Goal: Task Accomplishment & Management: Use online tool/utility

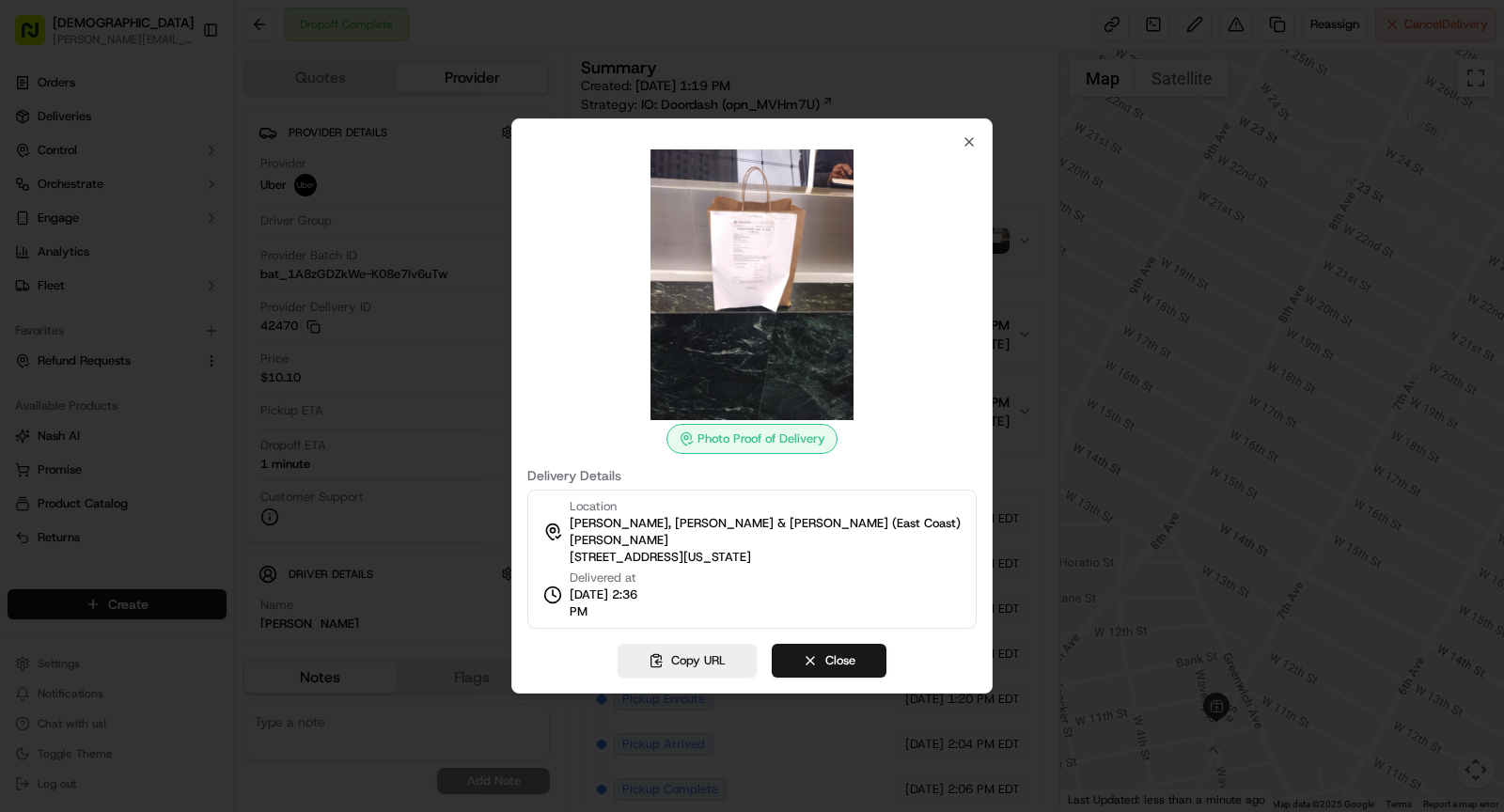
scroll to position [141, 0]
click at [973, 146] on icon "button" at bounding box center [969, 142] width 8 height 8
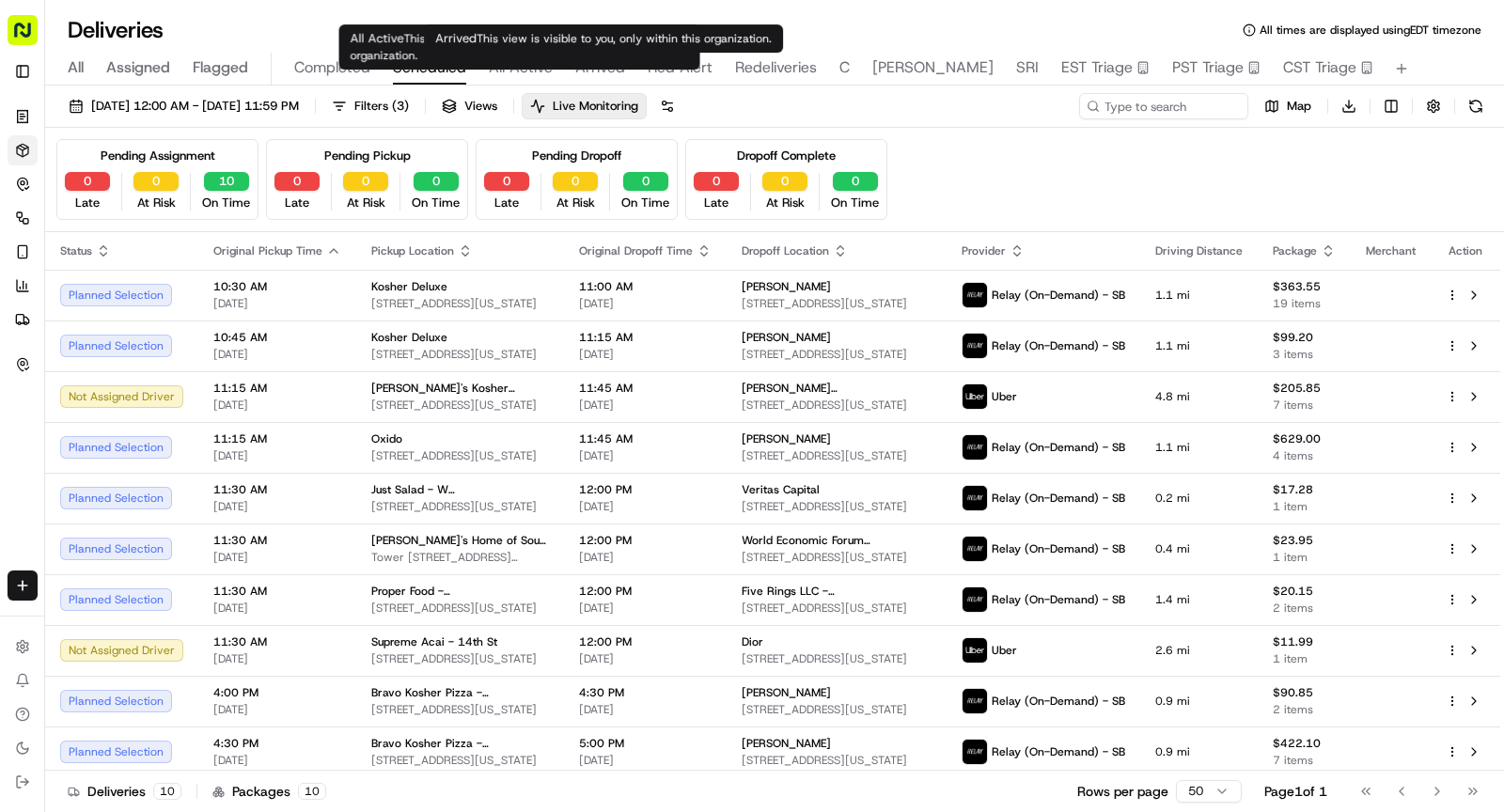
click at [582, 70] on span "Arrived" at bounding box center [600, 67] width 49 height 22
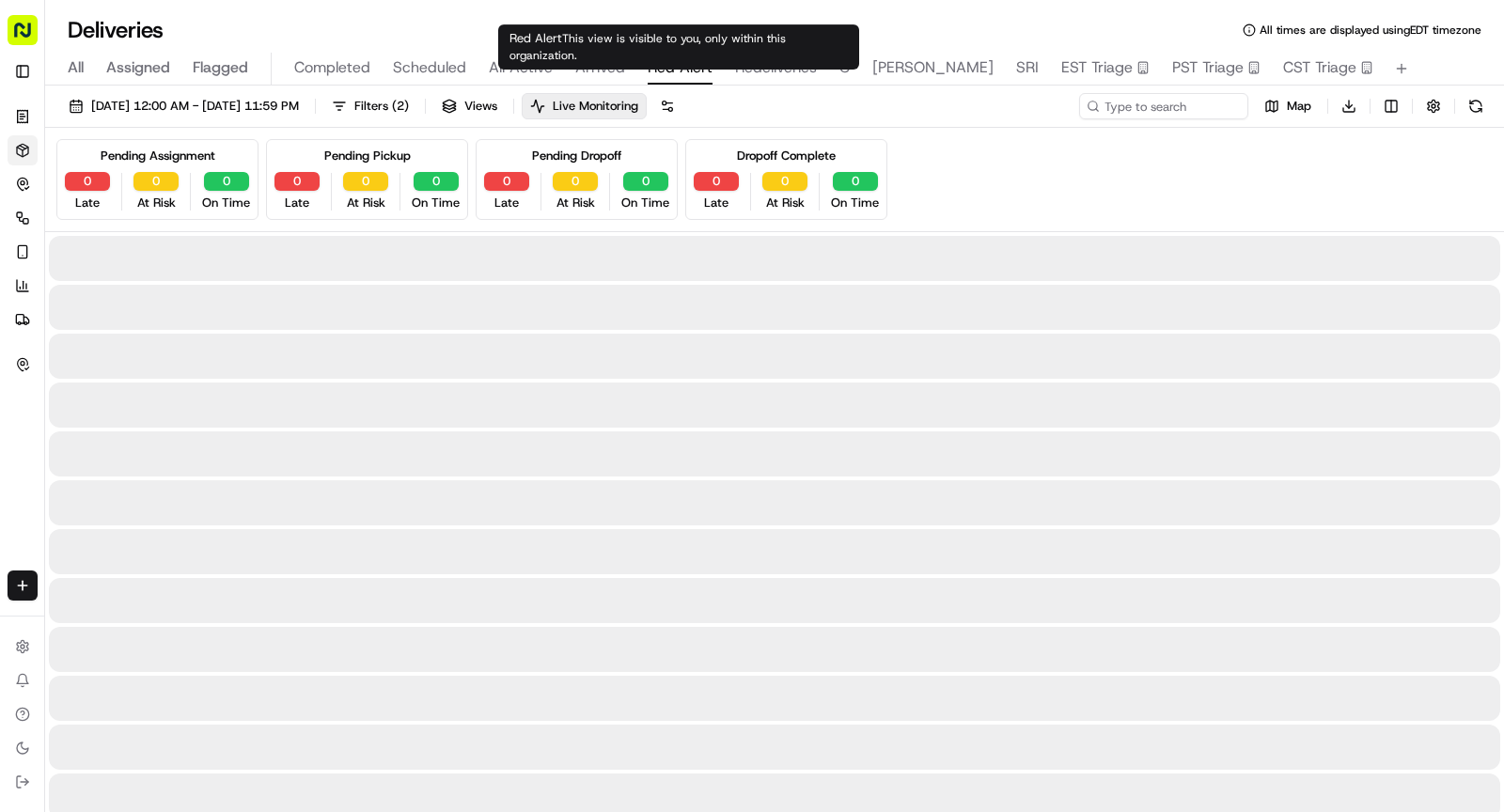
click at [676, 76] on span "Red Alert" at bounding box center [680, 67] width 65 height 22
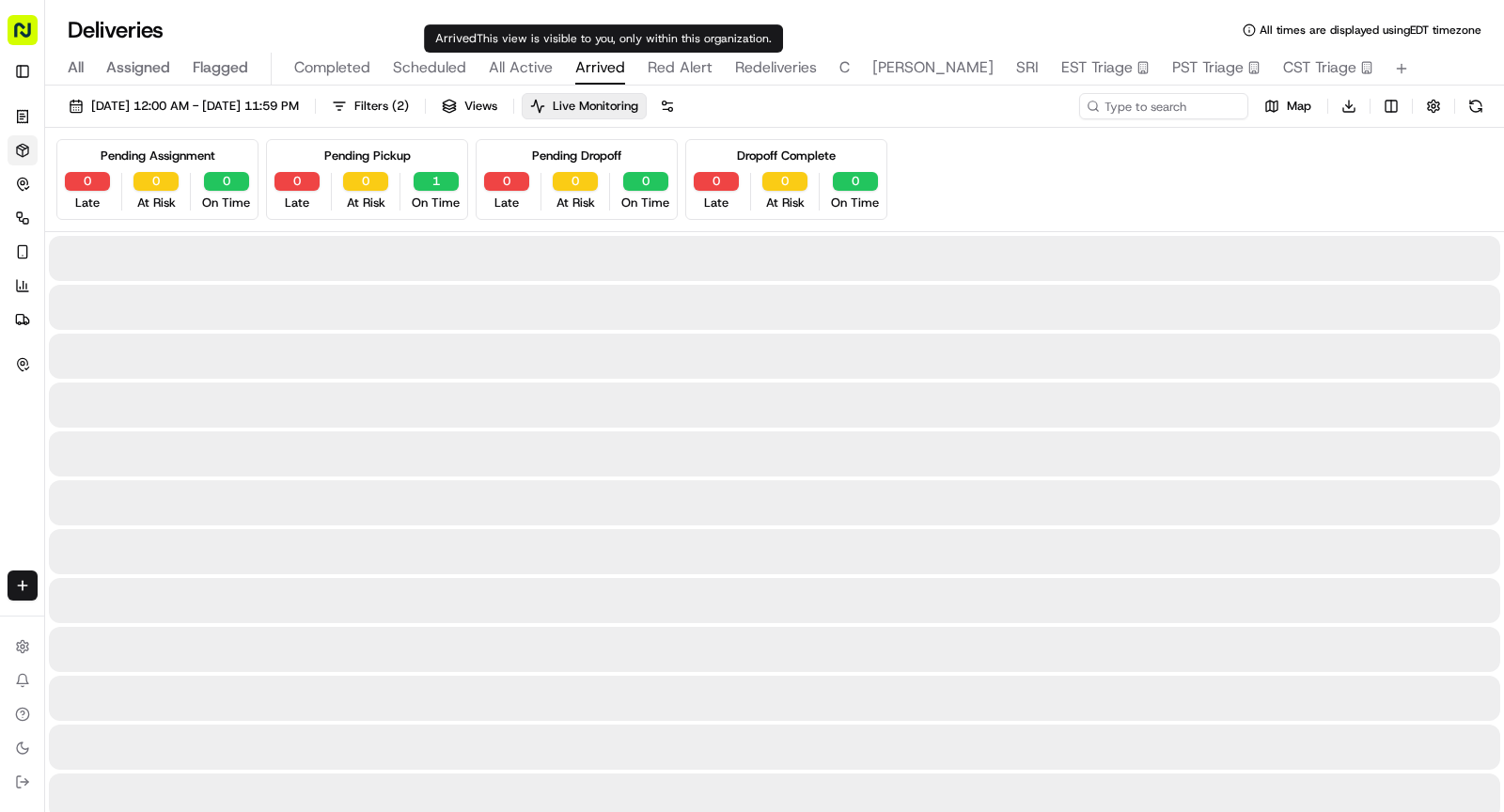
click at [603, 60] on span "Arrived" at bounding box center [600, 67] width 49 height 22
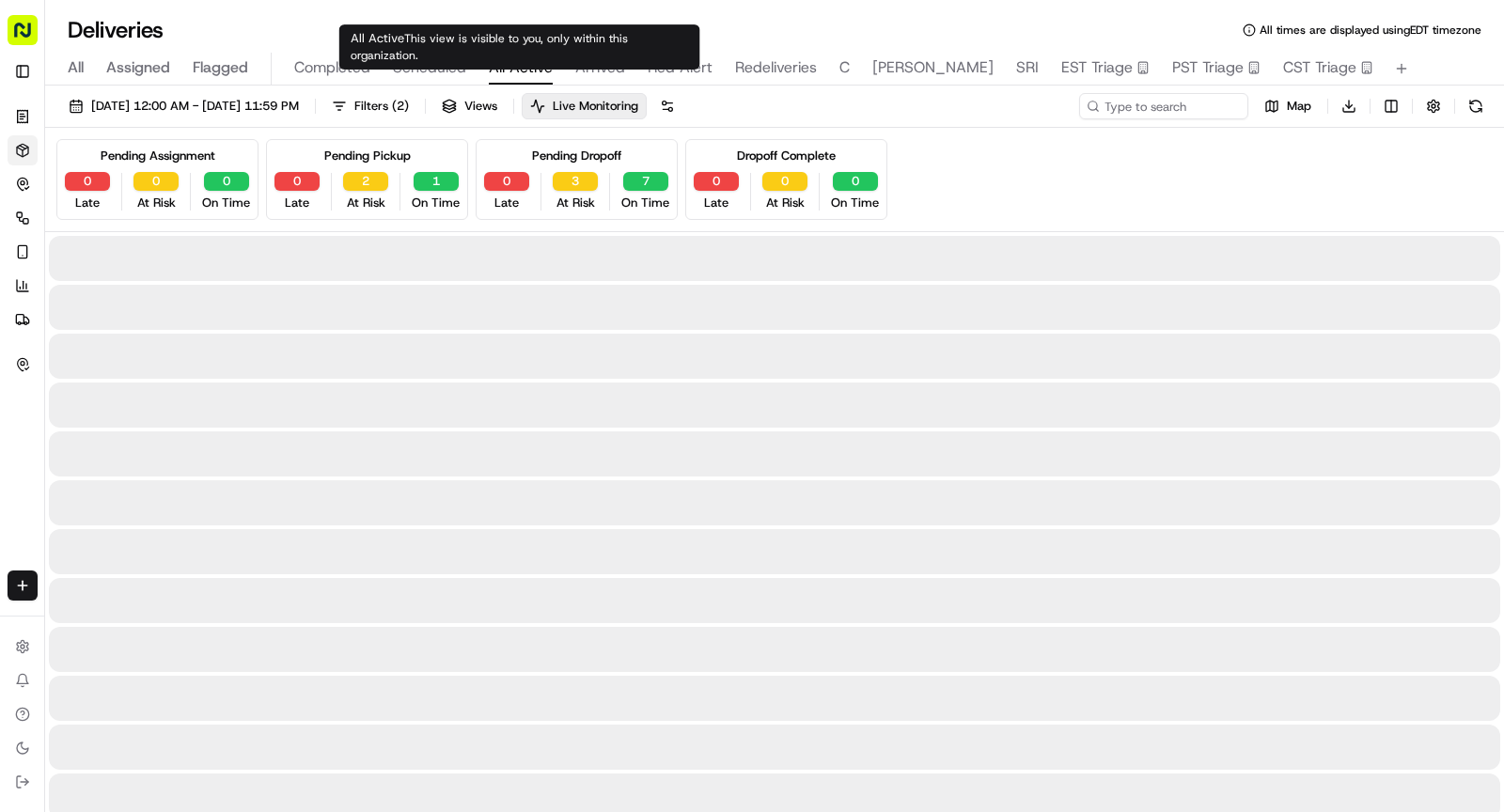
click at [500, 73] on span "All Active" at bounding box center [521, 67] width 64 height 22
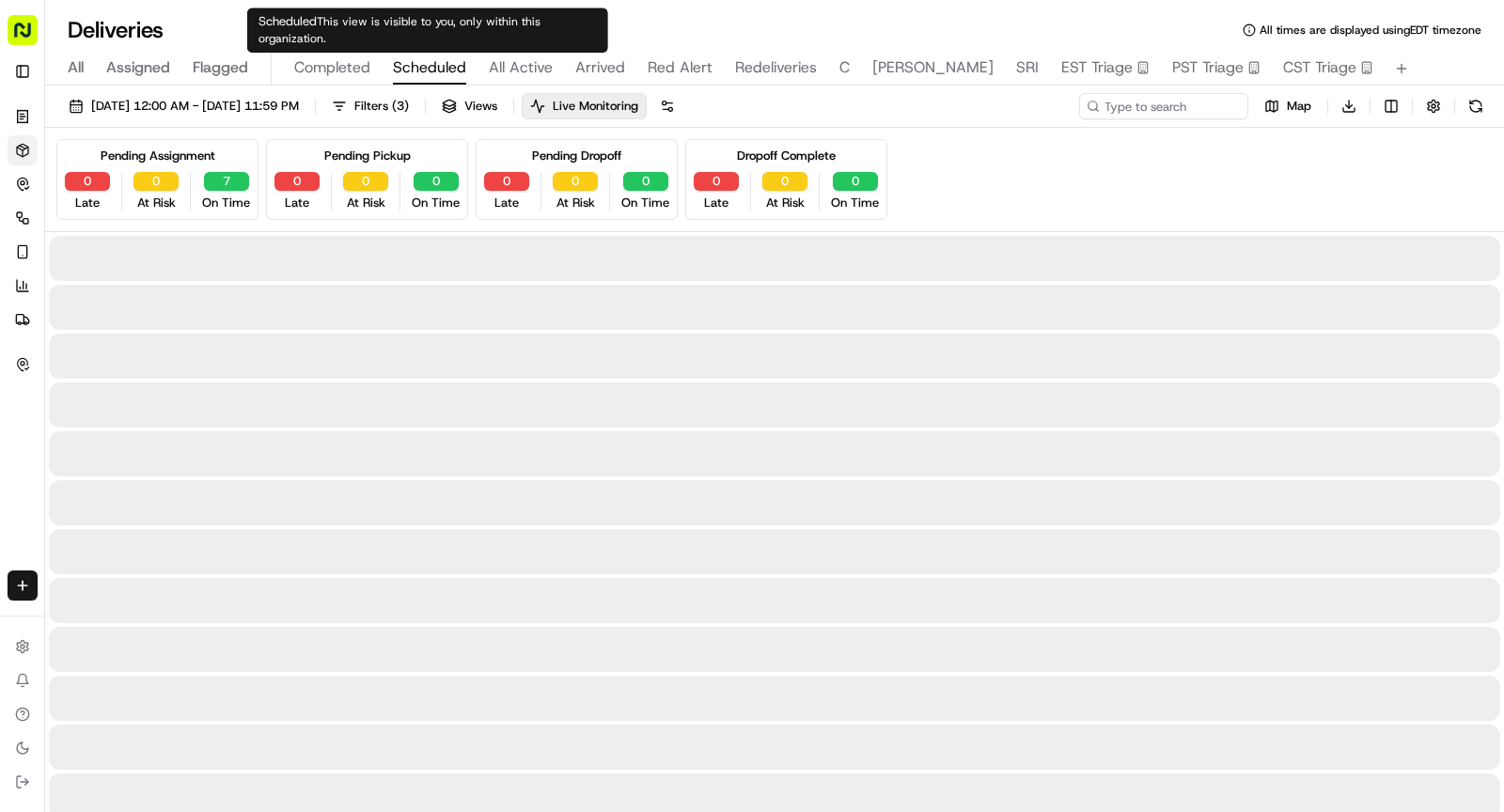
click at [432, 72] on span "Scheduled" at bounding box center [430, 67] width 74 height 22
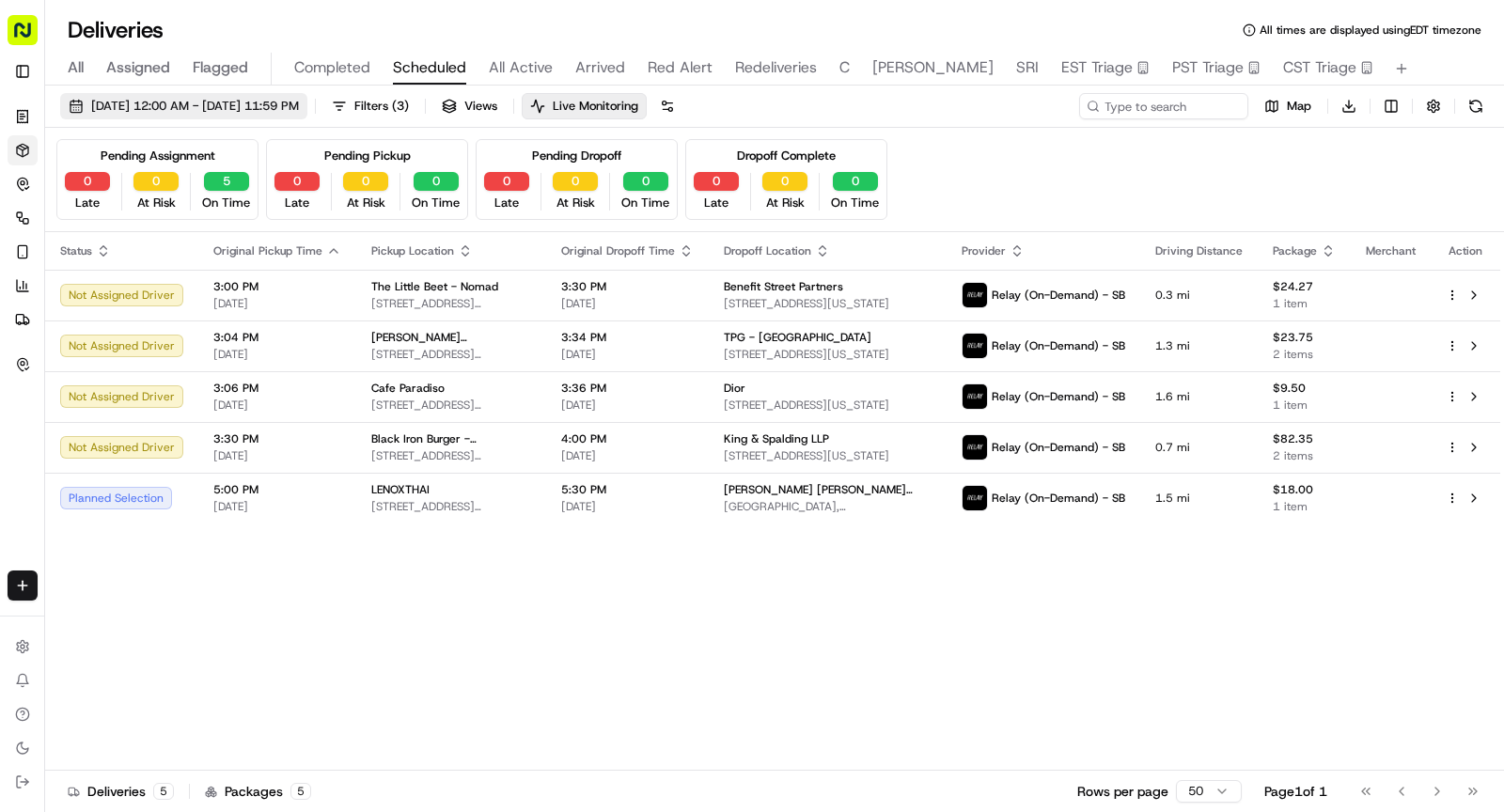
click at [299, 106] on span "09/17/2025 12:00 AM - 09/17/2025 11:59 PM" at bounding box center [195, 106] width 208 height 16
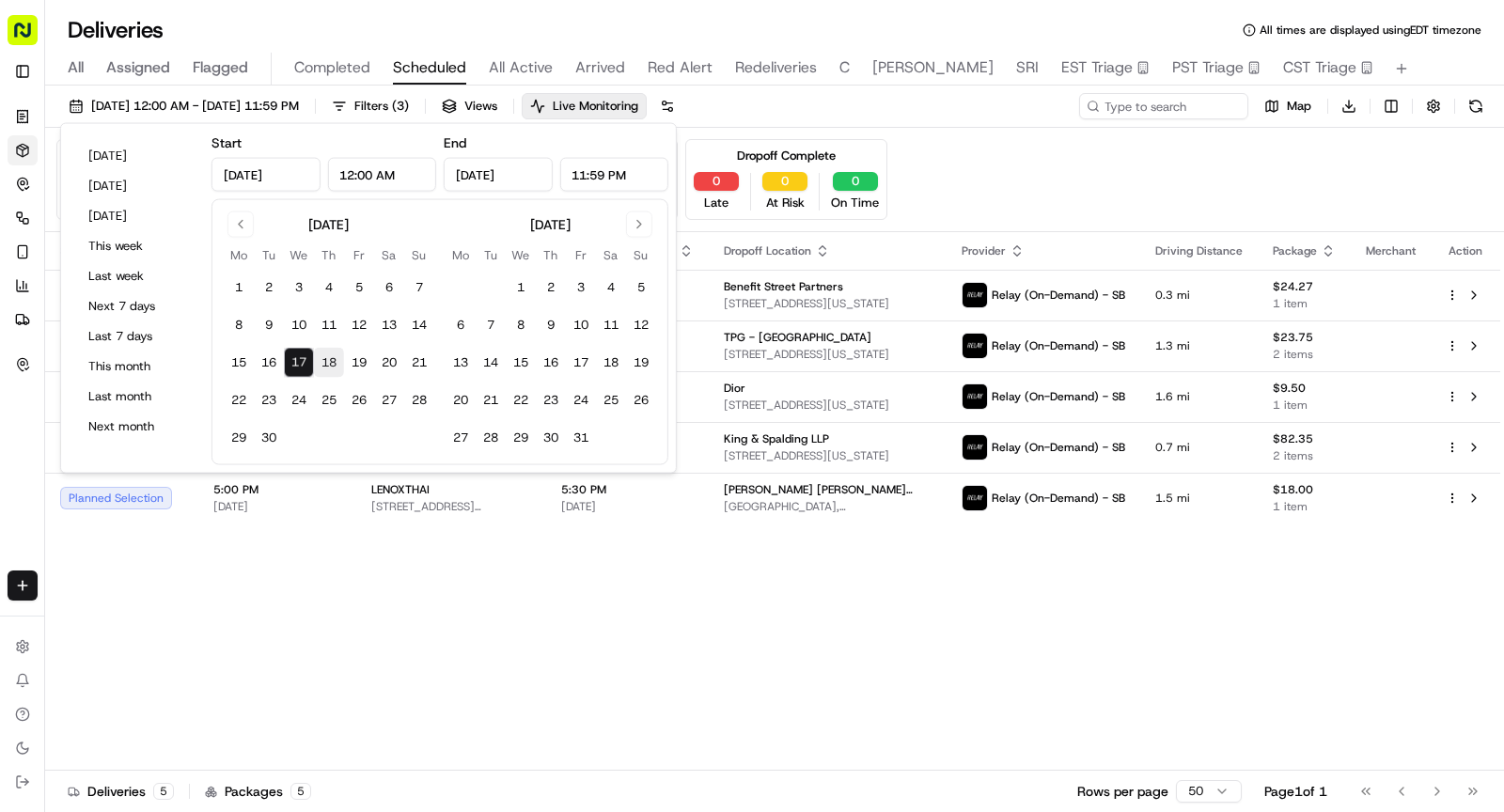
click at [324, 362] on button "18" at bounding box center [329, 363] width 30 height 30
type input "Sep 18, 2025"
click at [324, 362] on button "18" at bounding box center [329, 363] width 30 height 30
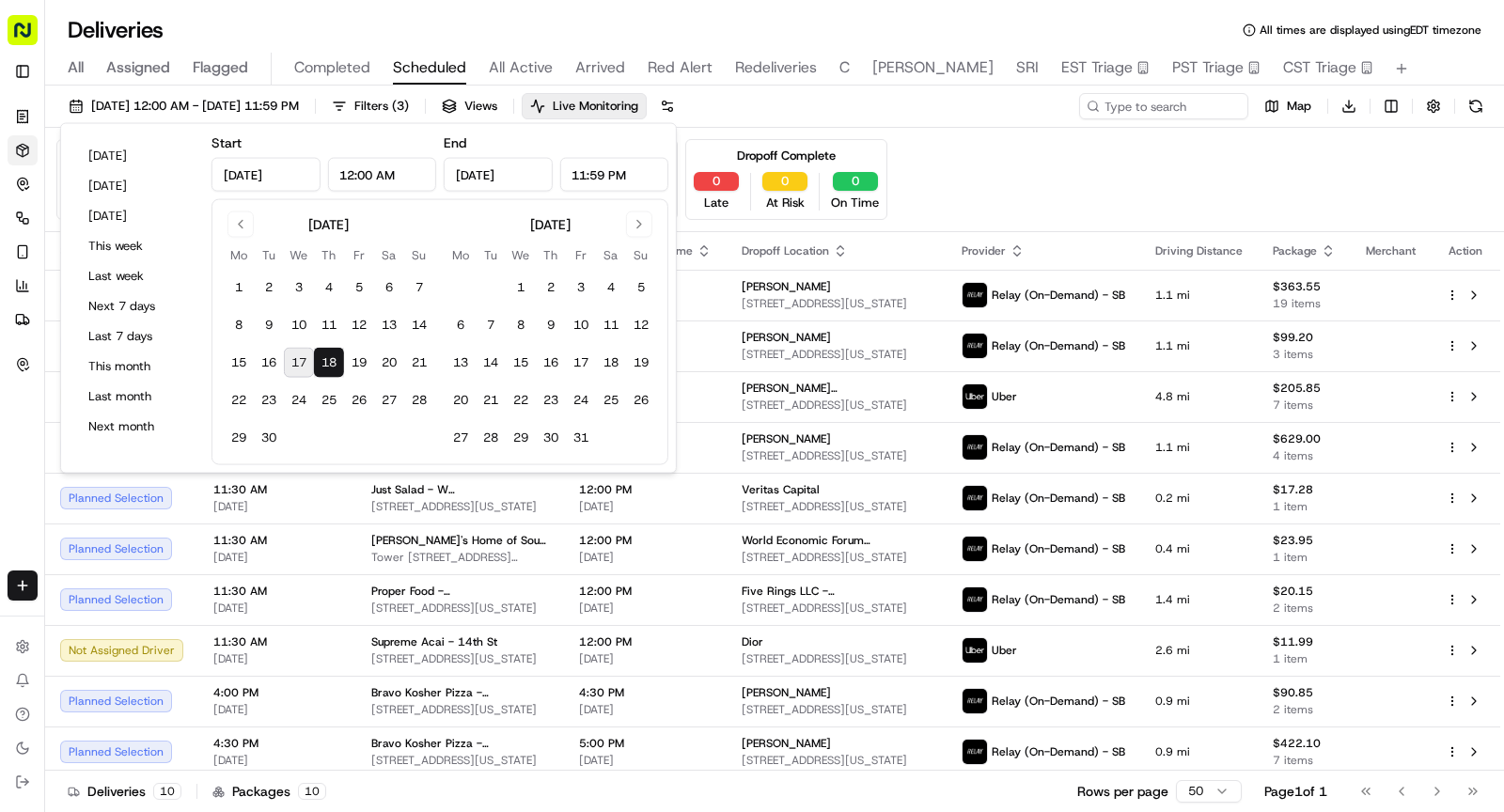
type input "Sep 17, 2025"
click at [489, 70] on span "All Active" at bounding box center [521, 67] width 64 height 22
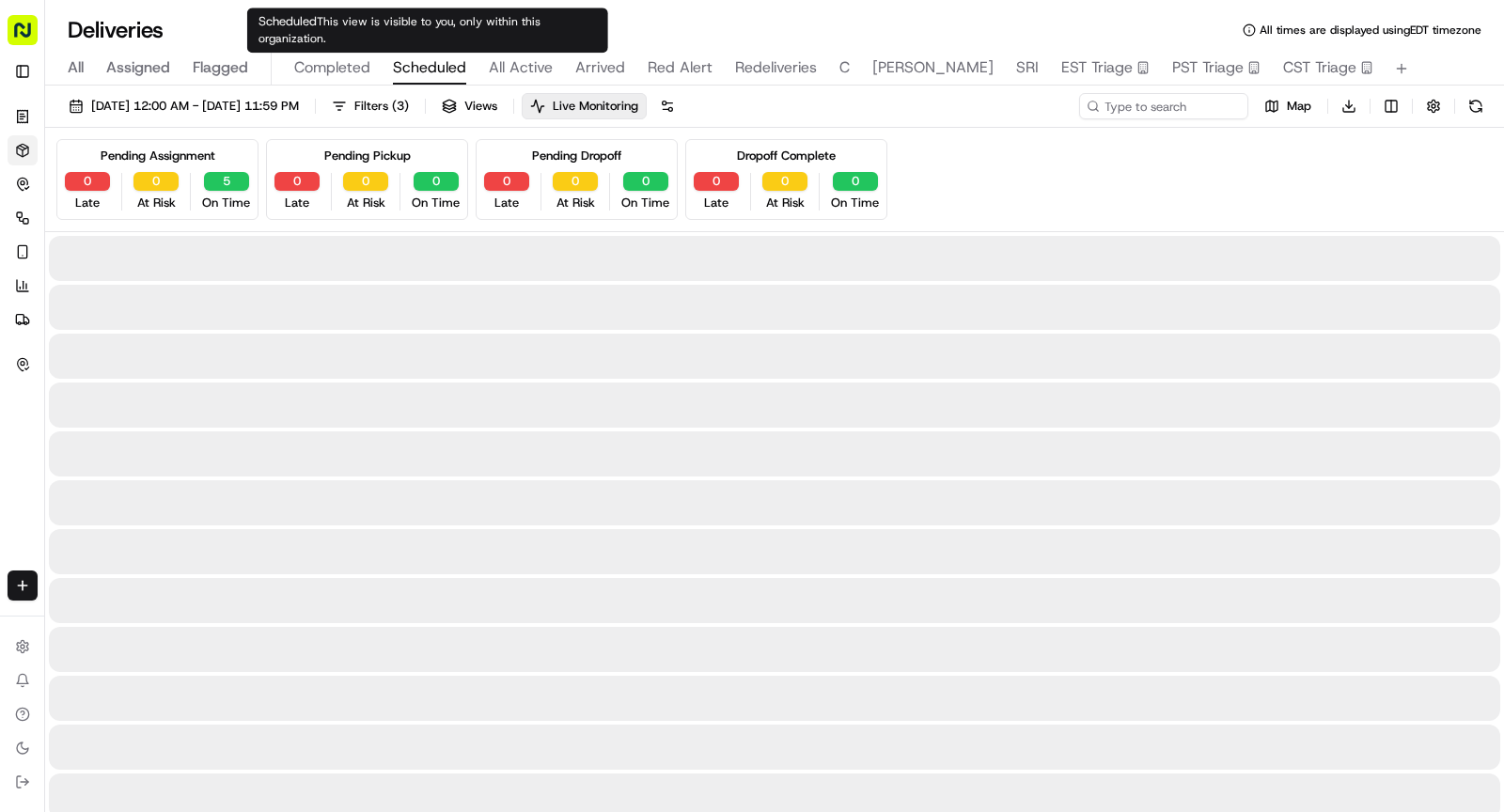
click at [439, 75] on span "Scheduled" at bounding box center [430, 67] width 74 height 22
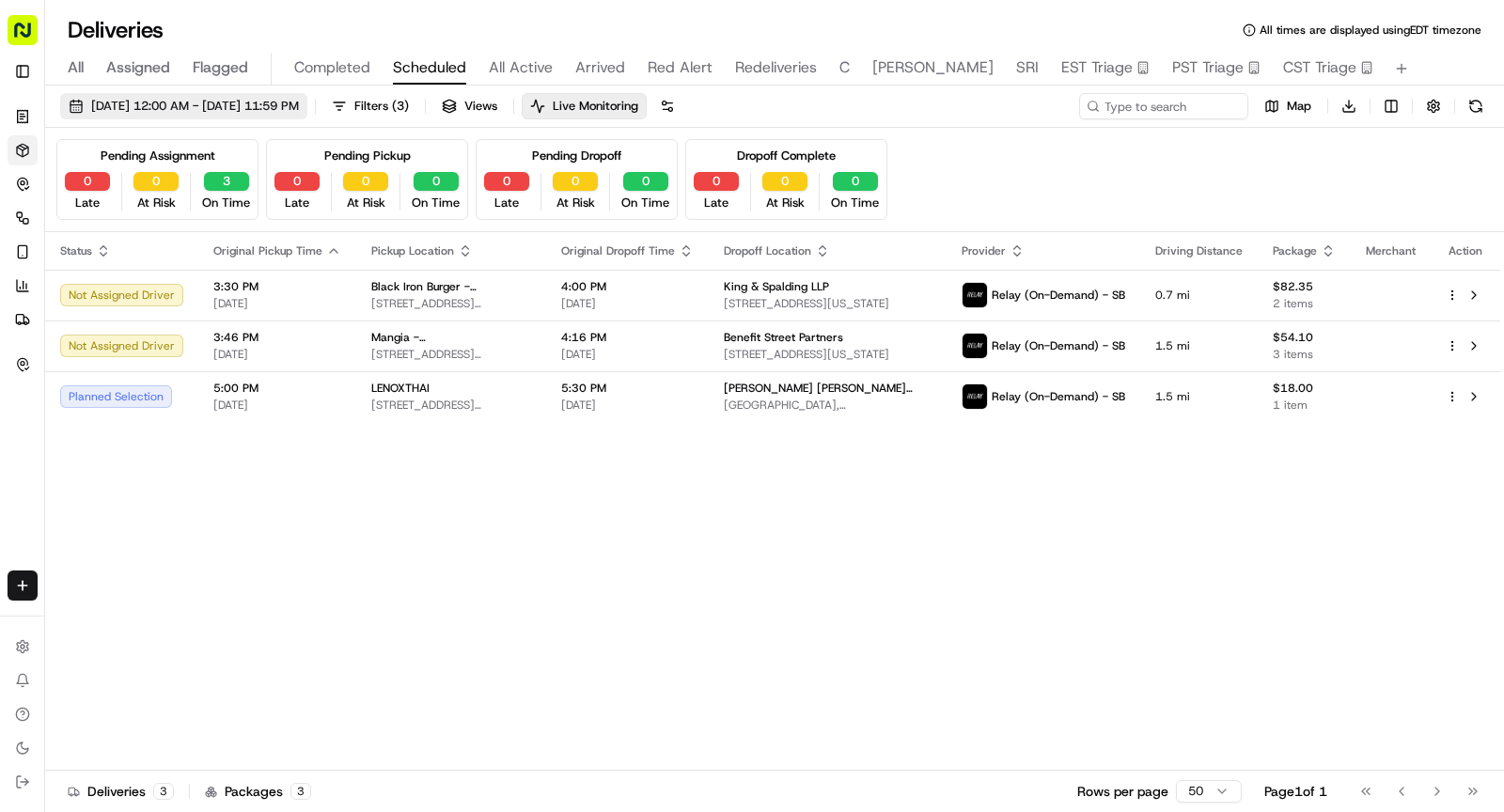
click at [291, 105] on span "09/17/2025 12:00 AM - 09/17/2025 11:59 PM" at bounding box center [195, 106] width 208 height 16
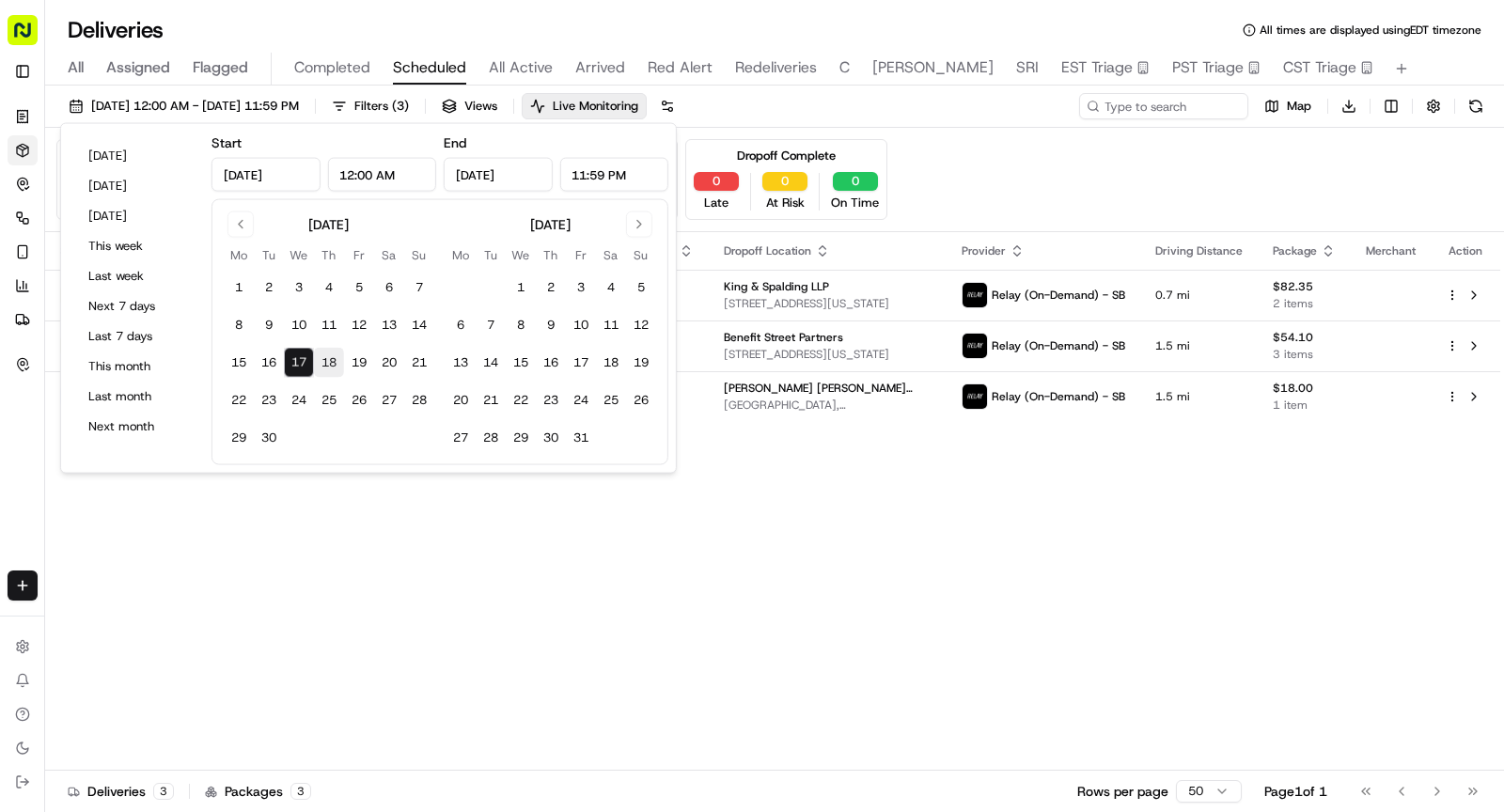
click at [322, 363] on button "18" at bounding box center [329, 363] width 30 height 30
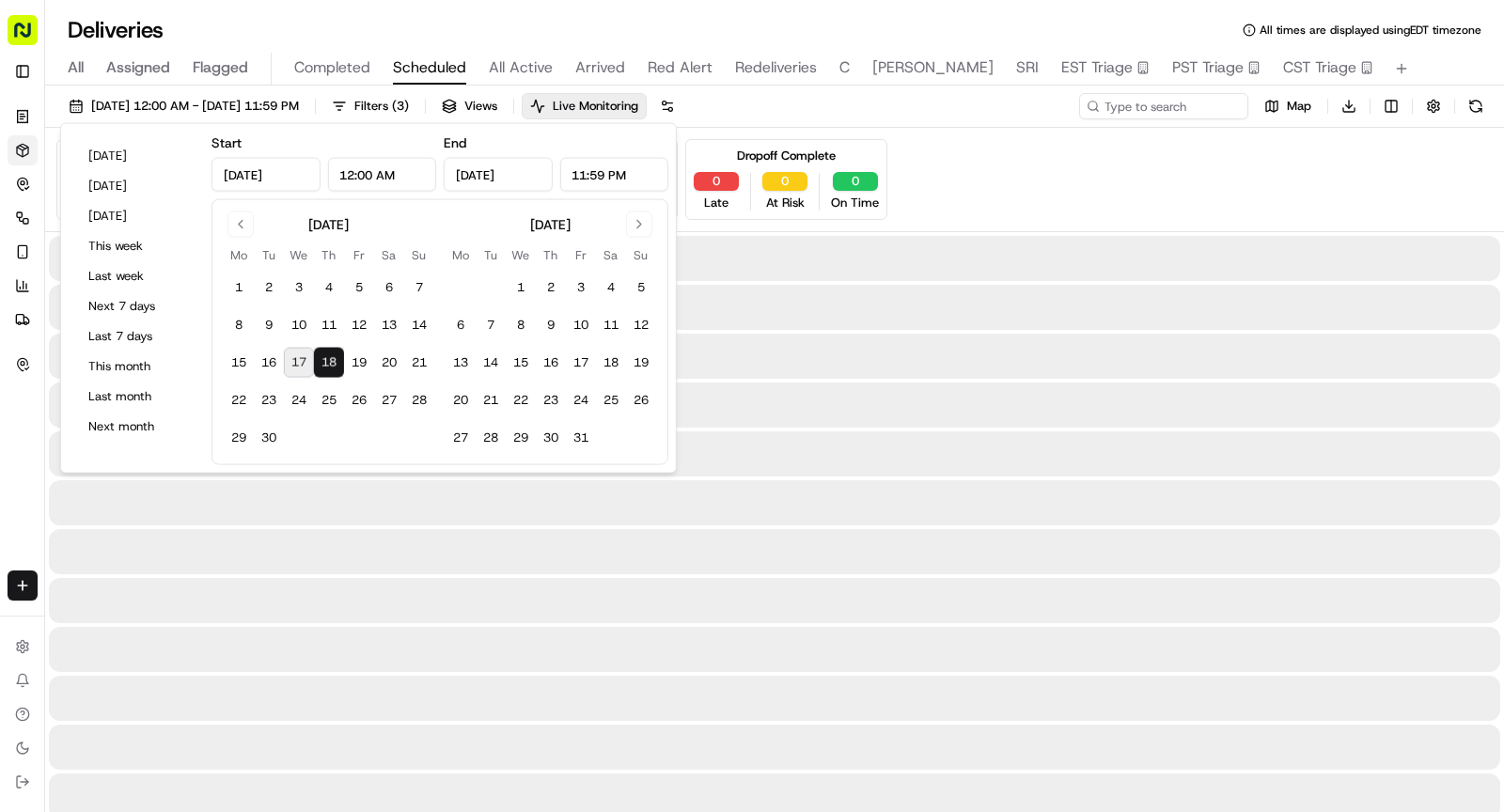
type input "Sep 18, 2025"
click at [322, 363] on button "18" at bounding box center [329, 363] width 30 height 30
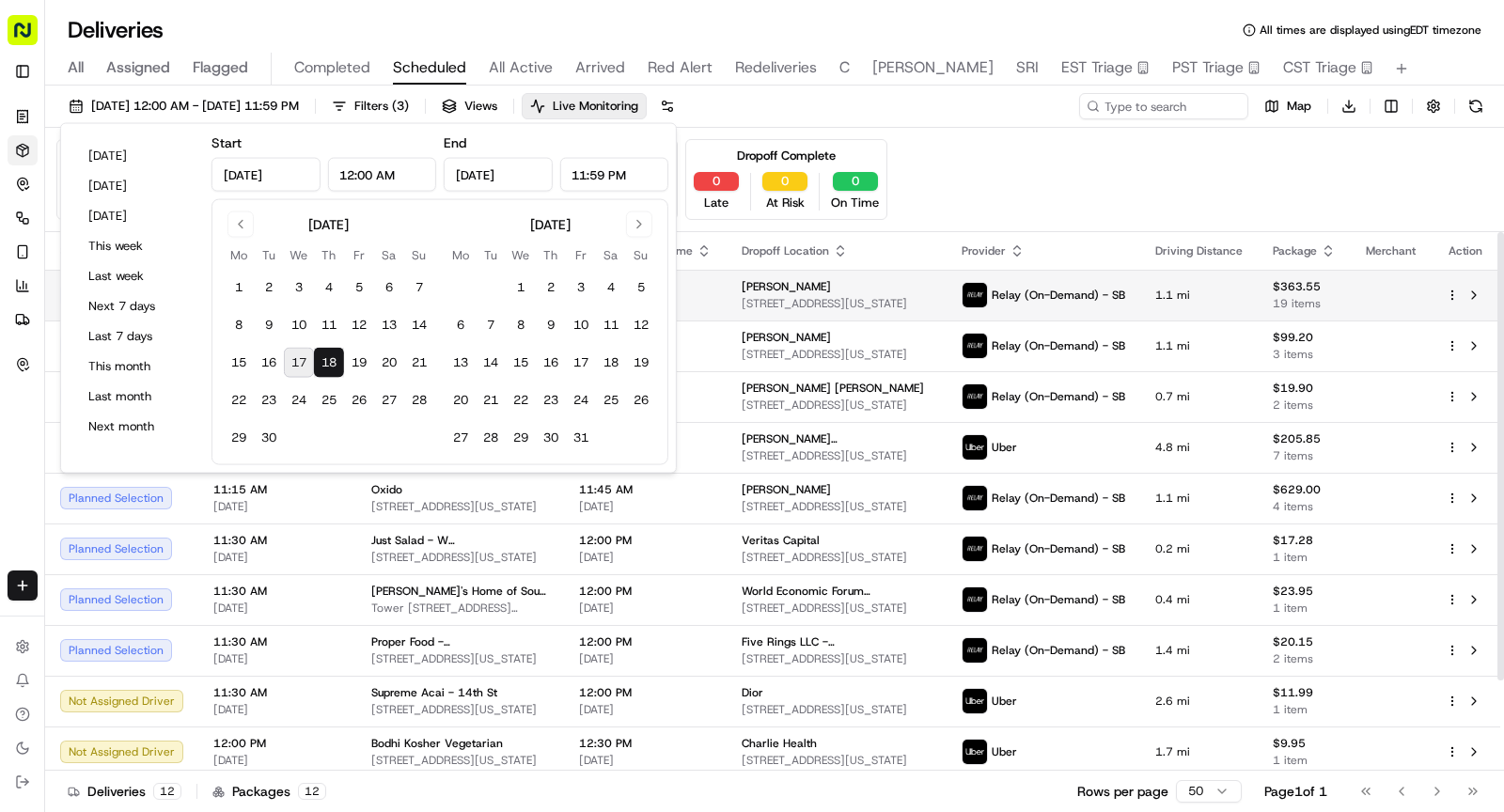
click at [910, 306] on span "1285 6th Ave, New York, NY 10019, USA" at bounding box center [837, 304] width 190 height 16
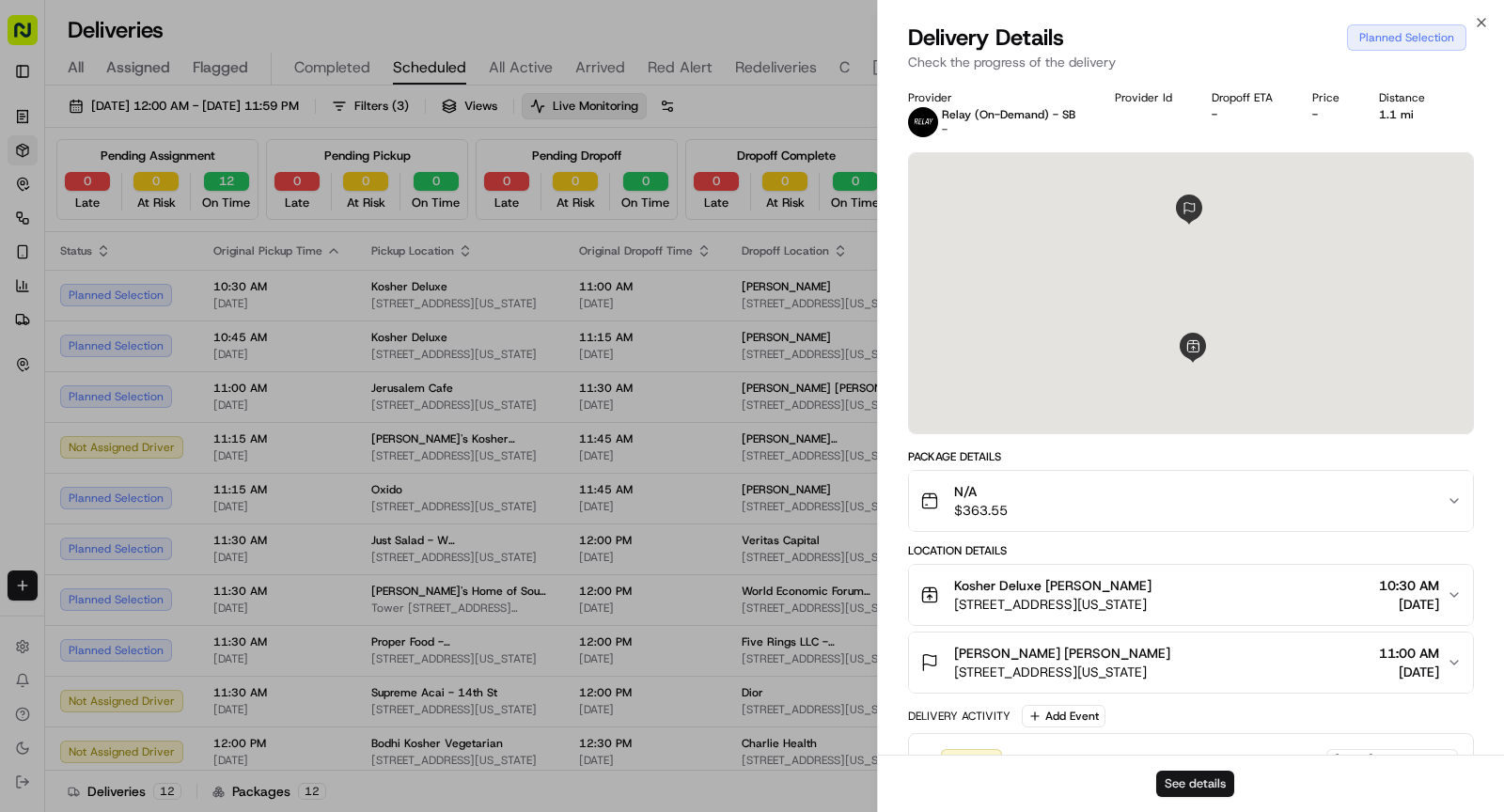
click at [1180, 773] on button "See details" at bounding box center [1195, 784] width 78 height 26
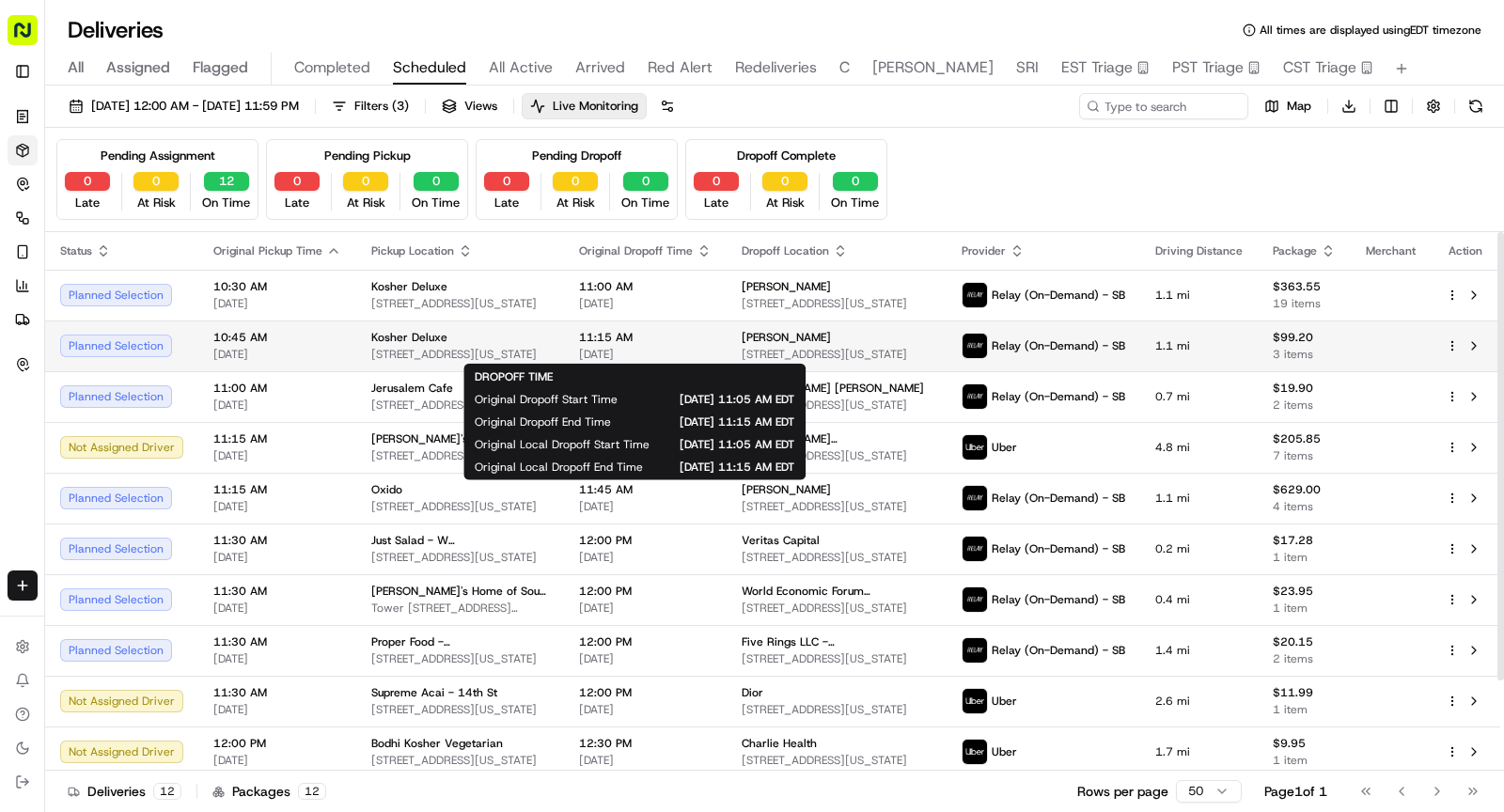
click at [664, 349] on span "[DATE]" at bounding box center [645, 355] width 133 height 16
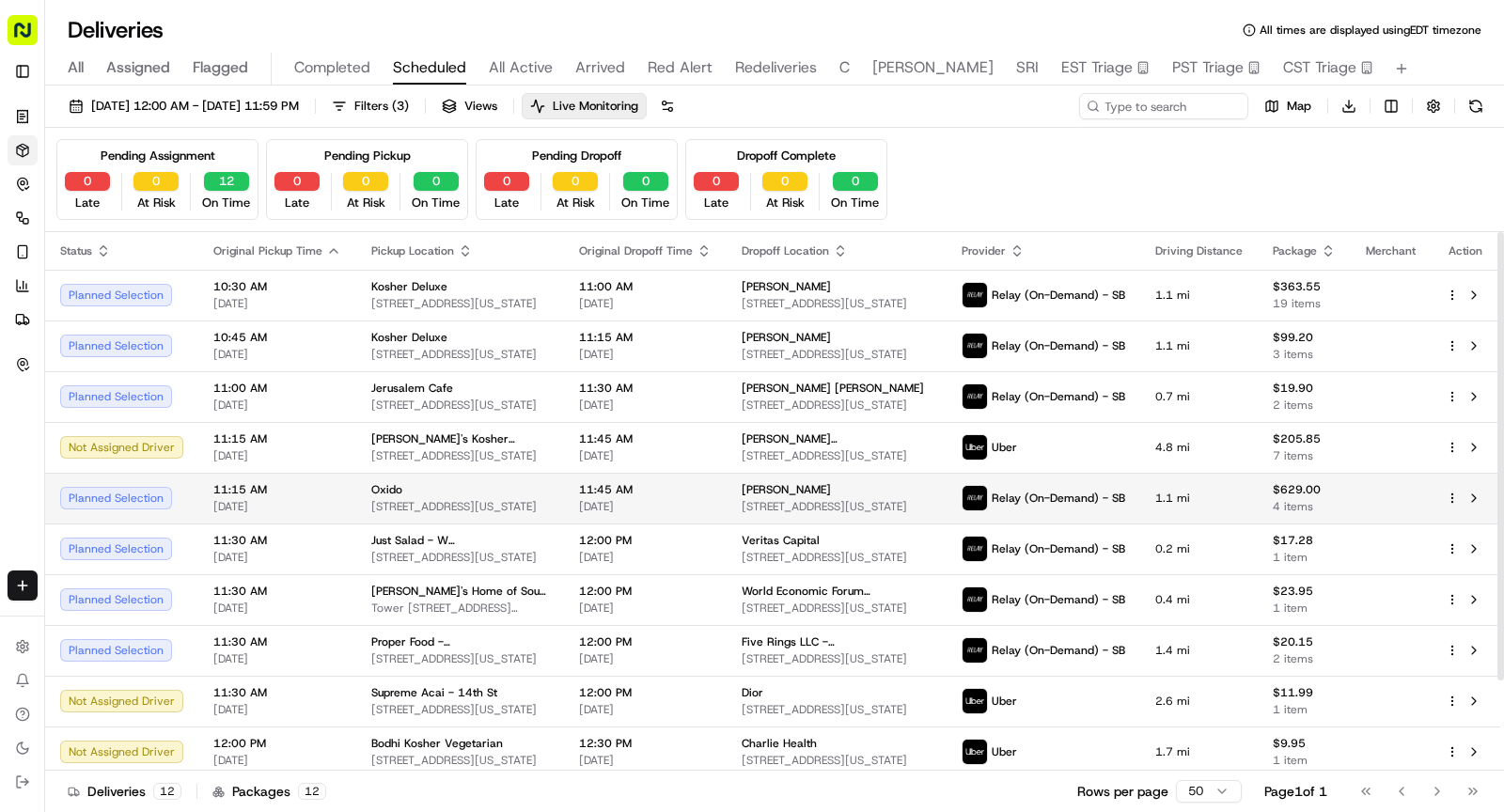
click at [598, 489] on span "11:45 AM" at bounding box center [645, 490] width 133 height 16
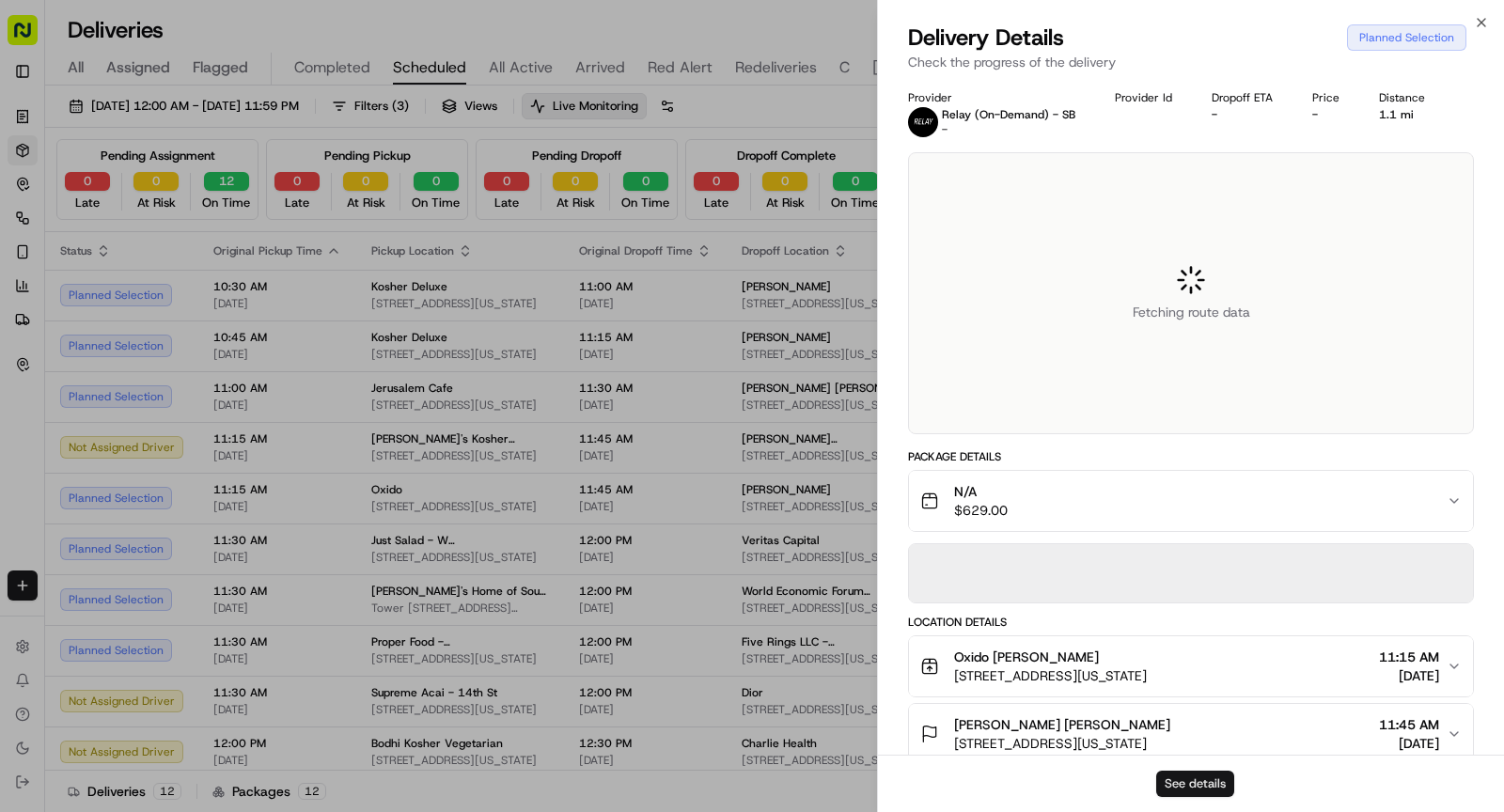
click at [1179, 784] on button "See details" at bounding box center [1195, 784] width 78 height 26
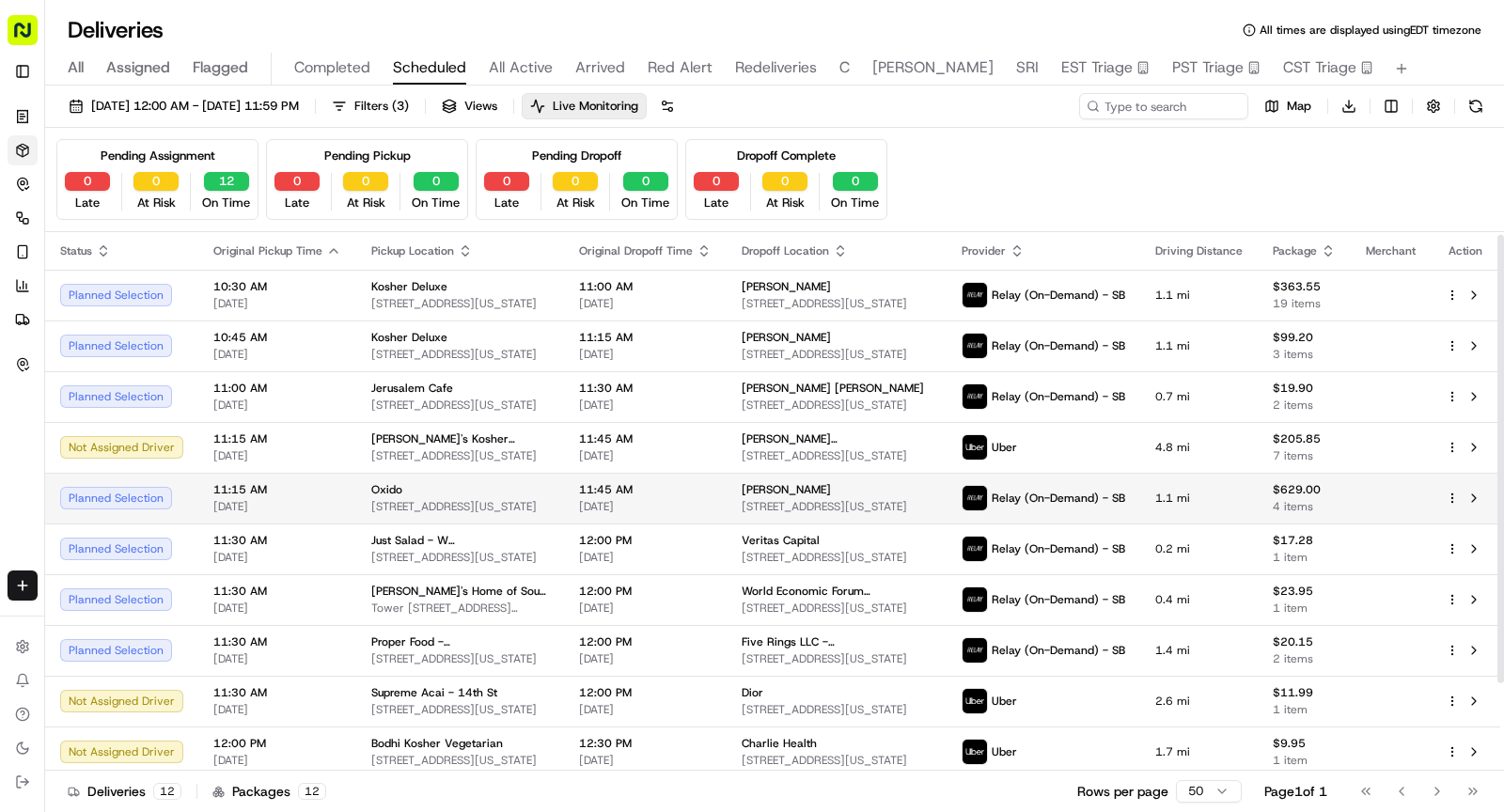
scroll to position [107, 0]
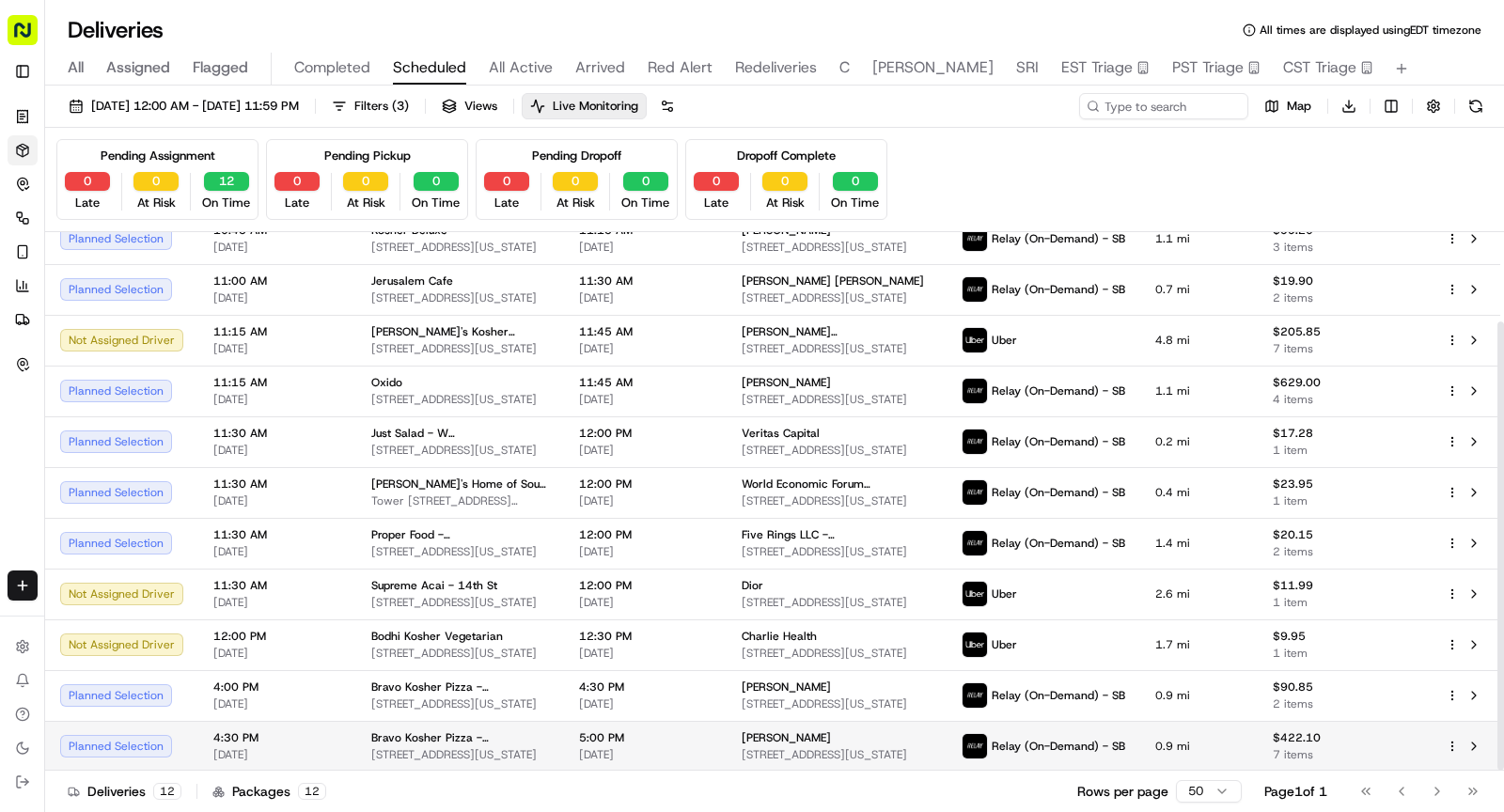
click at [650, 734] on span "5:00 PM" at bounding box center [645, 738] width 133 height 16
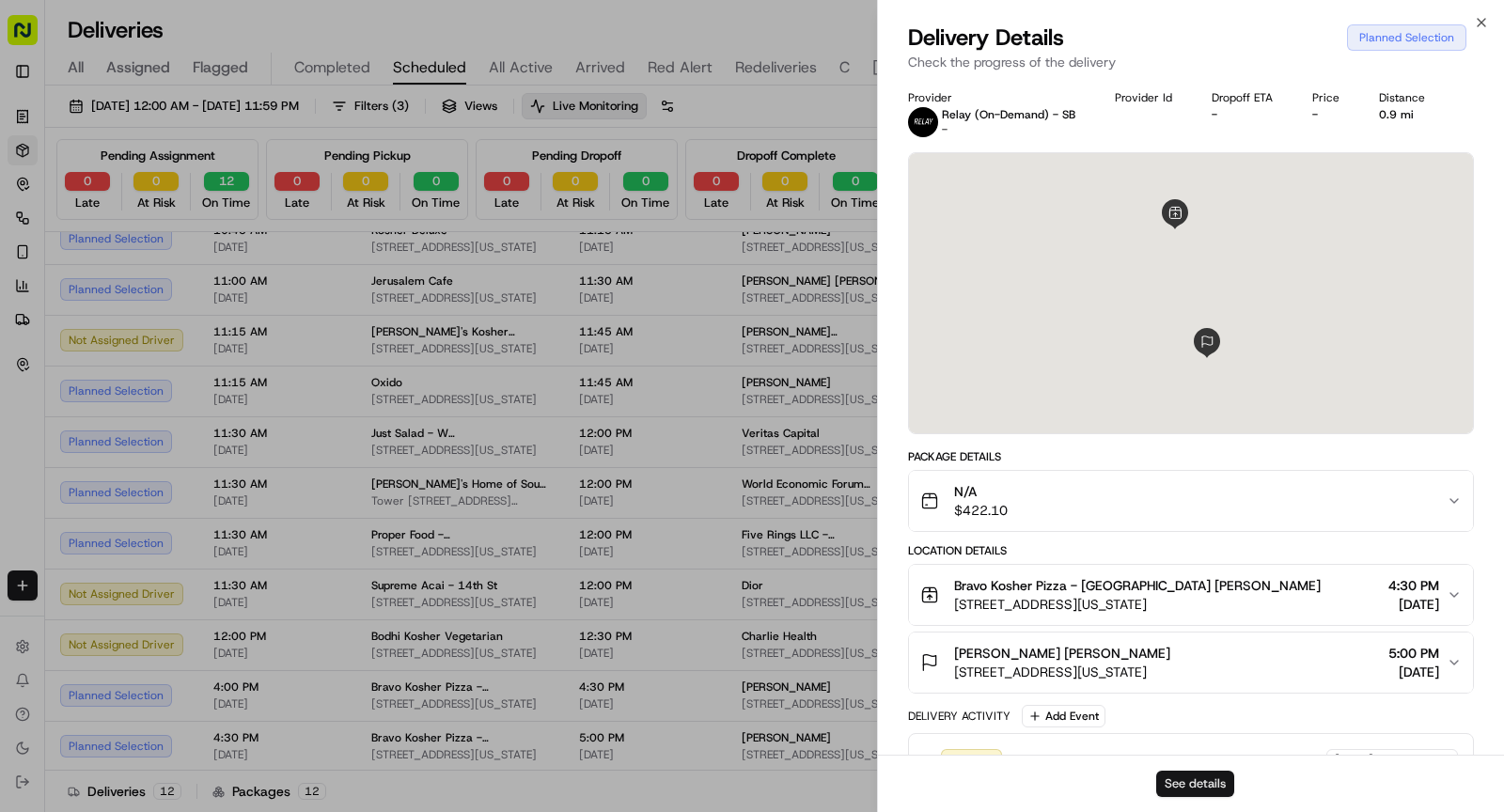
click at [1194, 786] on button "See details" at bounding box center [1195, 784] width 78 height 26
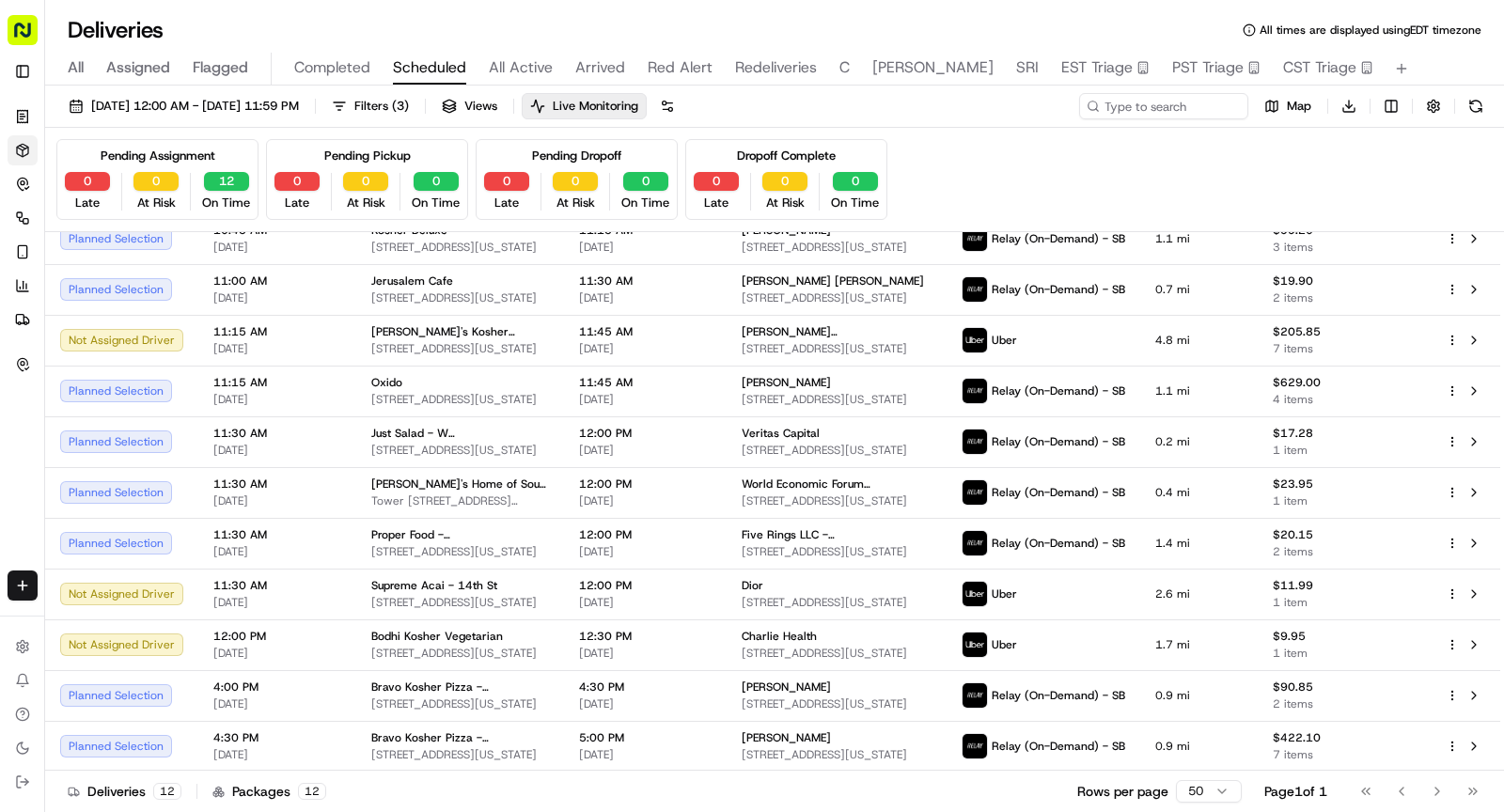
click at [81, 66] on span "All" at bounding box center [76, 67] width 16 height 22
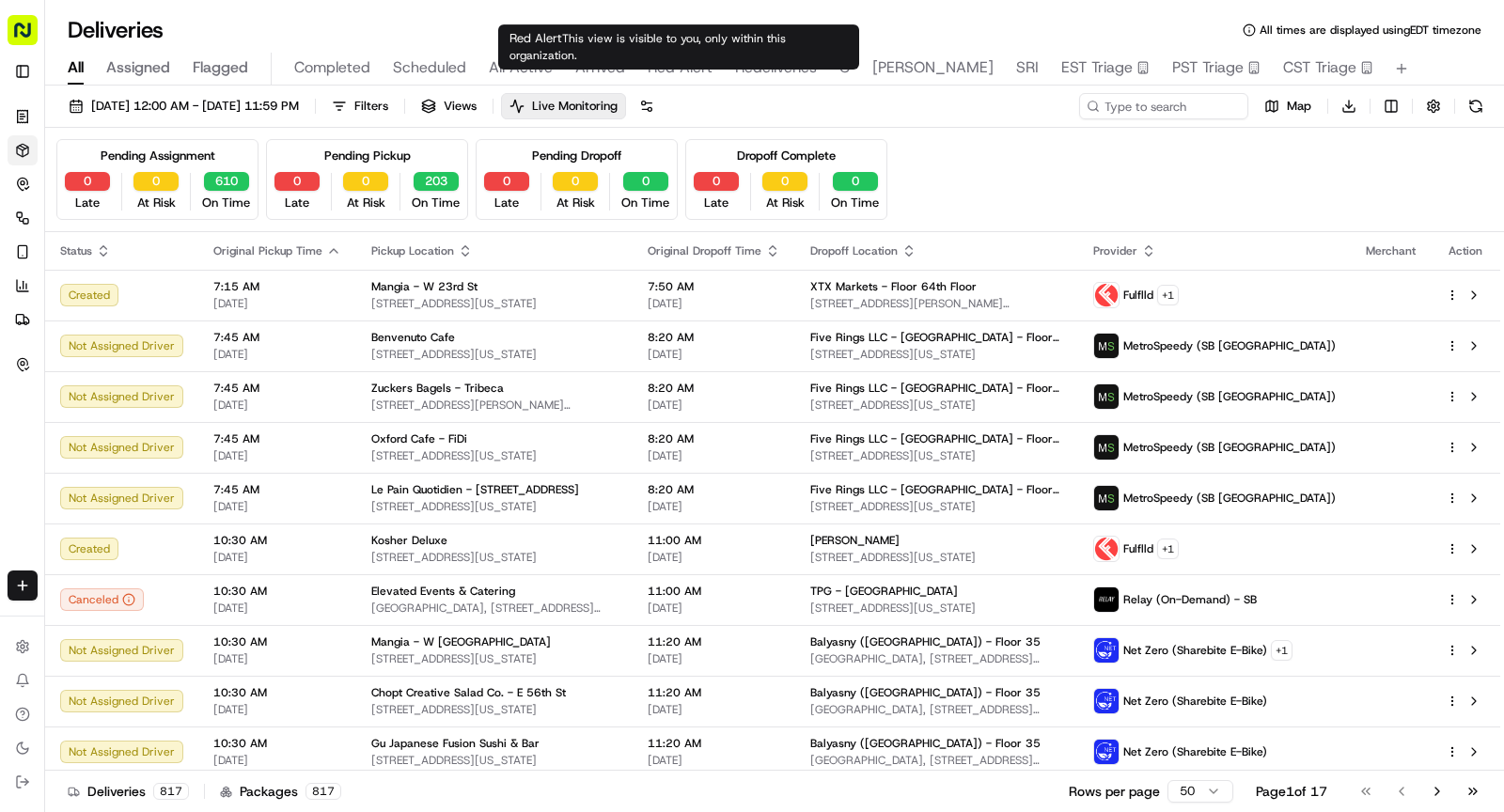
click at [590, 73] on span "Arrived" at bounding box center [600, 67] width 49 height 22
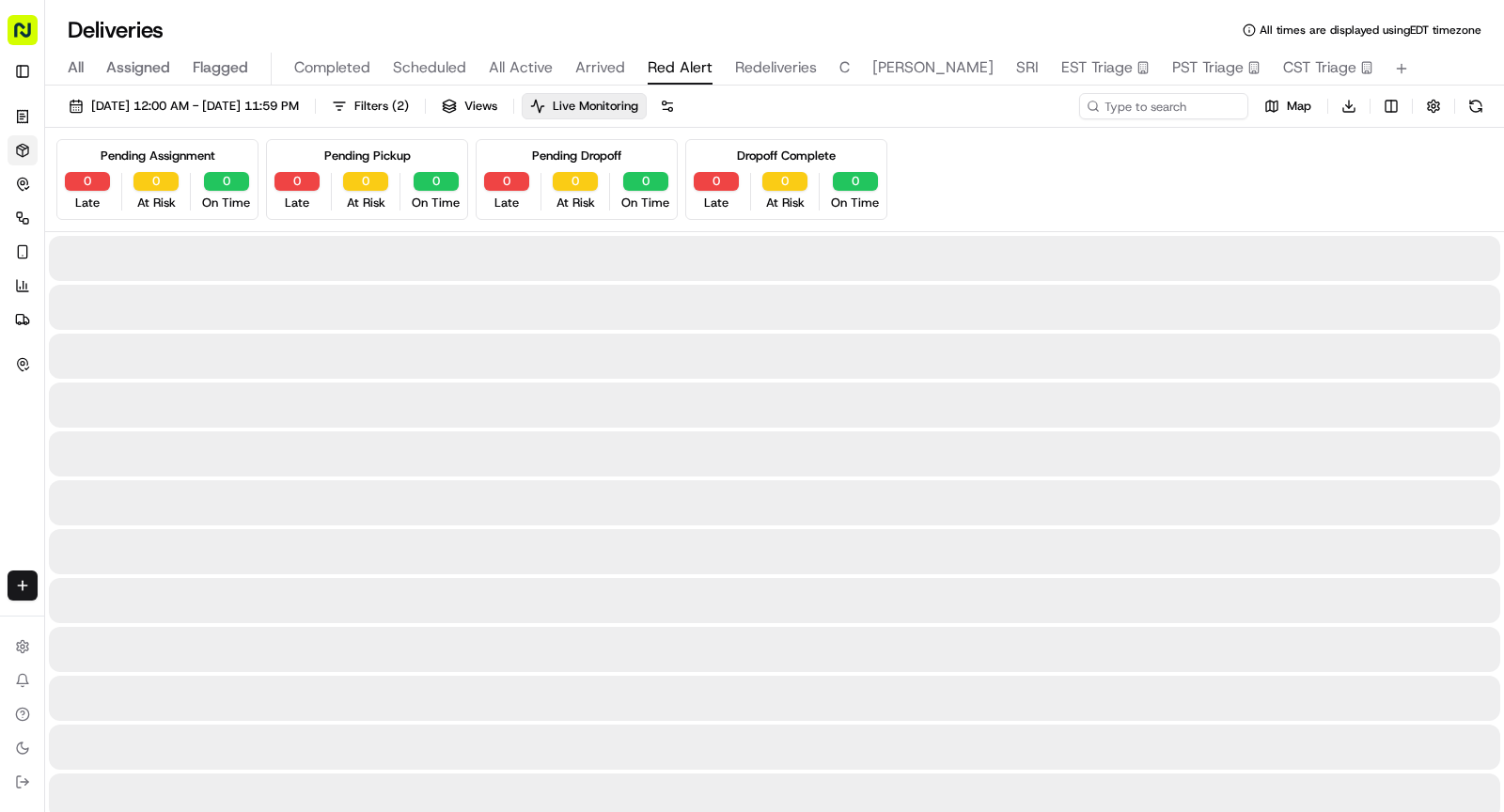
click at [657, 68] on span "Red Alert" at bounding box center [680, 67] width 65 height 22
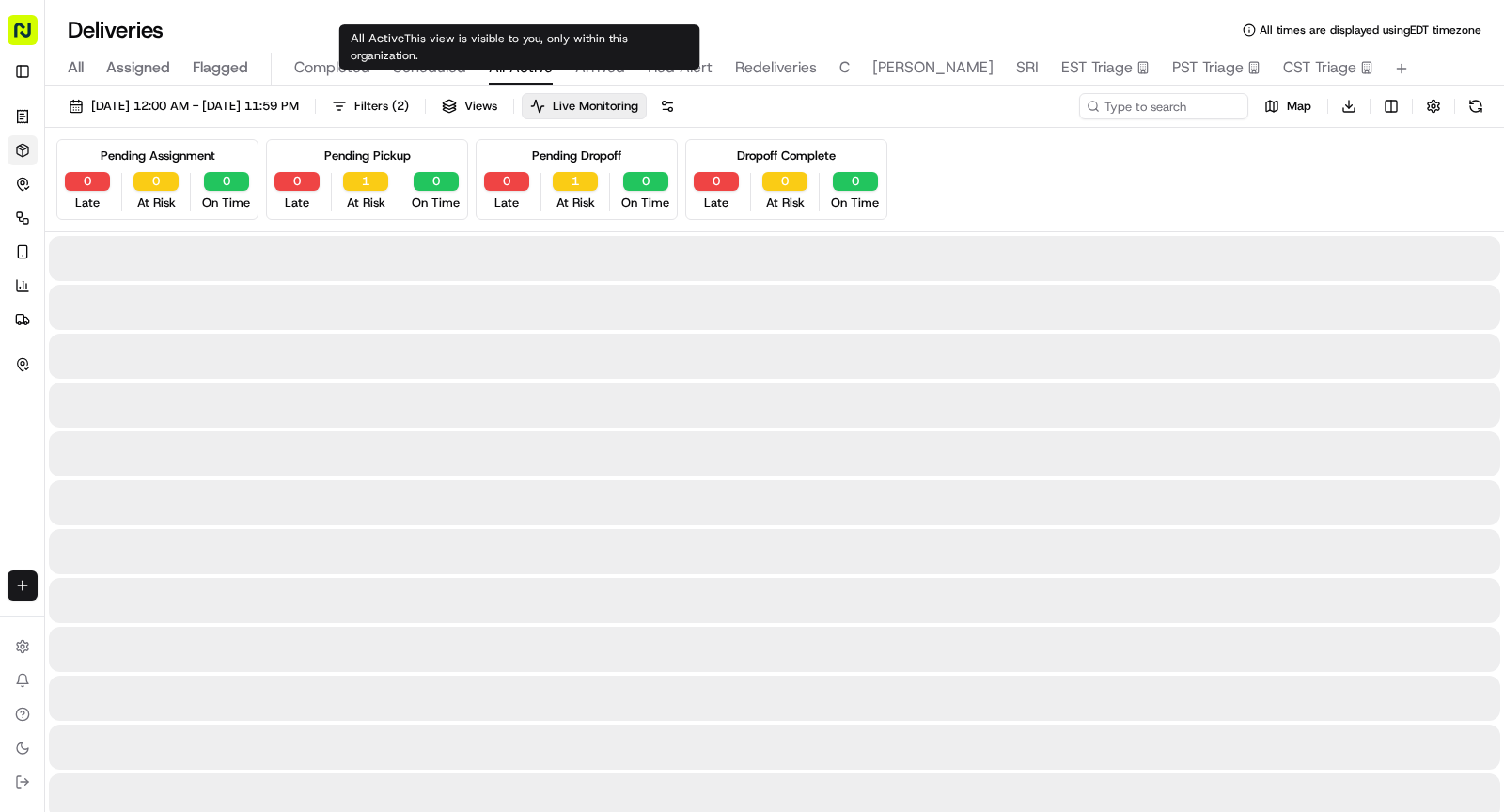
click at [524, 66] on span "All Active" at bounding box center [521, 67] width 64 height 22
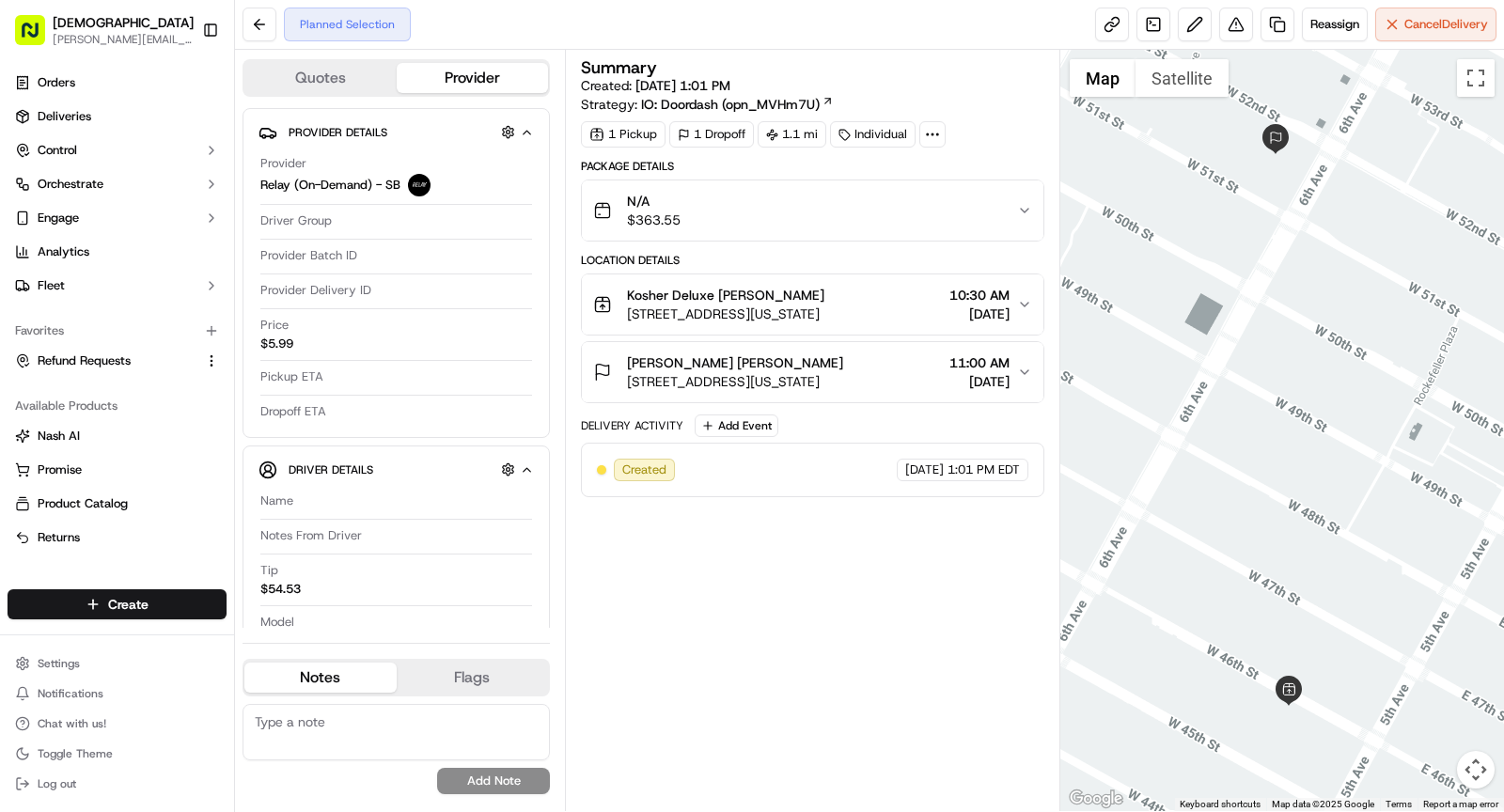
click at [937, 135] on circle at bounding box center [938, 135] width 2 height 2
drag, startPoint x: 863, startPoint y: 178, endPoint x: 966, endPoint y: 179, distance: 103.0
click at [966, 179] on div "External ID PW09172580777-4548-1944151" at bounding box center [926, 177] width 272 height 16
copy span "PW0917258077"
click at [781, 563] on div "Summary Created: 09/17/2025 1:01 PM Strategy: IO: Doordash (opn_MVHm7U) 1 Picku…" at bounding box center [813, 430] width 464 height 742
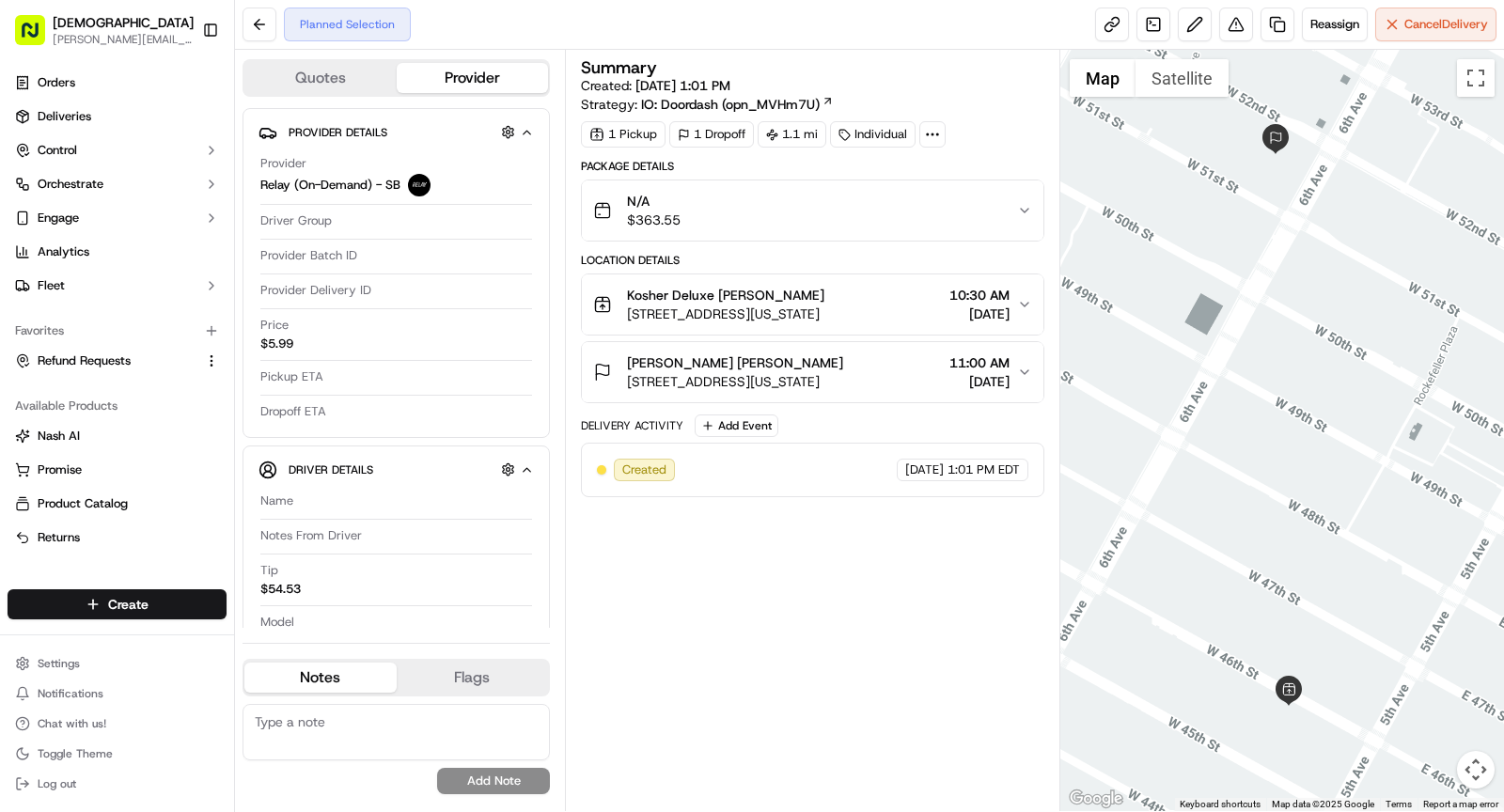
click at [867, 389] on button "Paul Weiss Jamiann Cassino 1285 6th Ave, New York, NY 10019, USA 11:00 AM 09/18…" at bounding box center [813, 373] width 462 height 60
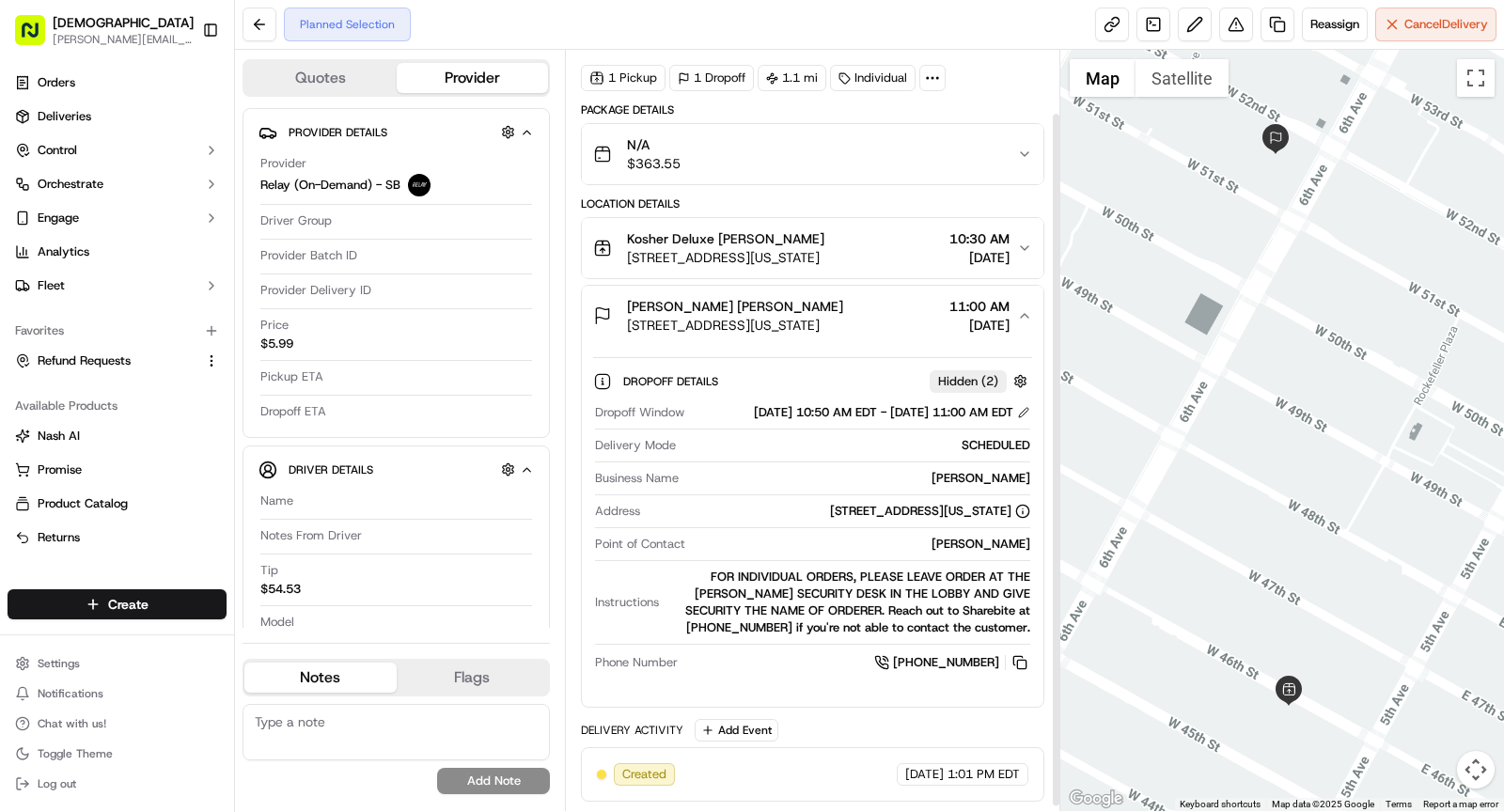
scroll to position [74, 0]
click at [994, 470] on div "Paul Weiss" at bounding box center [858, 477] width 344 height 16
copy div "Paul Weiss"
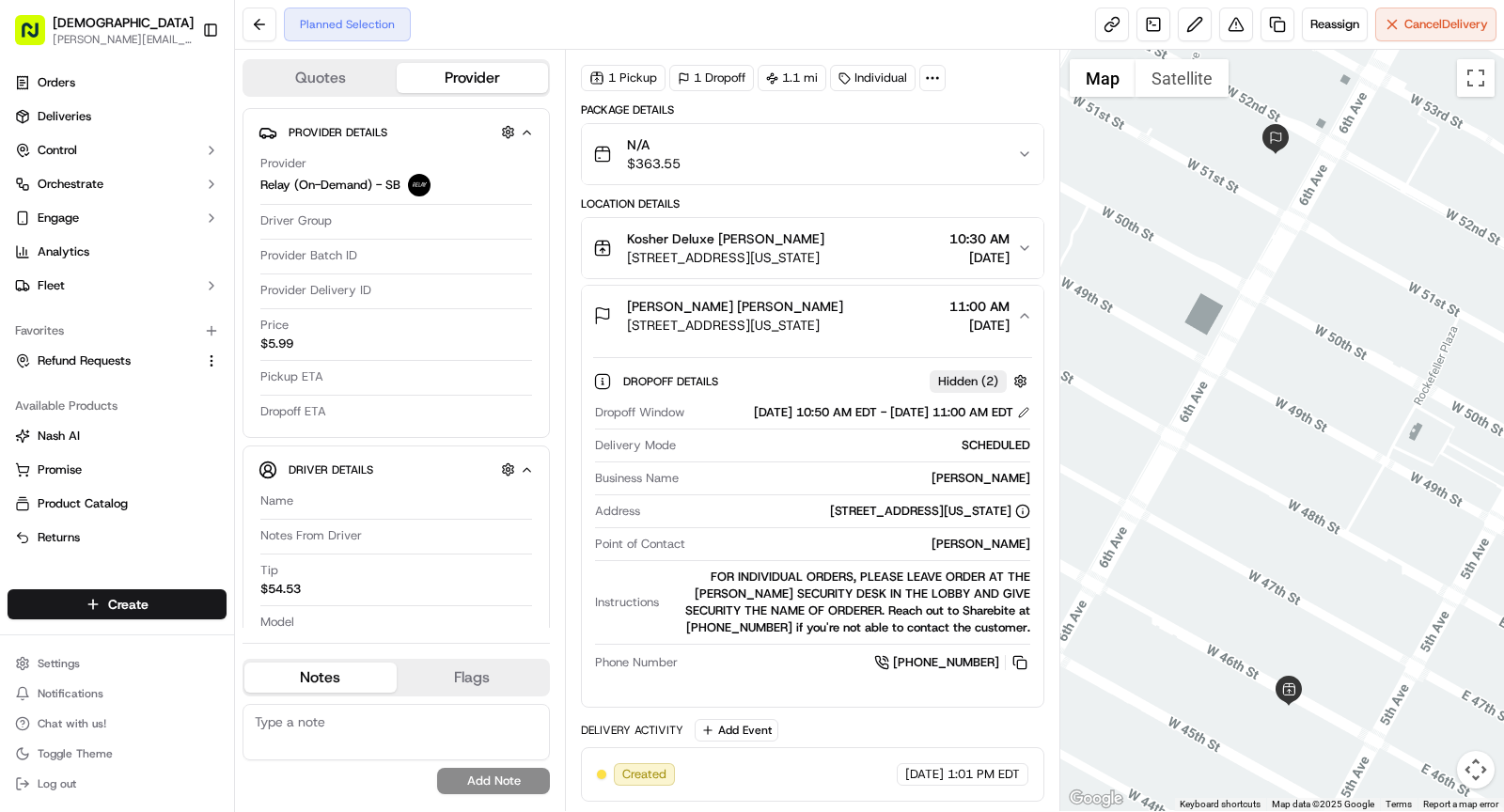
click at [819, 316] on span "1285 6th Ave, New York, NY 10019, USA" at bounding box center [735, 325] width 216 height 18
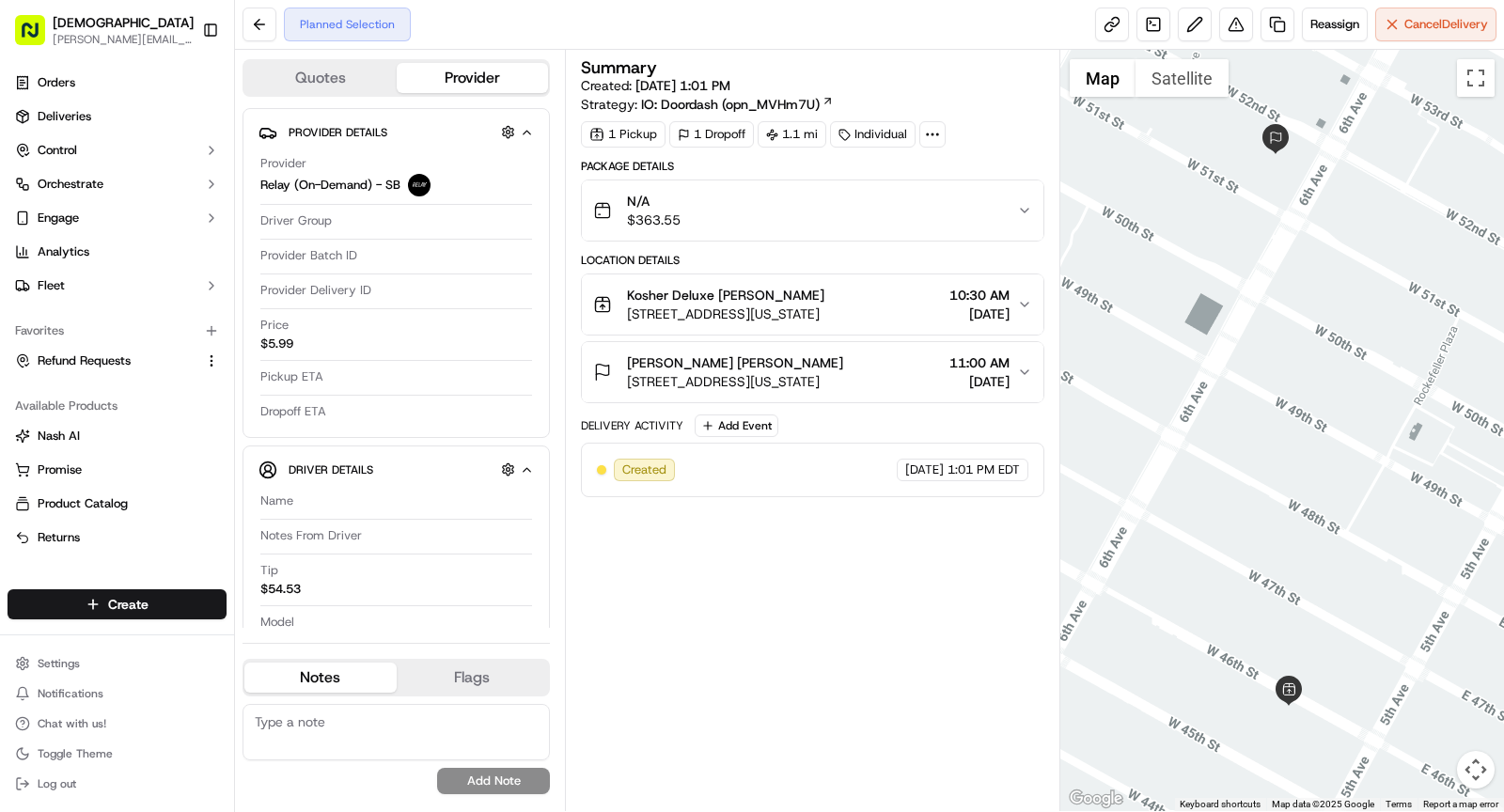
click at [929, 137] on icon at bounding box center [932, 134] width 16 height 16
drag, startPoint x: 861, startPoint y: 180, endPoint x: 967, endPoint y: 181, distance: 106.0
click at [967, 181] on div "External ID PW09172580777-4548-1944151" at bounding box center [926, 177] width 272 height 16
copy span "PW09172580777"
click at [769, 622] on div "Summary Created: 09/17/2025 1:01 PM Strategy: IO: Doordash (opn_MVHm7U) 1 Picku…" at bounding box center [813, 430] width 464 height 742
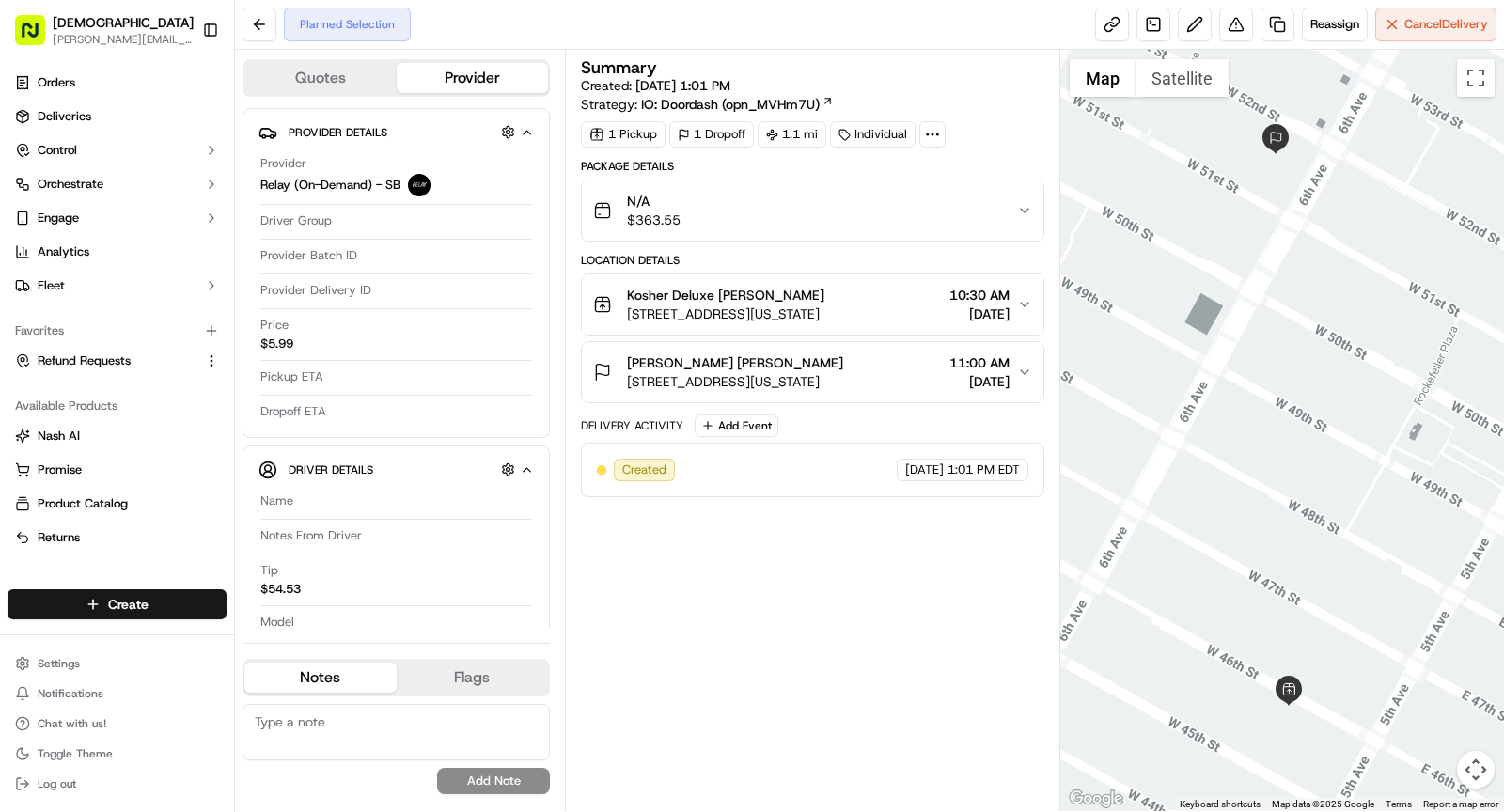
click at [927, 136] on icon at bounding box center [932, 134] width 16 height 16
drag, startPoint x: 861, startPoint y: 180, endPoint x: 970, endPoint y: 179, distance: 109.0
click at [970, 179] on div "External ID PW09172580777-4548-1944151" at bounding box center [926, 177] width 272 height 16
copy span "PW09172580777"
click at [932, 516] on div "Summary Created: 09/17/2025 1:01 PM Strategy: IO: Doordash (opn_MVHm7U) 1 Picku…" at bounding box center [813, 430] width 464 height 742
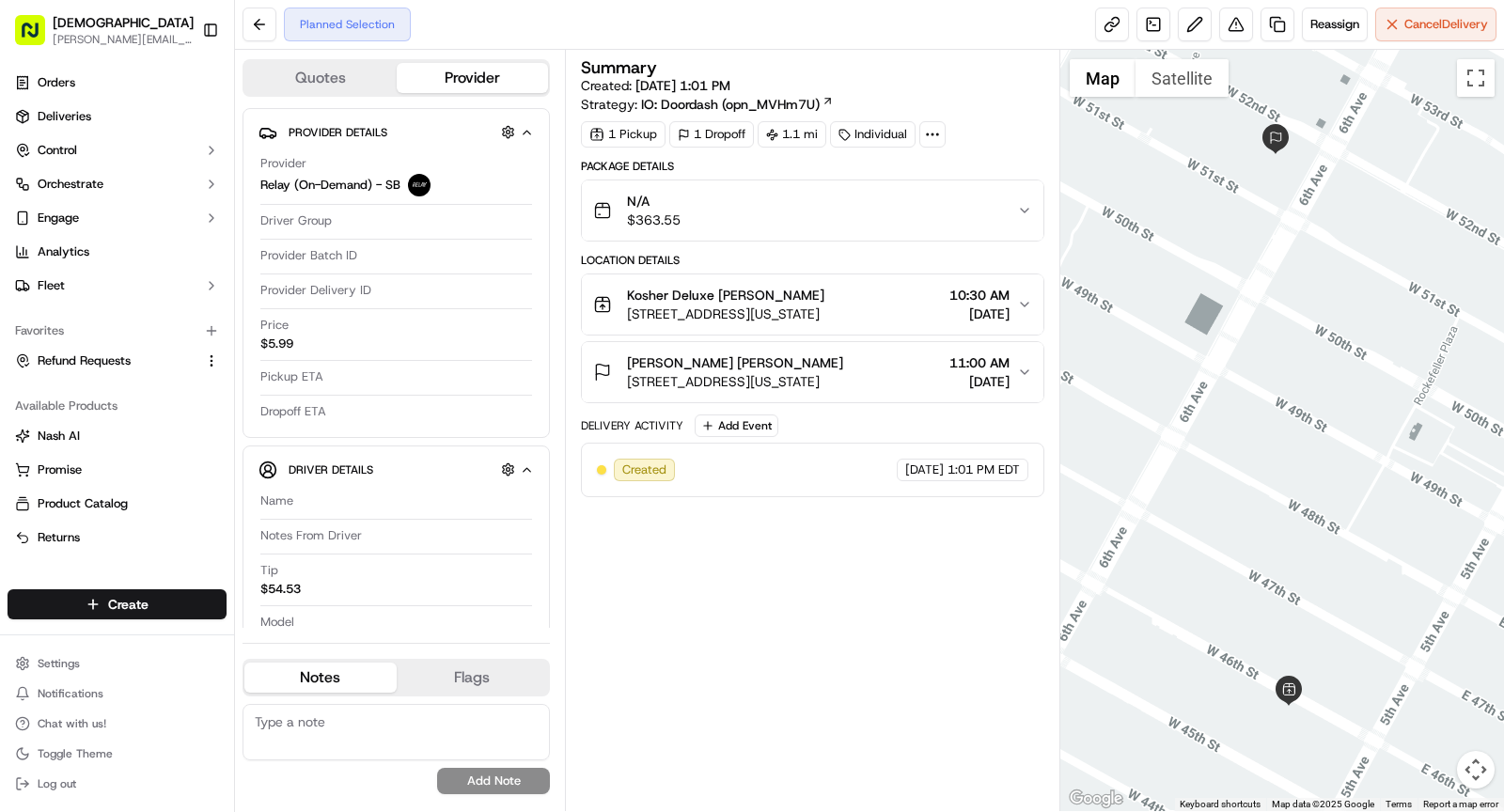
click at [800, 348] on button "Paul Weiss Jamiann Cassino 1285 6th Ave, New York, NY 10019, USA 11:00 AM 09/18…" at bounding box center [813, 373] width 462 height 60
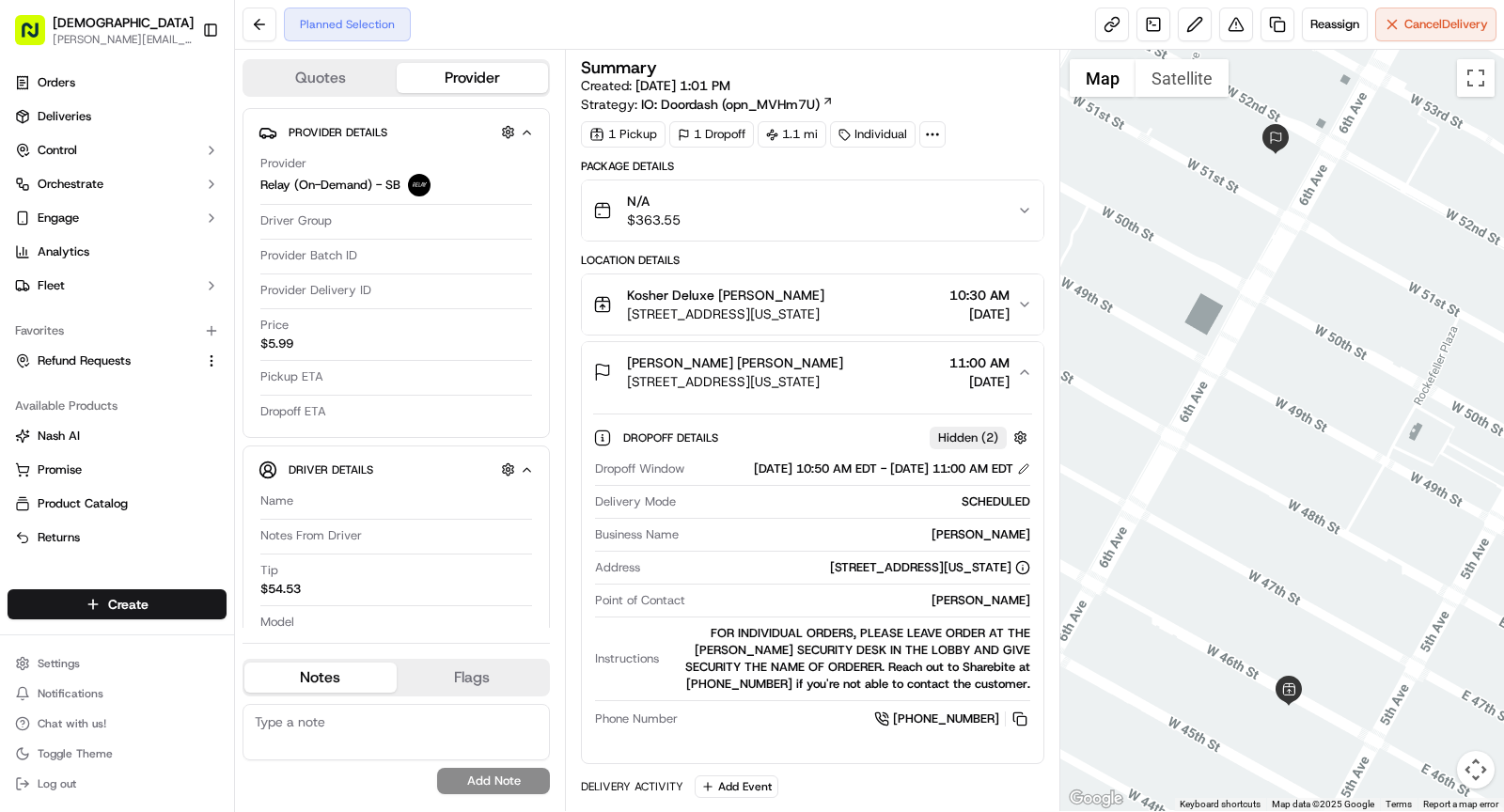
click at [992, 543] on div "Paul Weiss" at bounding box center [858, 535] width 344 height 16
copy div "Paul Weiss"
click at [1333, 30] on span "Reassign" at bounding box center [1335, 23] width 49 height 16
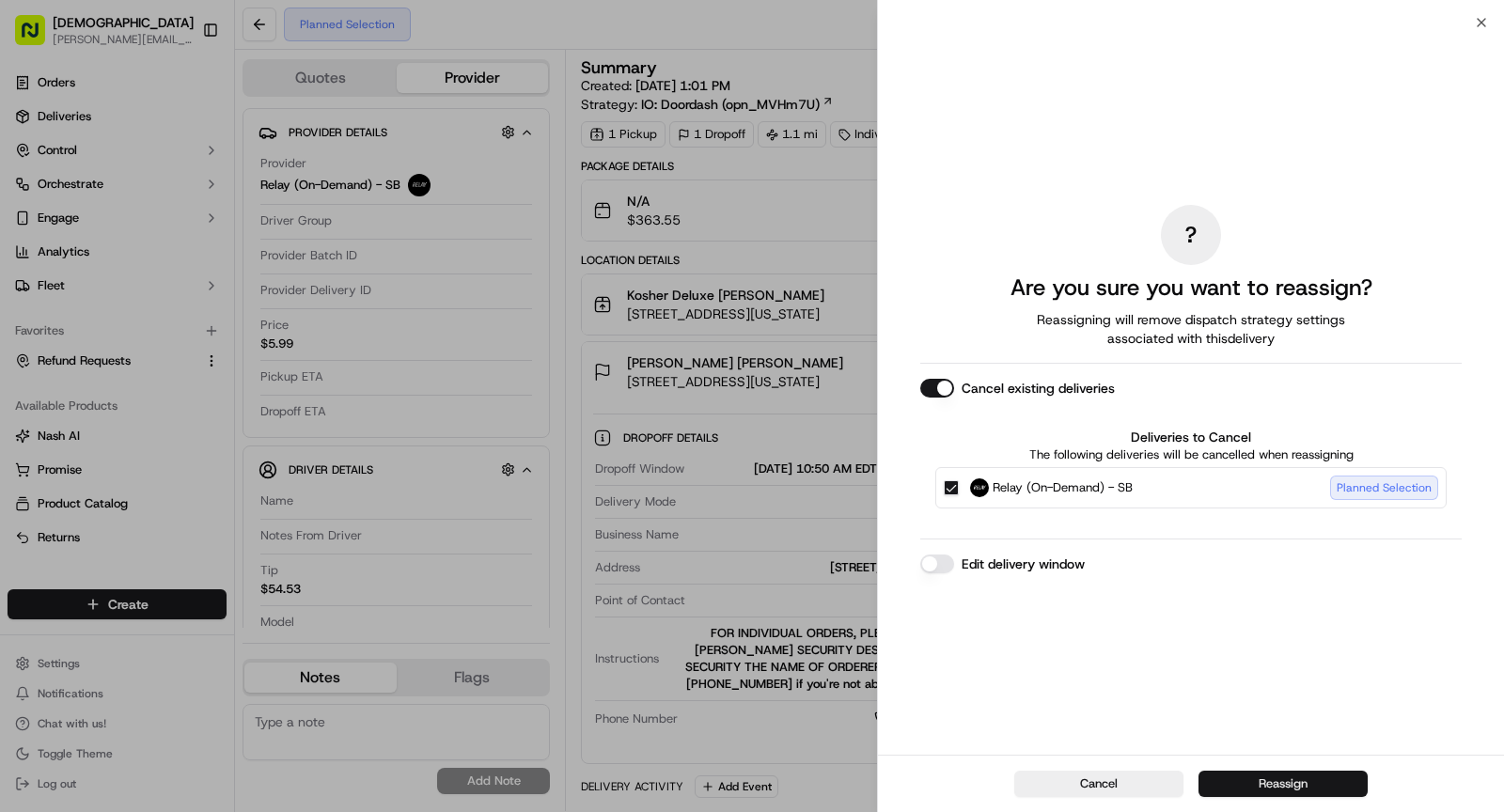
click at [1256, 790] on button "Reassign" at bounding box center [1283, 784] width 169 height 26
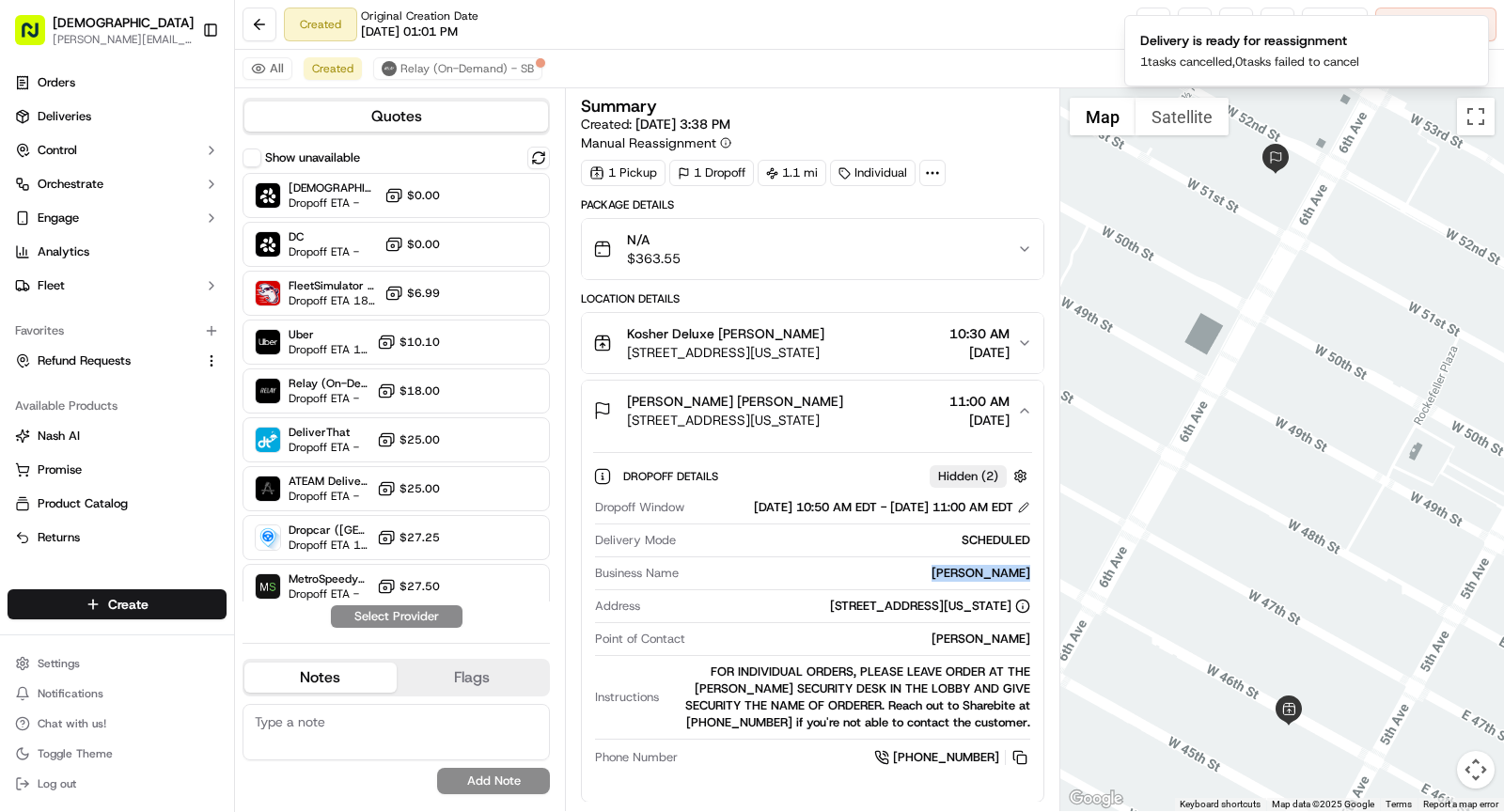
scroll to position [398, 0]
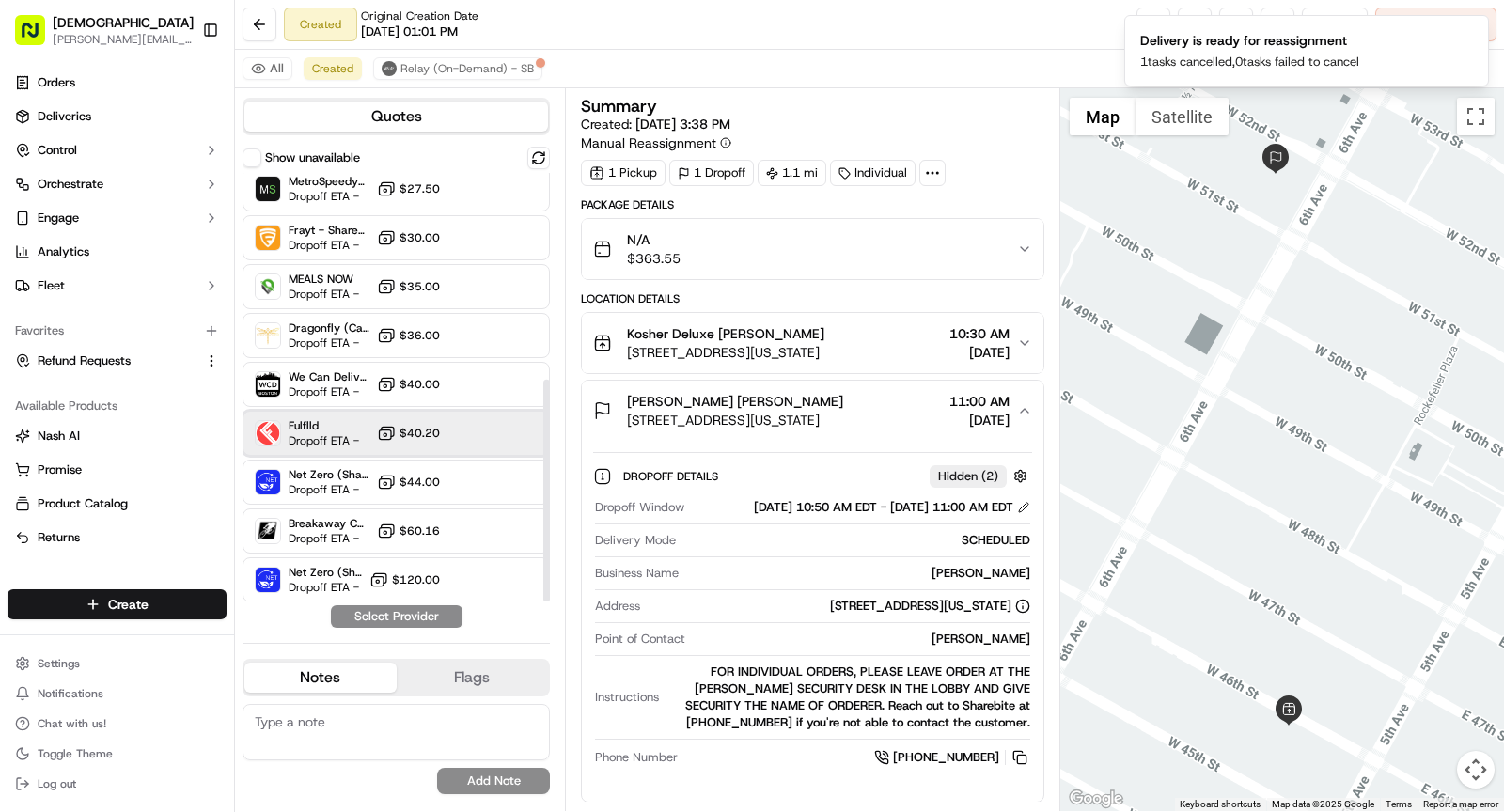
click at [332, 434] on span "Dropoff ETA -" at bounding box center [323, 441] width 71 height 16
click at [415, 623] on button "Assign Provider" at bounding box center [397, 616] width 134 height 22
click at [408, 616] on div "Show unavailable Sharebite Dropoff ETA - $0.00 DC Dropoff ETA - $0.00 FleetSimu…" at bounding box center [396, 387] width 308 height 481
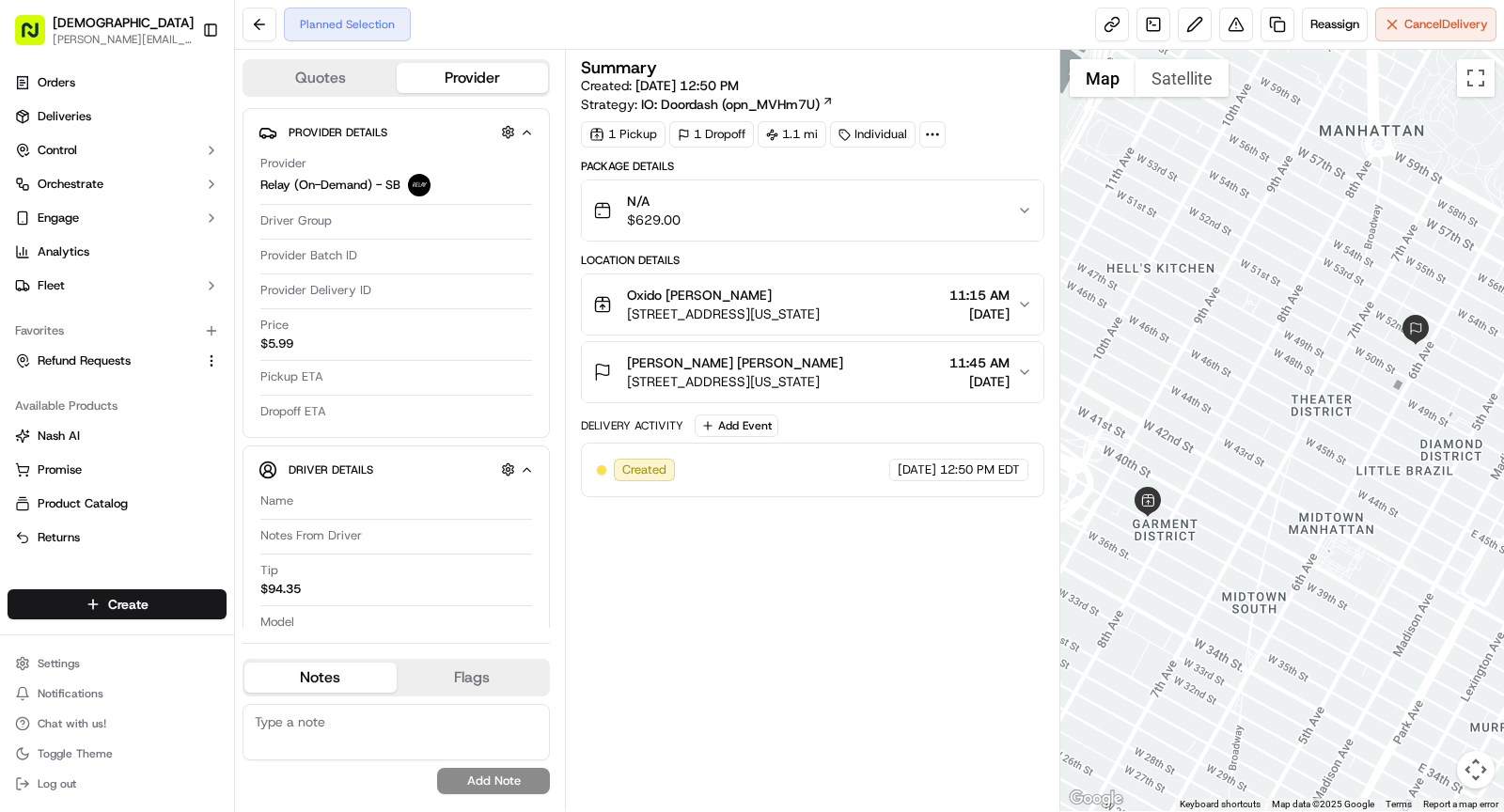
click at [938, 138] on div at bounding box center [932, 134] width 26 height 26
drag, startPoint x: 860, startPoint y: 177, endPoint x: 968, endPoint y: 182, distance: 108.1
click at [968, 182] on div "External ID PW09172563732-7260-1944140" at bounding box center [926, 177] width 272 height 16
copy span "PW09172563732"
click at [827, 588] on div "Summary Created: 09/17/2025 12:50 PM Strategy: IO: Doordash (opn_MVHm7U) 1 Pick…" at bounding box center [813, 430] width 464 height 742
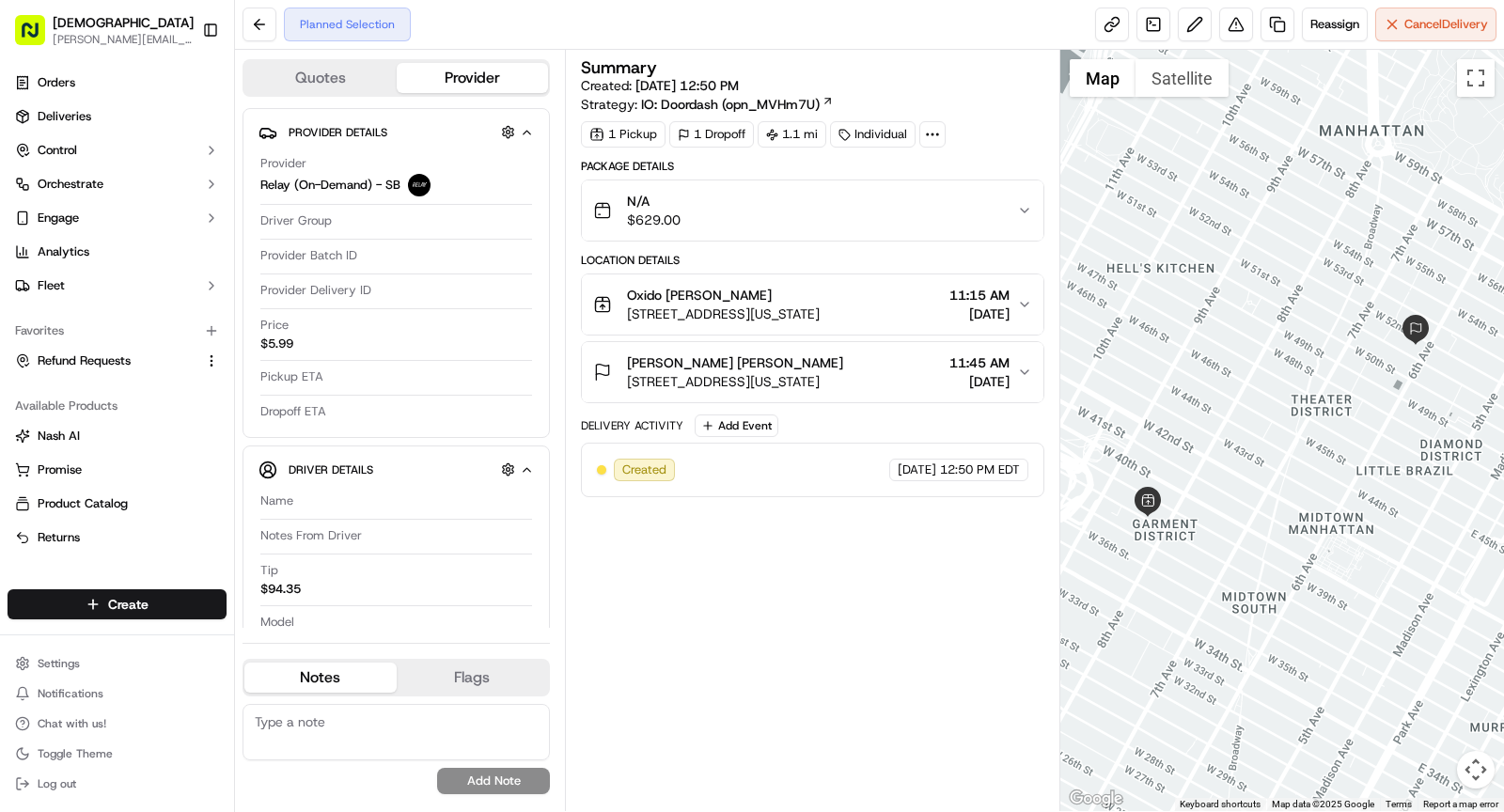
click at [786, 376] on span "1285 6th Ave, New York, NY 10019, USA" at bounding box center [735, 381] width 216 height 18
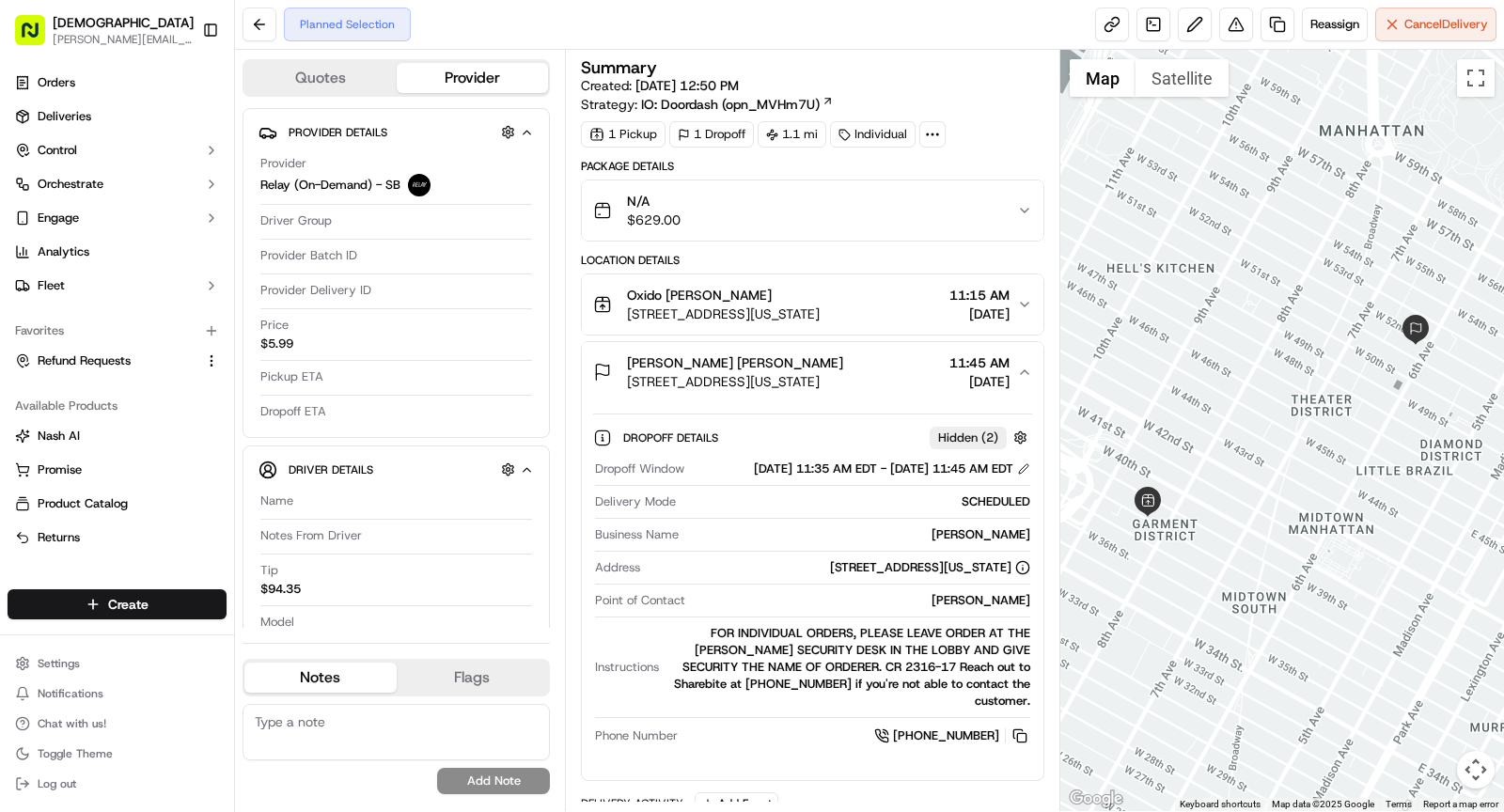
click at [997, 552] on div "Business Name Paul Weiss" at bounding box center [812, 539] width 436 height 25
click at [998, 543] on div "Paul Weiss" at bounding box center [858, 535] width 344 height 16
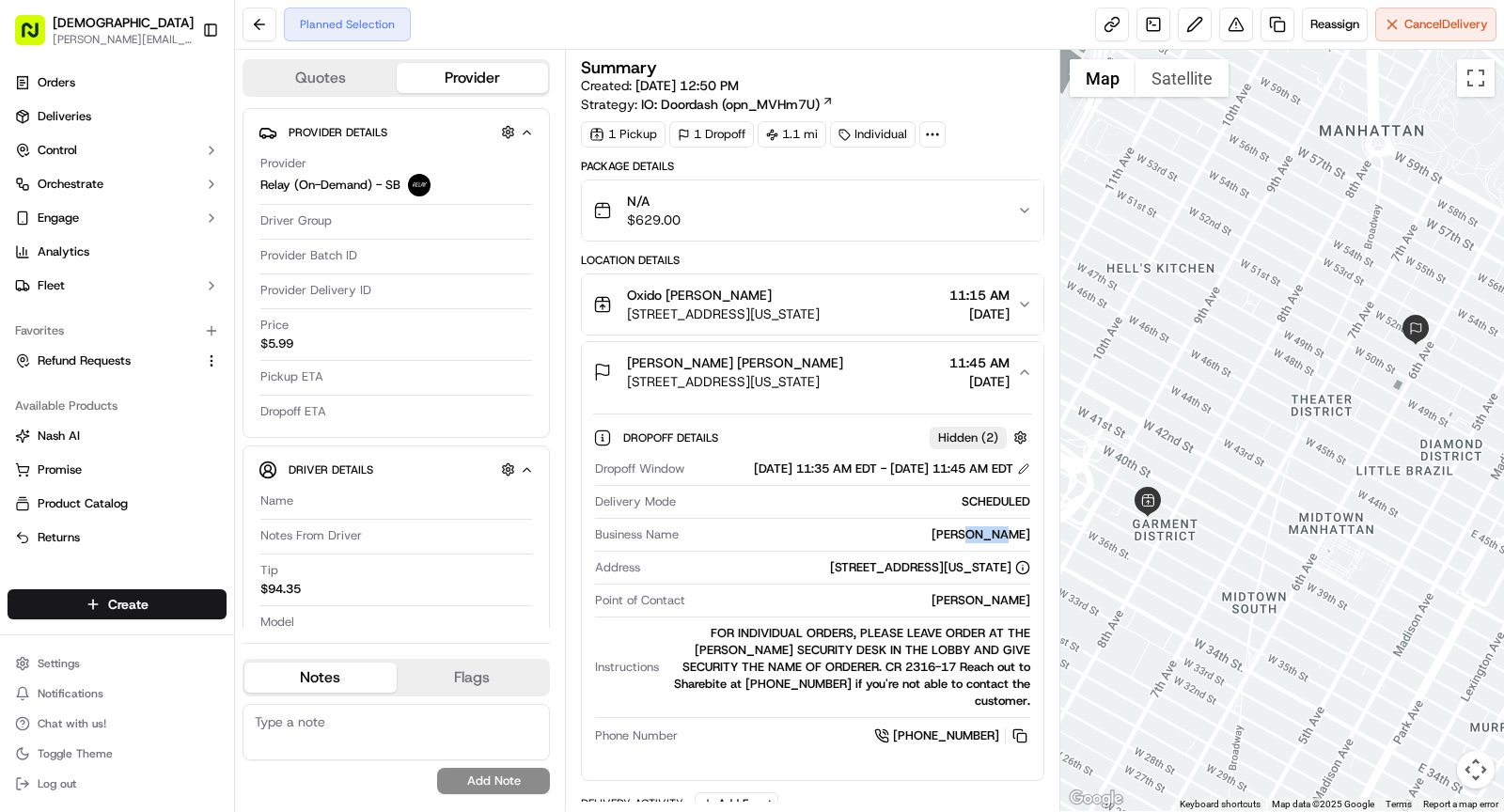
click at [998, 543] on div "Paul Weiss" at bounding box center [858, 535] width 344 height 16
copy div "Paul Weiss"
click at [803, 353] on div "Paul Weiss Karina Guzman" at bounding box center [735, 362] width 216 height 18
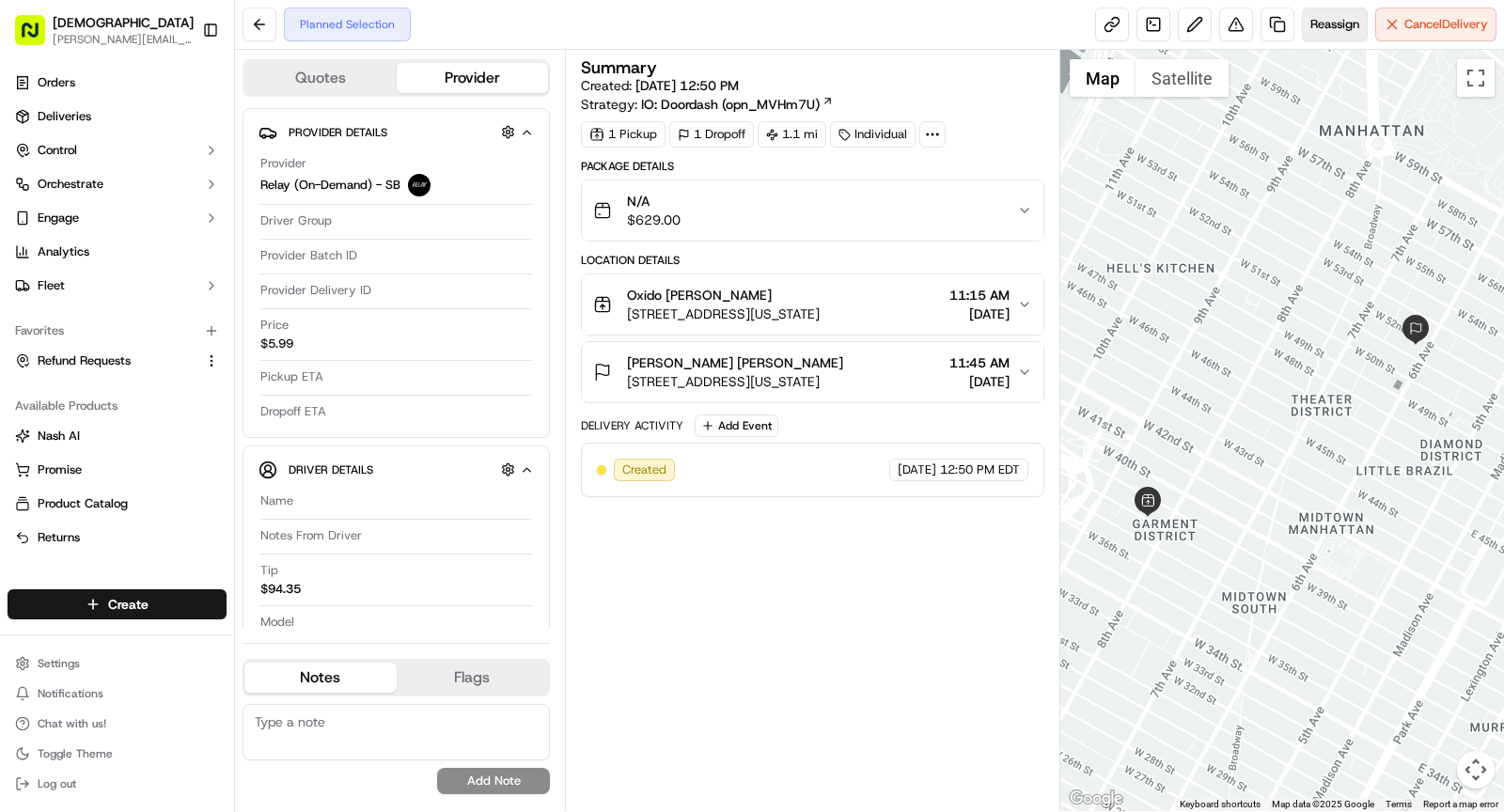
click at [1323, 16] on button "Reassign" at bounding box center [1335, 24] width 66 height 34
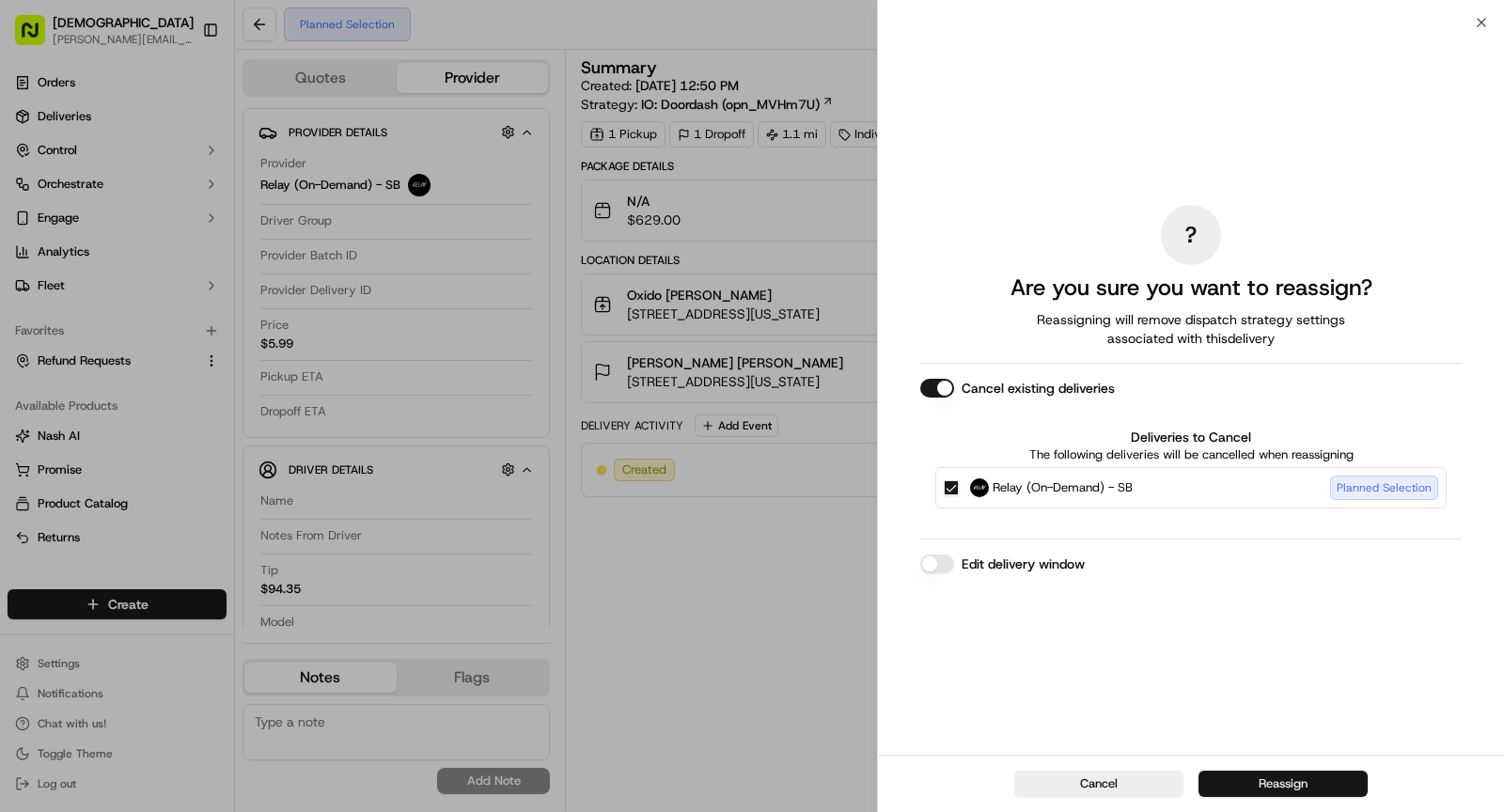
click at [1259, 786] on button "Reassign" at bounding box center [1283, 784] width 169 height 26
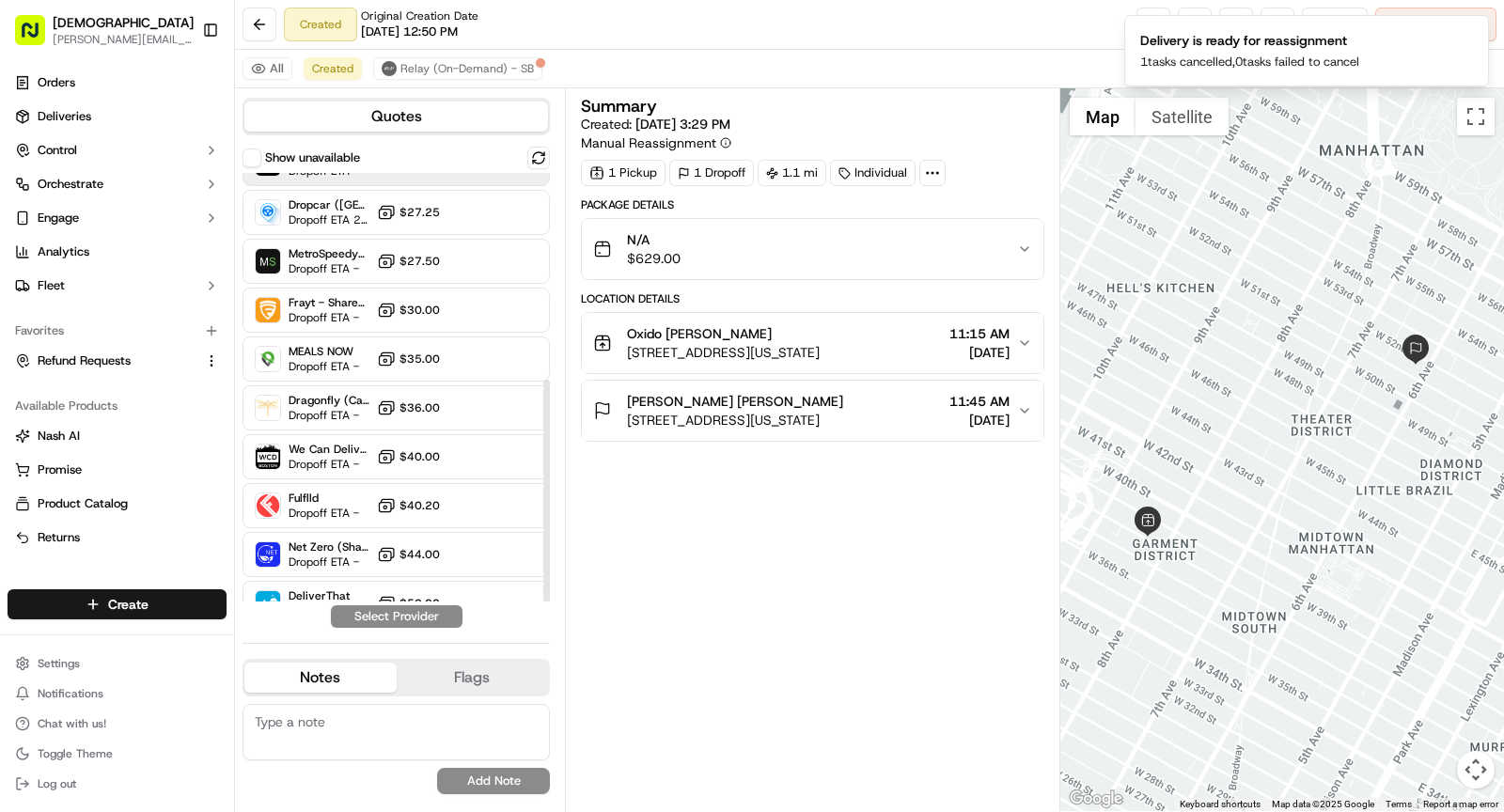
scroll to position [398, 0]
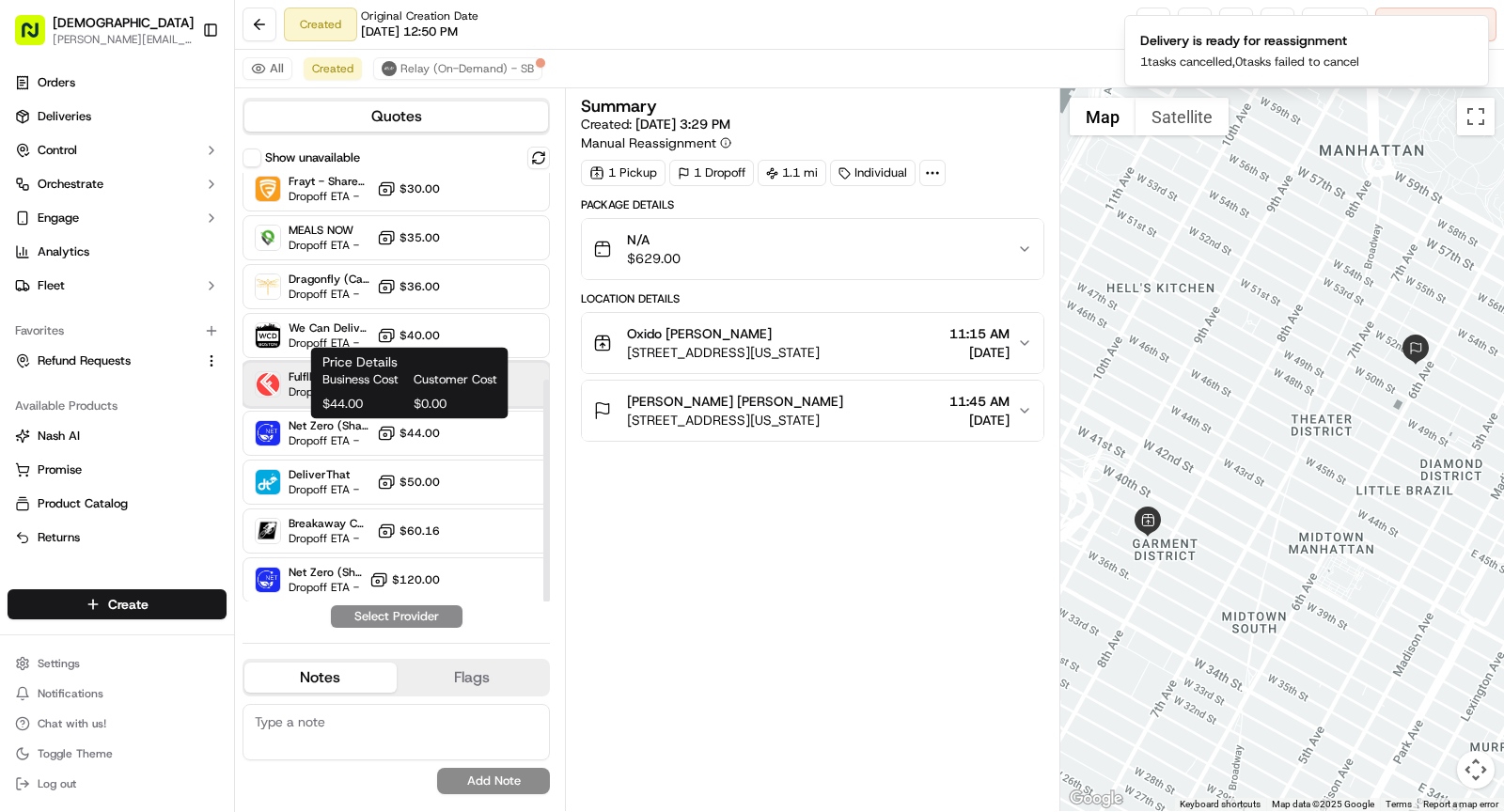
click at [299, 386] on span "Dropoff ETA -" at bounding box center [323, 392] width 71 height 16
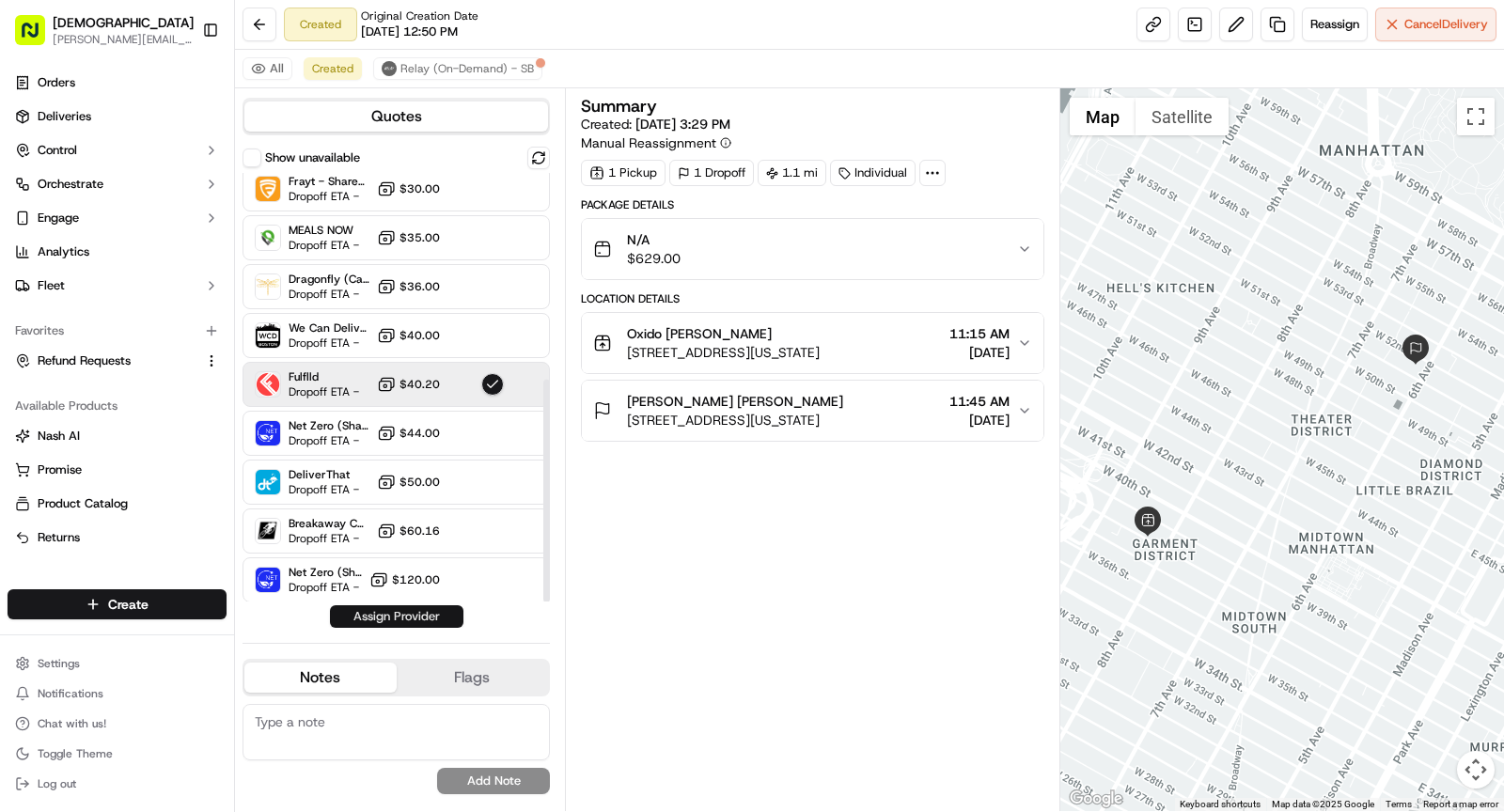
click at [413, 618] on button "Assign Provider" at bounding box center [397, 616] width 134 height 22
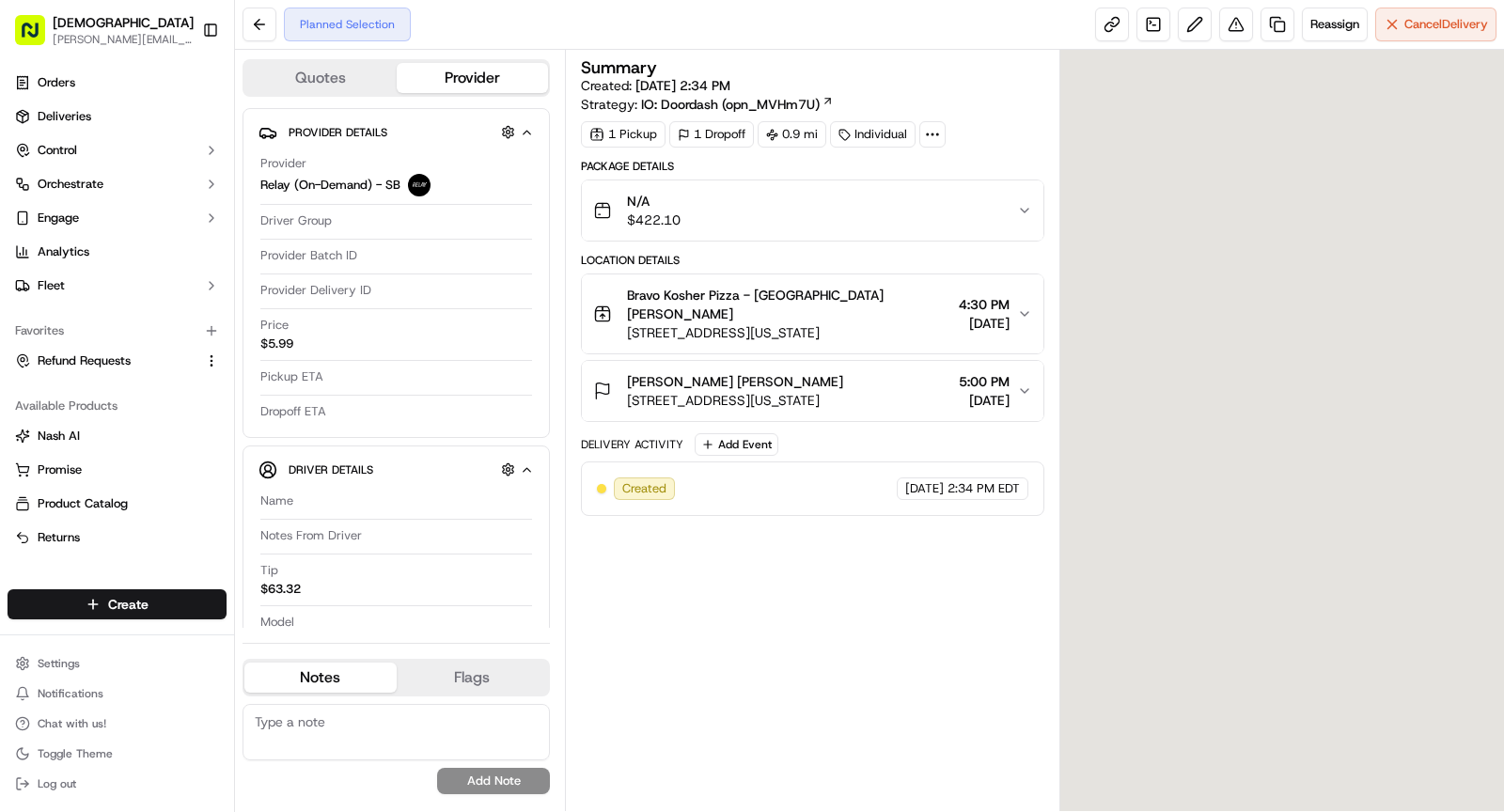
click at [924, 135] on icon at bounding box center [932, 134] width 16 height 16
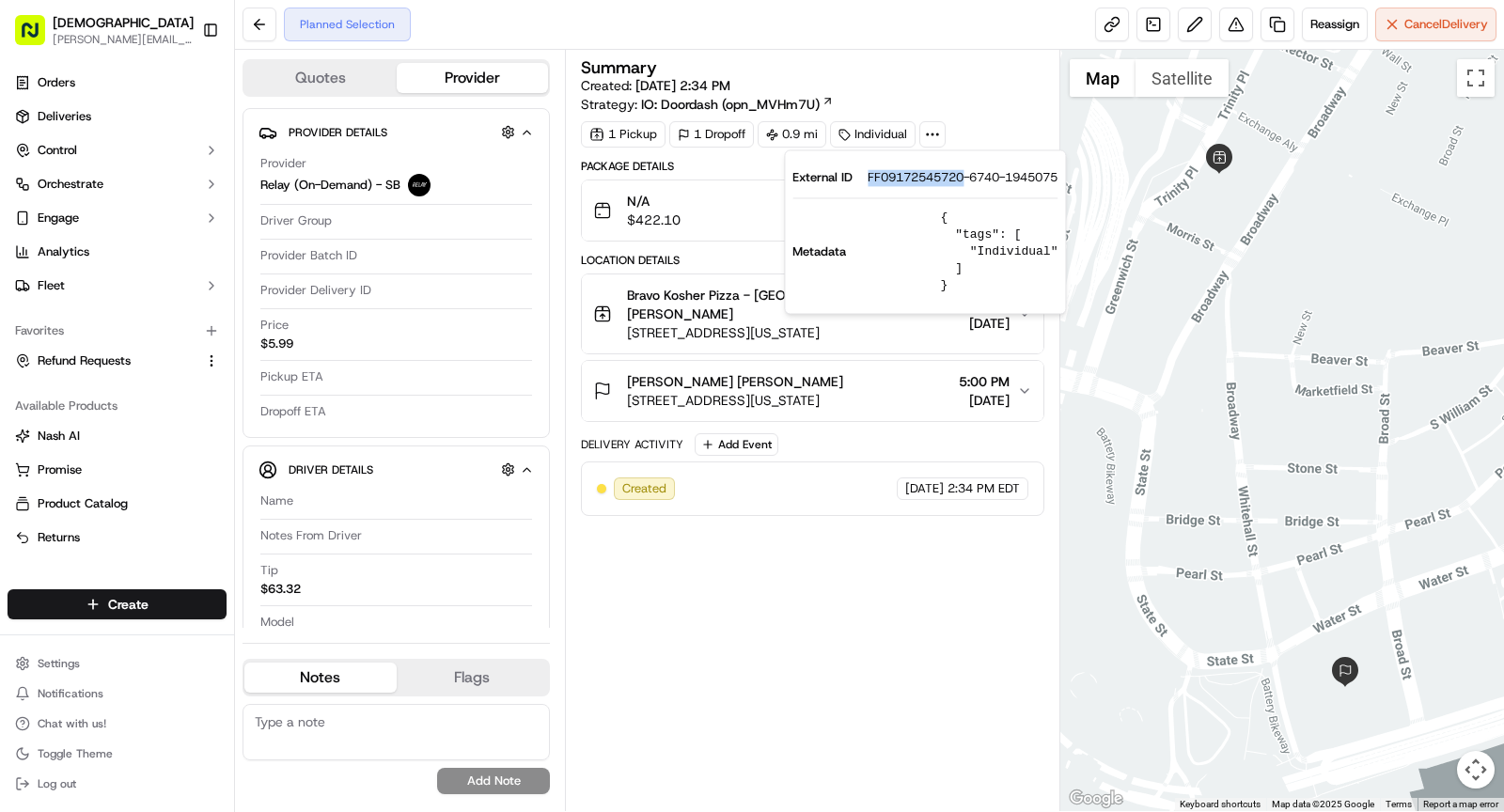
drag, startPoint x: 874, startPoint y: 176, endPoint x: 965, endPoint y: 180, distance: 91.1
click at [965, 180] on div "External ID FF09172545720-6740-1945075" at bounding box center [925, 177] width 265 height 16
copy span "FF09172545720"
click at [767, 693] on div "Summary Created: [DATE] 2:34 PM Strategy: IO: Doordash (opn_MVHm7U) 1 Pickup 1 …" at bounding box center [813, 430] width 464 height 742
click at [807, 384] on div "[PERSON_NAME] [PERSON_NAME]" at bounding box center [735, 381] width 216 height 18
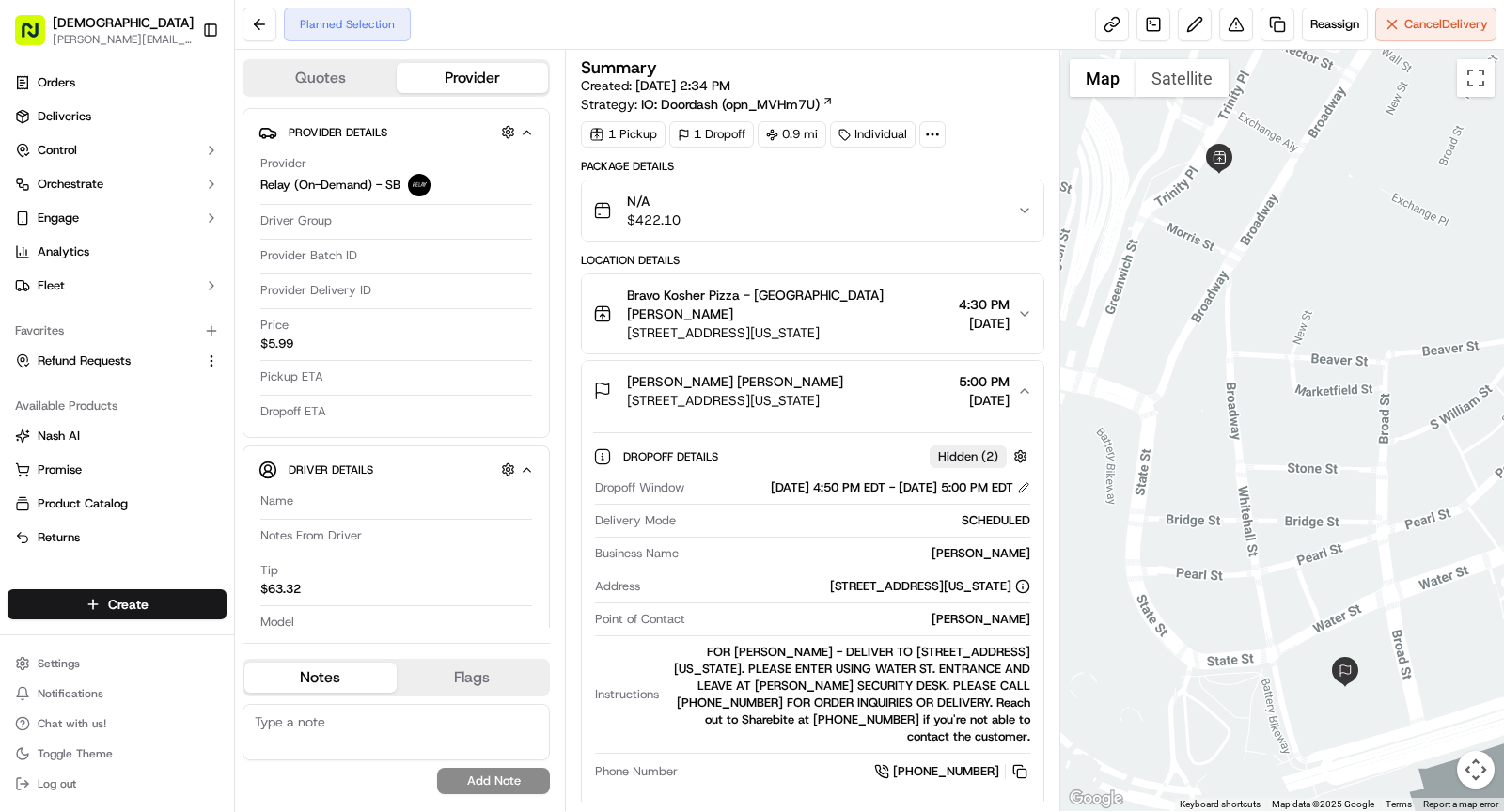
scroll to position [92, 0]
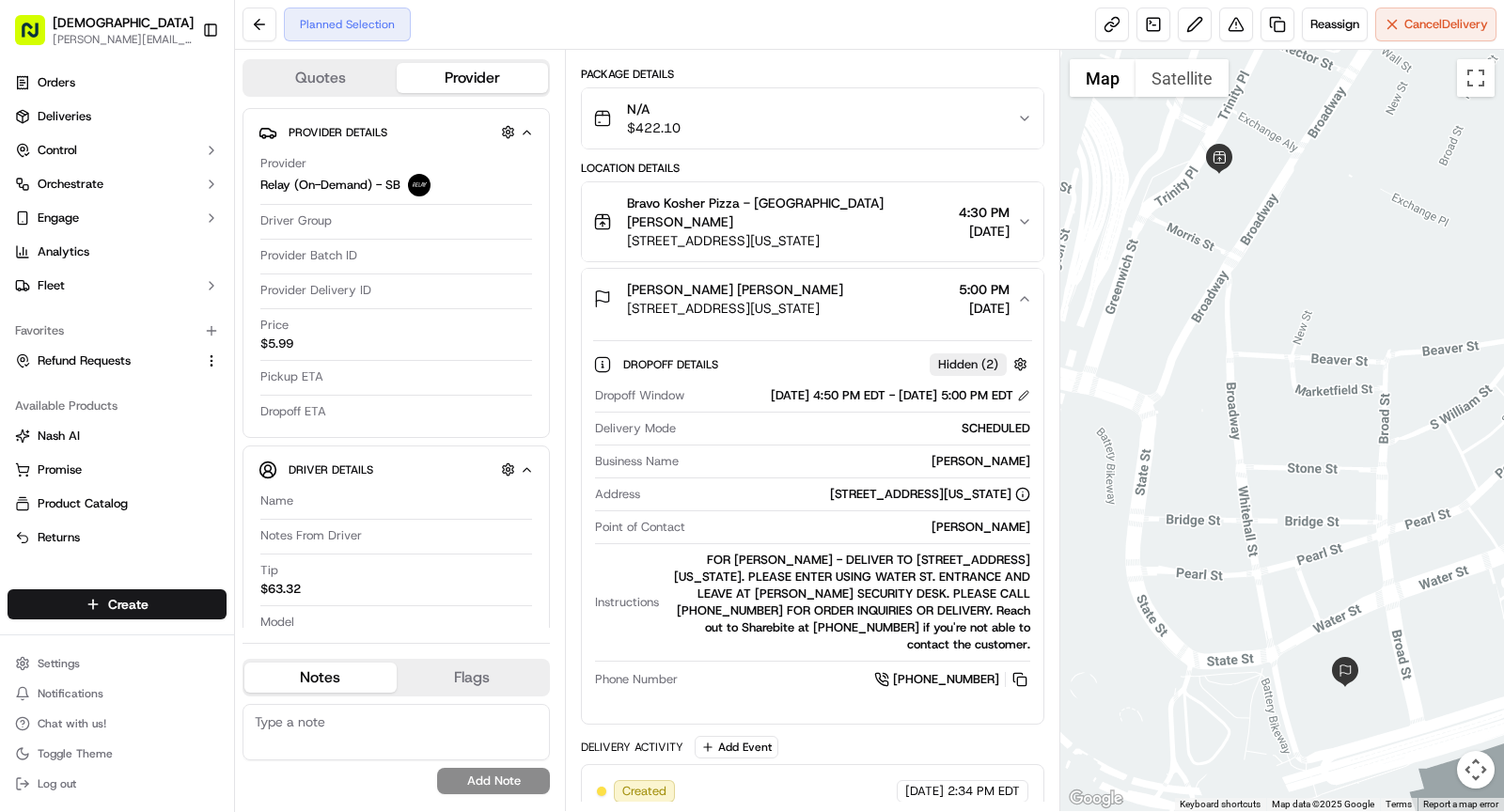
click at [843, 299] on span "[STREET_ADDRESS][US_STATE]" at bounding box center [735, 308] width 216 height 18
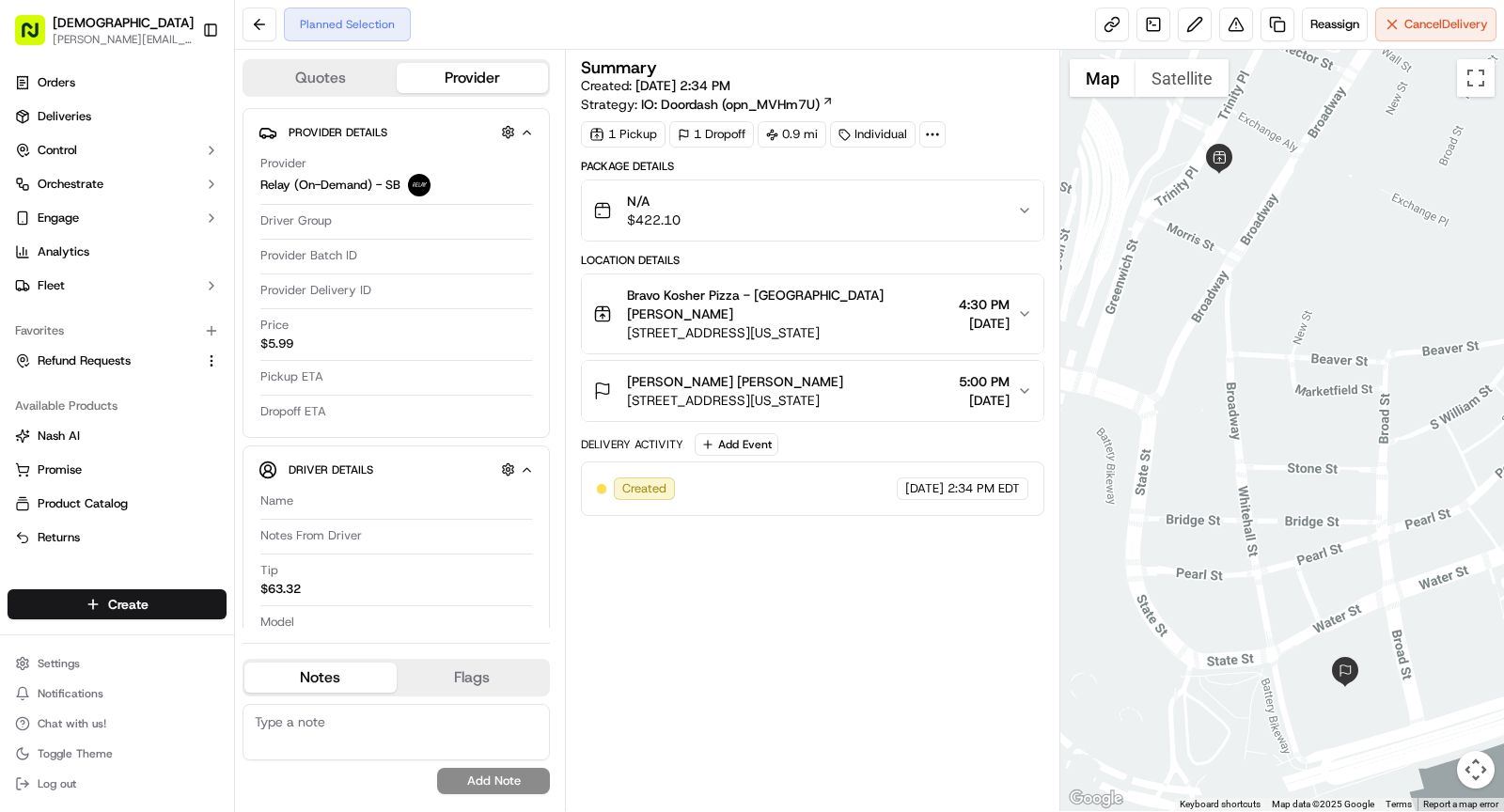
click at [769, 548] on div "Summary Created: [DATE] 2:34 PM Strategy: IO: Doordash (opn_MVHm7U) 1 Pickup 1 …" at bounding box center [813, 430] width 464 height 742
click at [937, 134] on circle at bounding box center [938, 135] width 2 height 2
drag, startPoint x: 865, startPoint y: 178, endPoint x: 968, endPoint y: 179, distance: 103.0
click at [968, 179] on div "External ID FF09172545720-6740-1945075" at bounding box center [925, 177] width 265 height 16
copy span "FF09172545720"
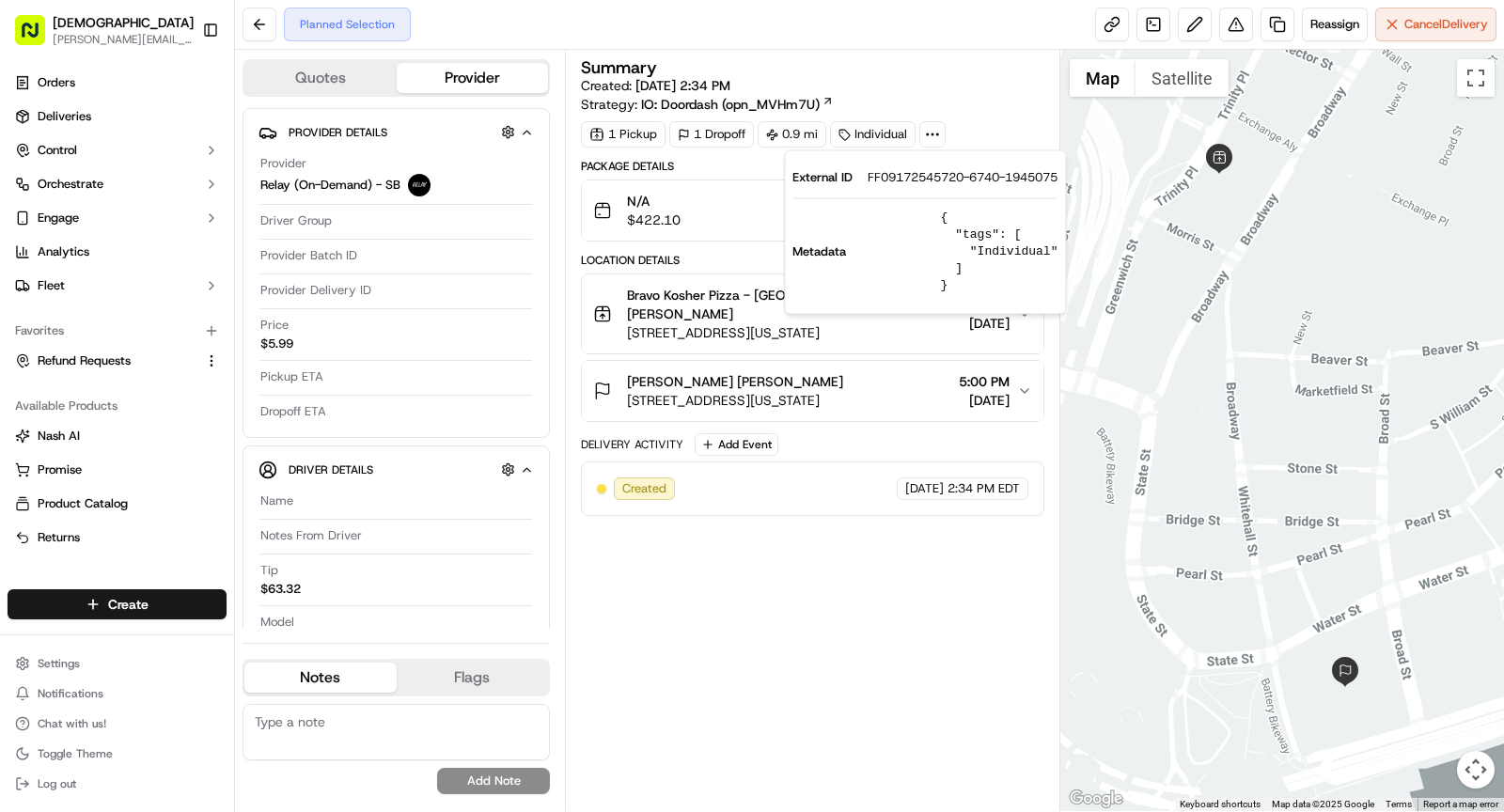
click at [843, 383] on div "[PERSON_NAME] [PERSON_NAME]" at bounding box center [735, 381] width 216 height 18
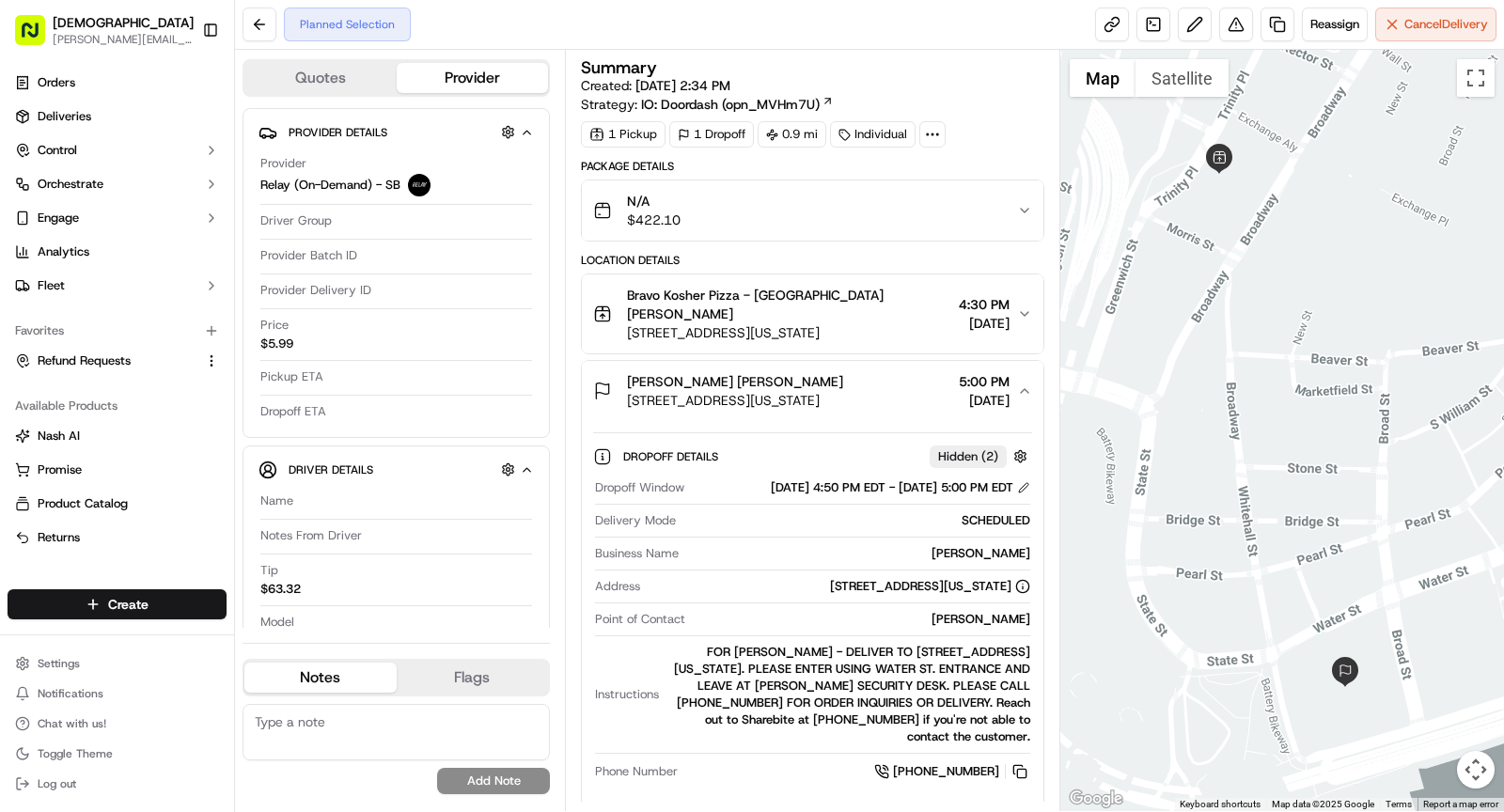
click at [1000, 545] on div "[PERSON_NAME]" at bounding box center [858, 553] width 344 height 16
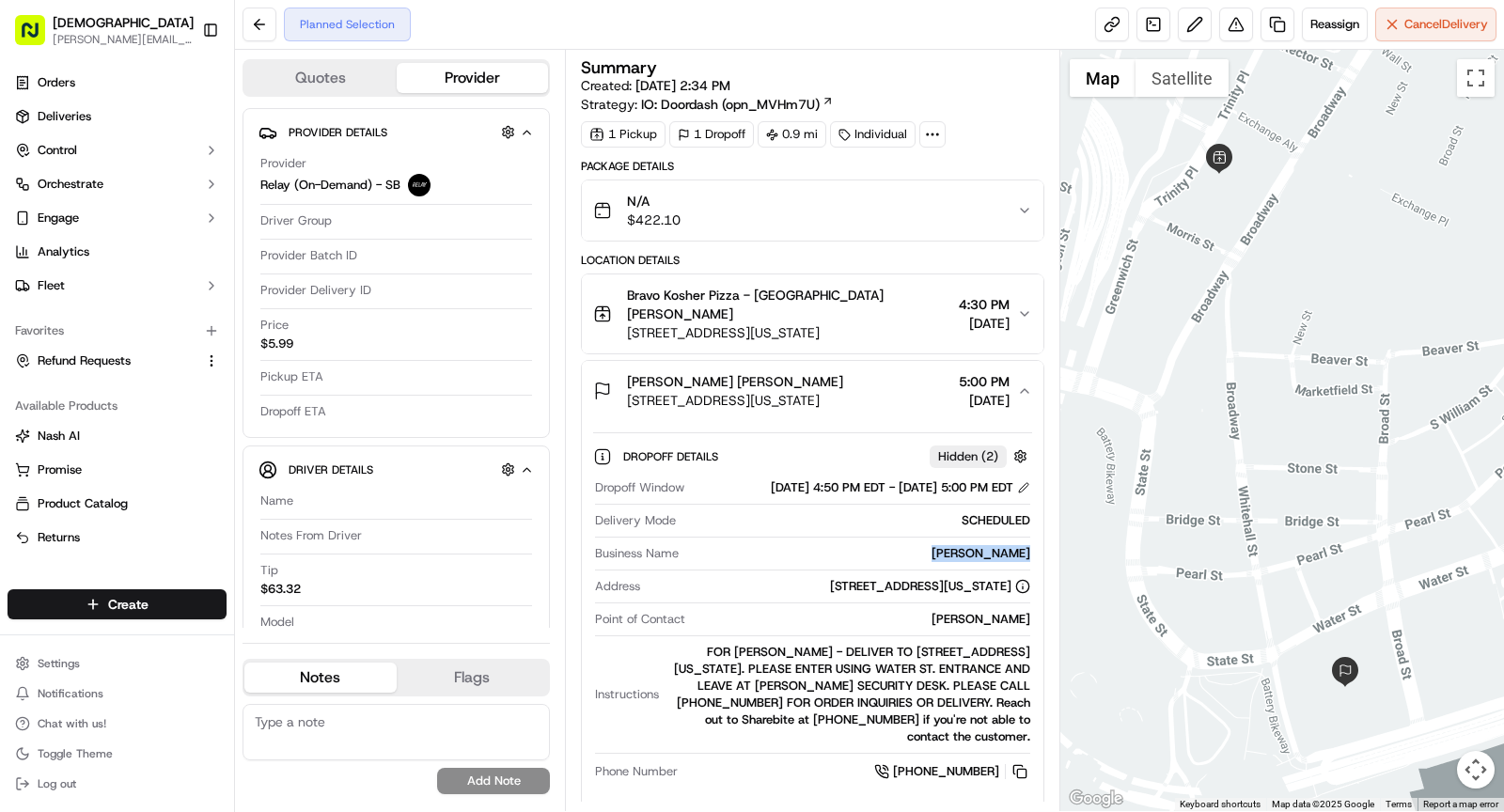
click at [1000, 545] on div "[PERSON_NAME]" at bounding box center [858, 553] width 344 height 16
click at [822, 391] on span "[STREET_ADDRESS][US_STATE]" at bounding box center [735, 400] width 216 height 18
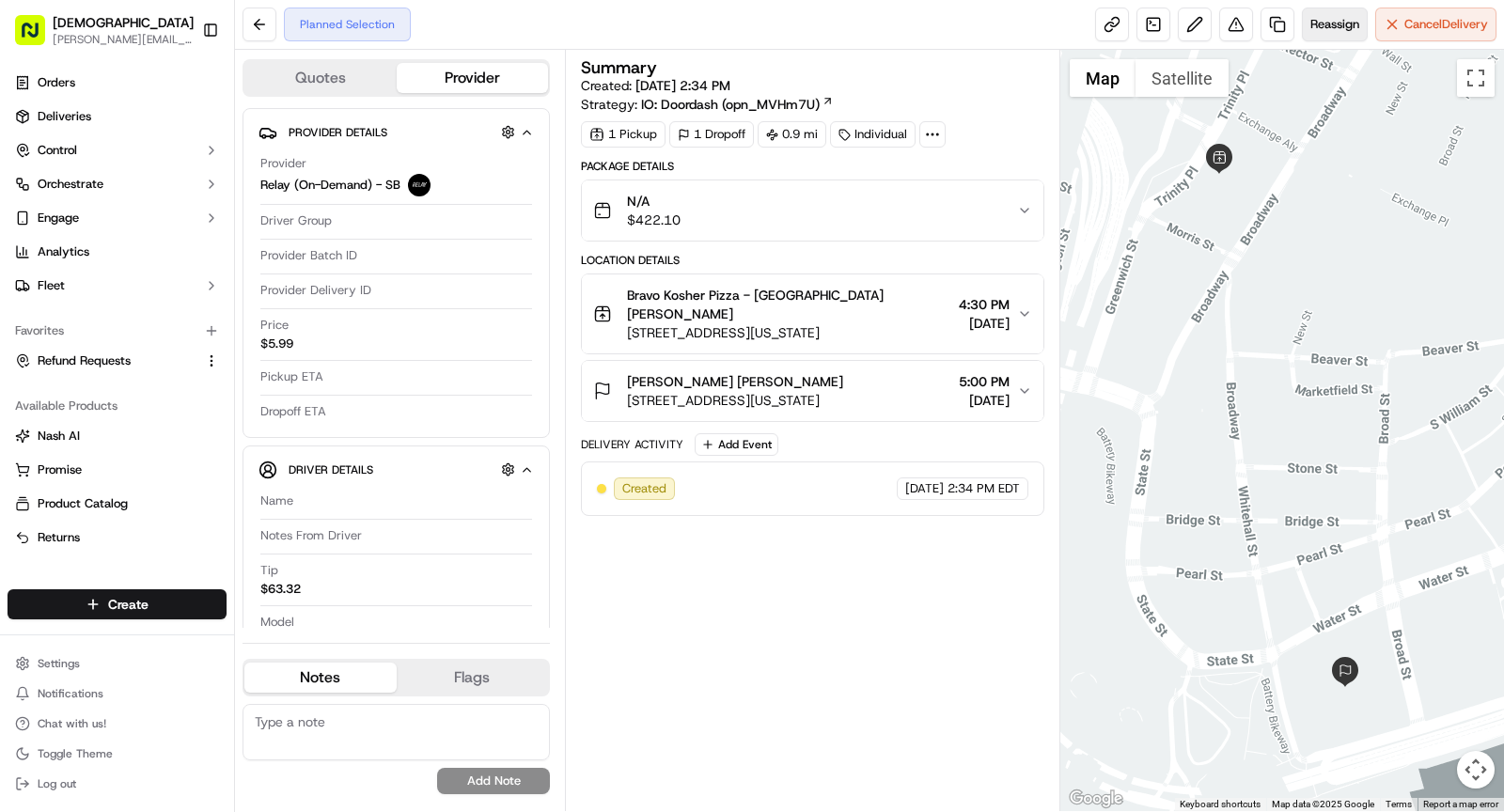
click at [1338, 29] on span "Reassign" at bounding box center [1335, 23] width 49 height 16
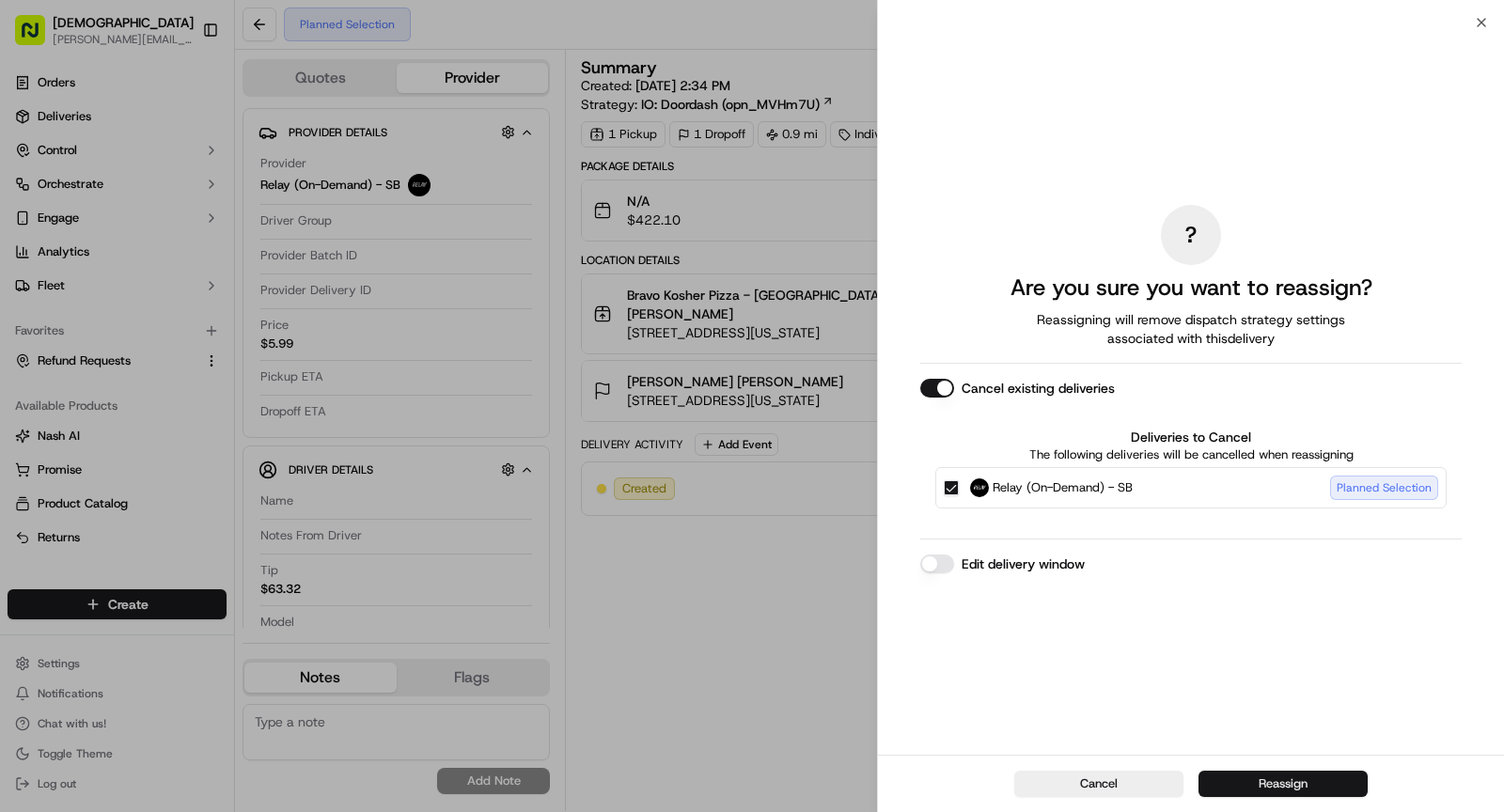
click at [1259, 777] on button "Reassign" at bounding box center [1283, 784] width 169 height 26
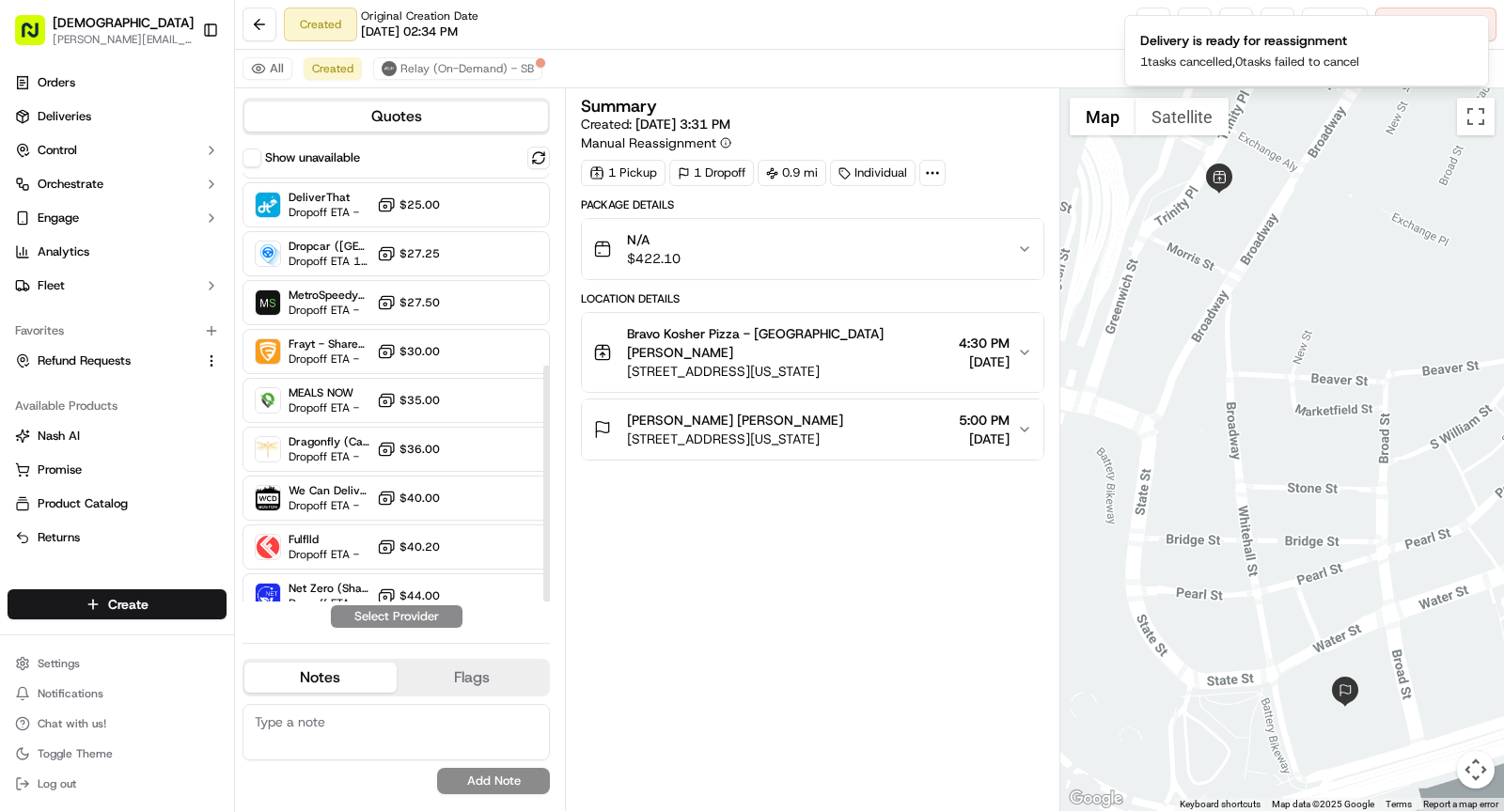
scroll to position [348, 0]
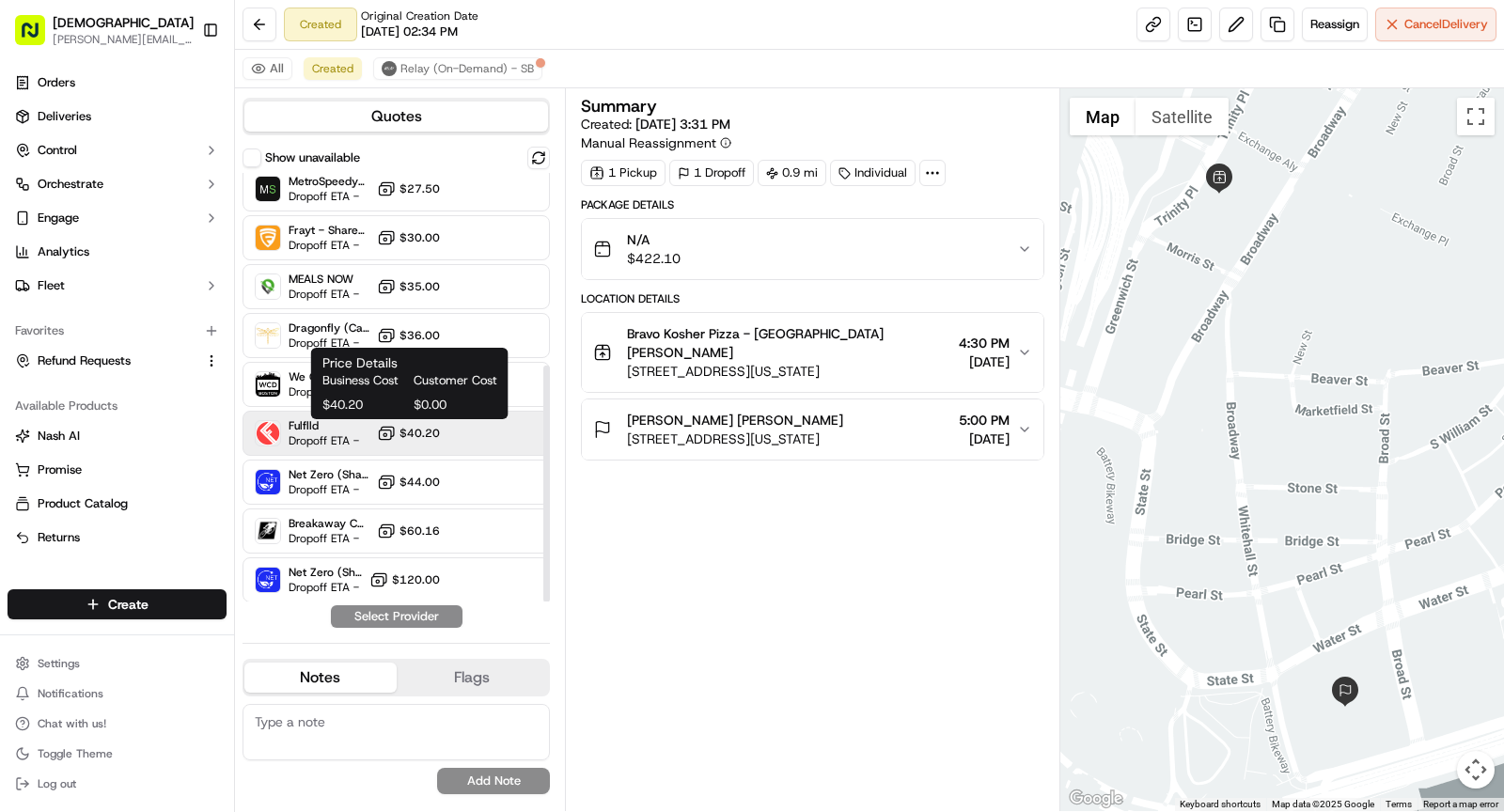
click at [395, 424] on icon at bounding box center [386, 433] width 18 height 18
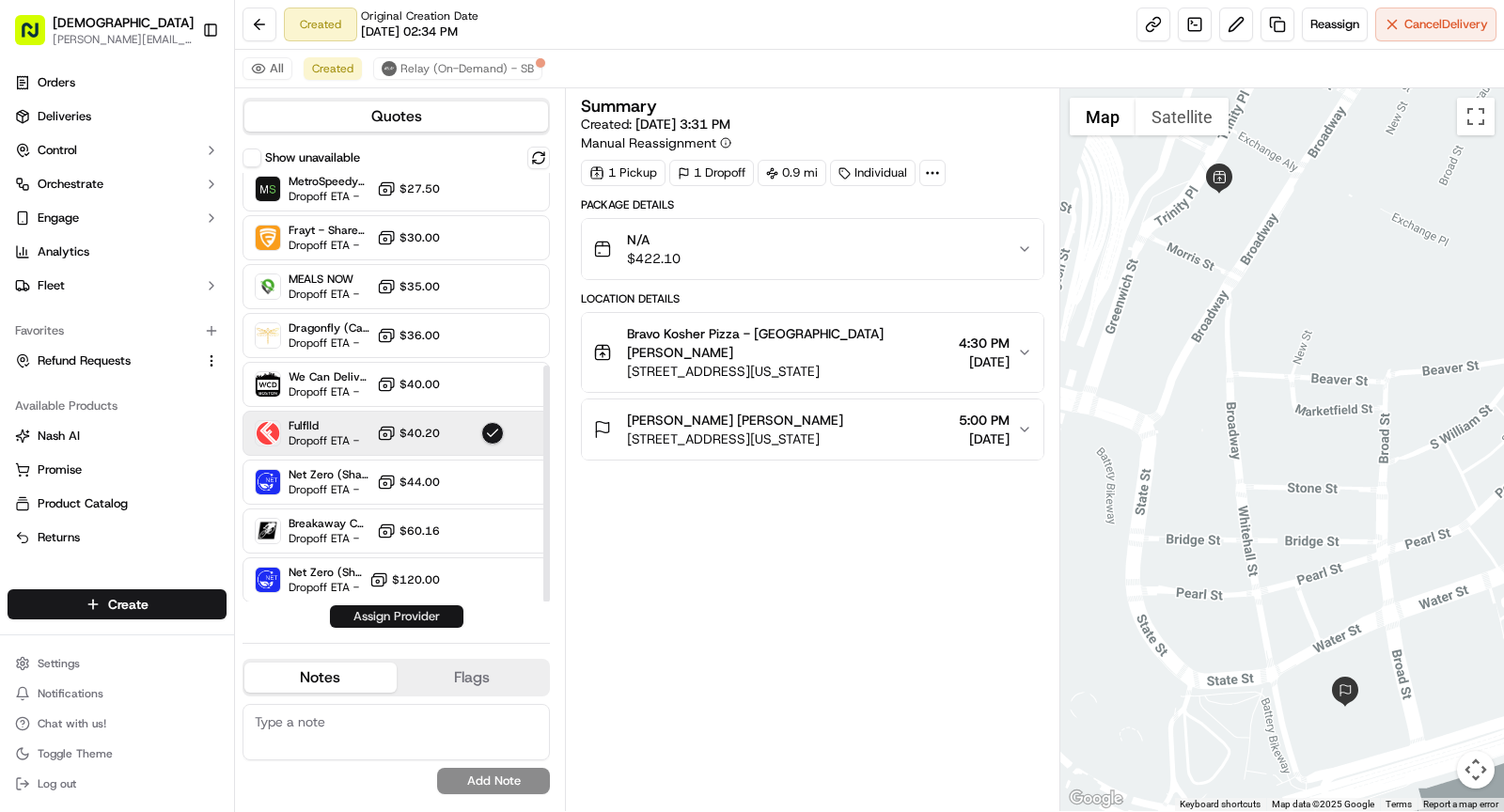
click at [411, 620] on button "Assign Provider" at bounding box center [397, 616] width 134 height 22
